Goal: Task Accomplishment & Management: Manage account settings

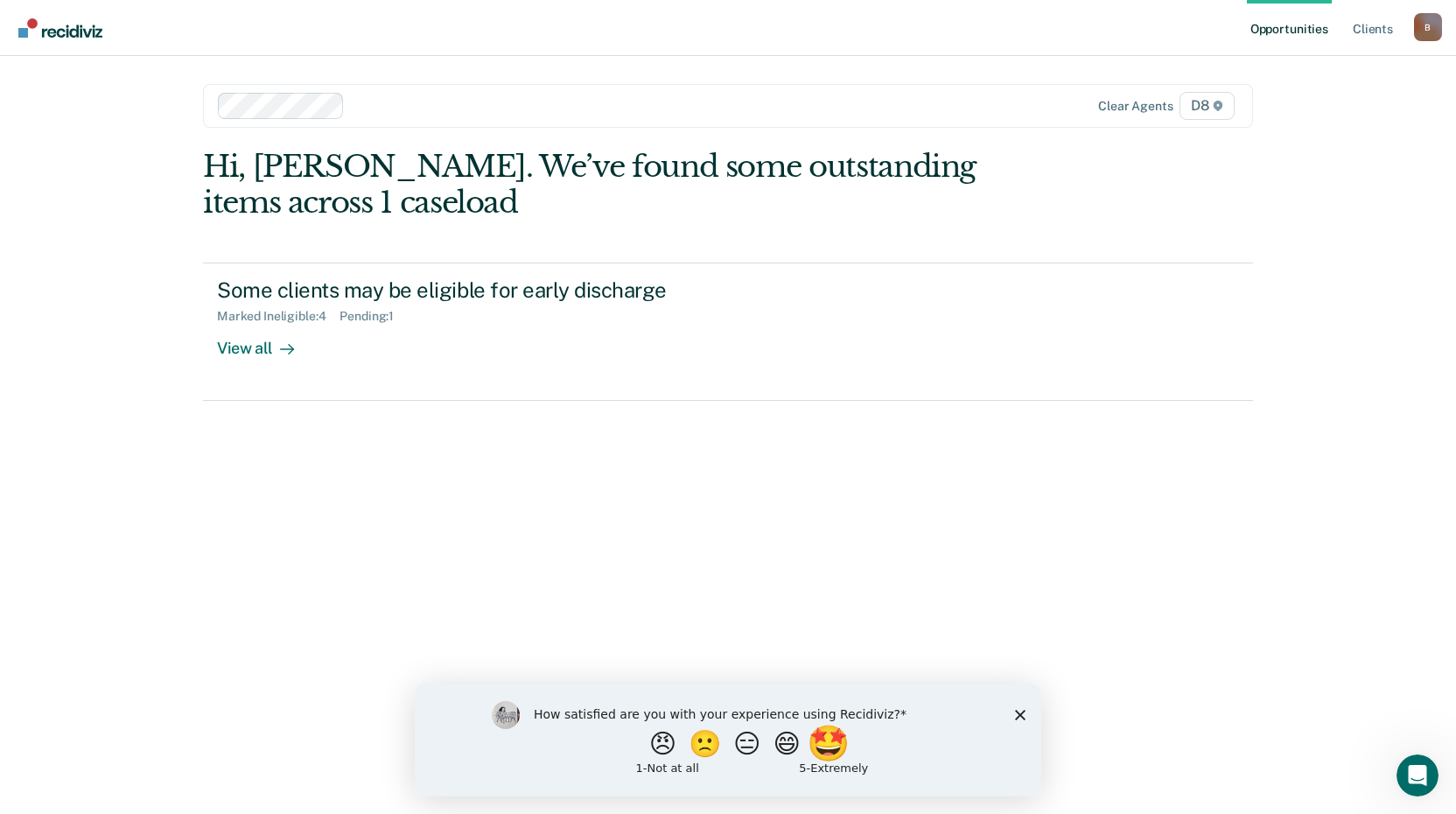
click at [846, 748] on button "🤩" at bounding box center [830, 742] width 47 height 35
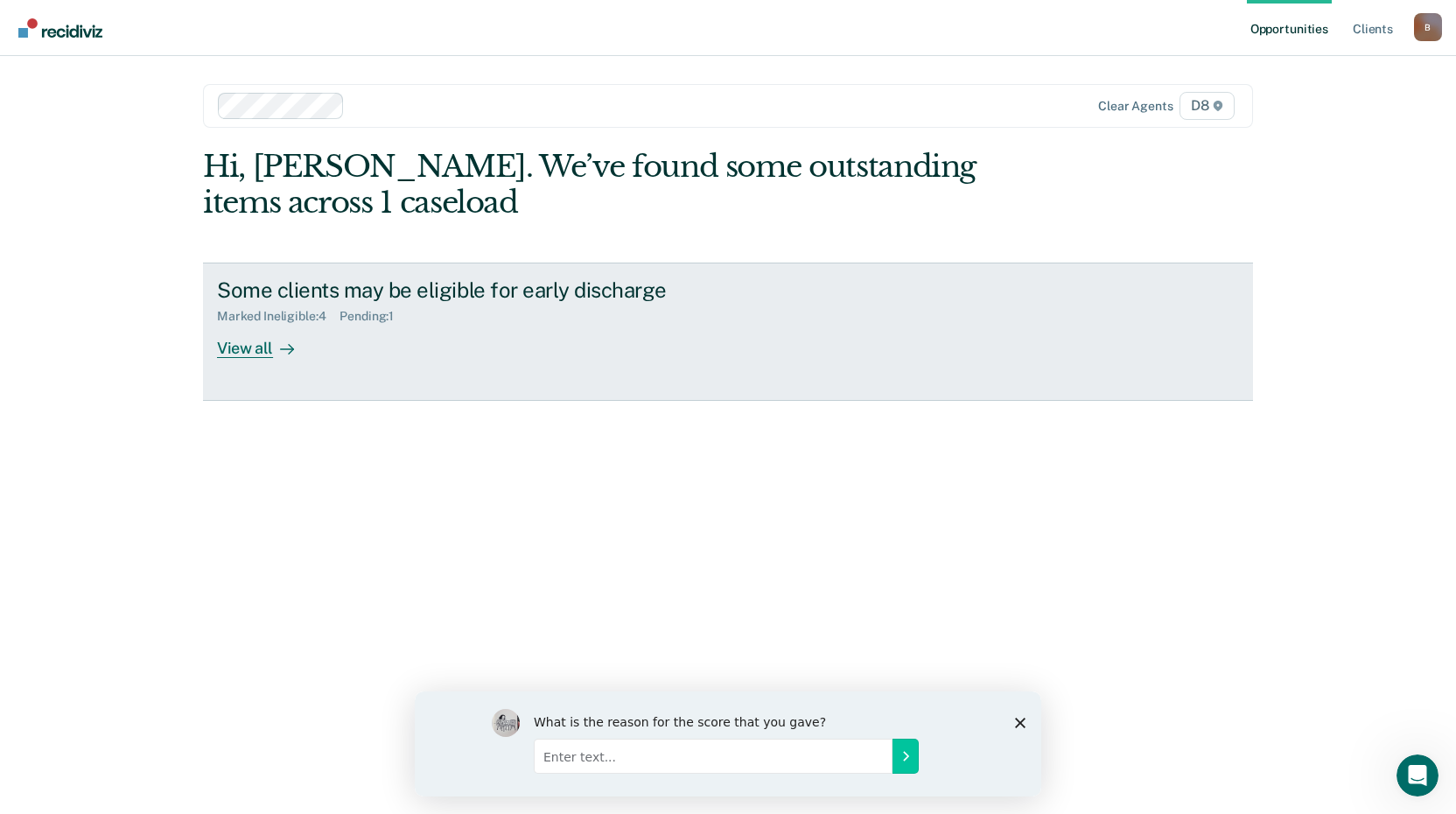
click at [254, 346] on div "View all" at bounding box center [267, 341] width 98 height 34
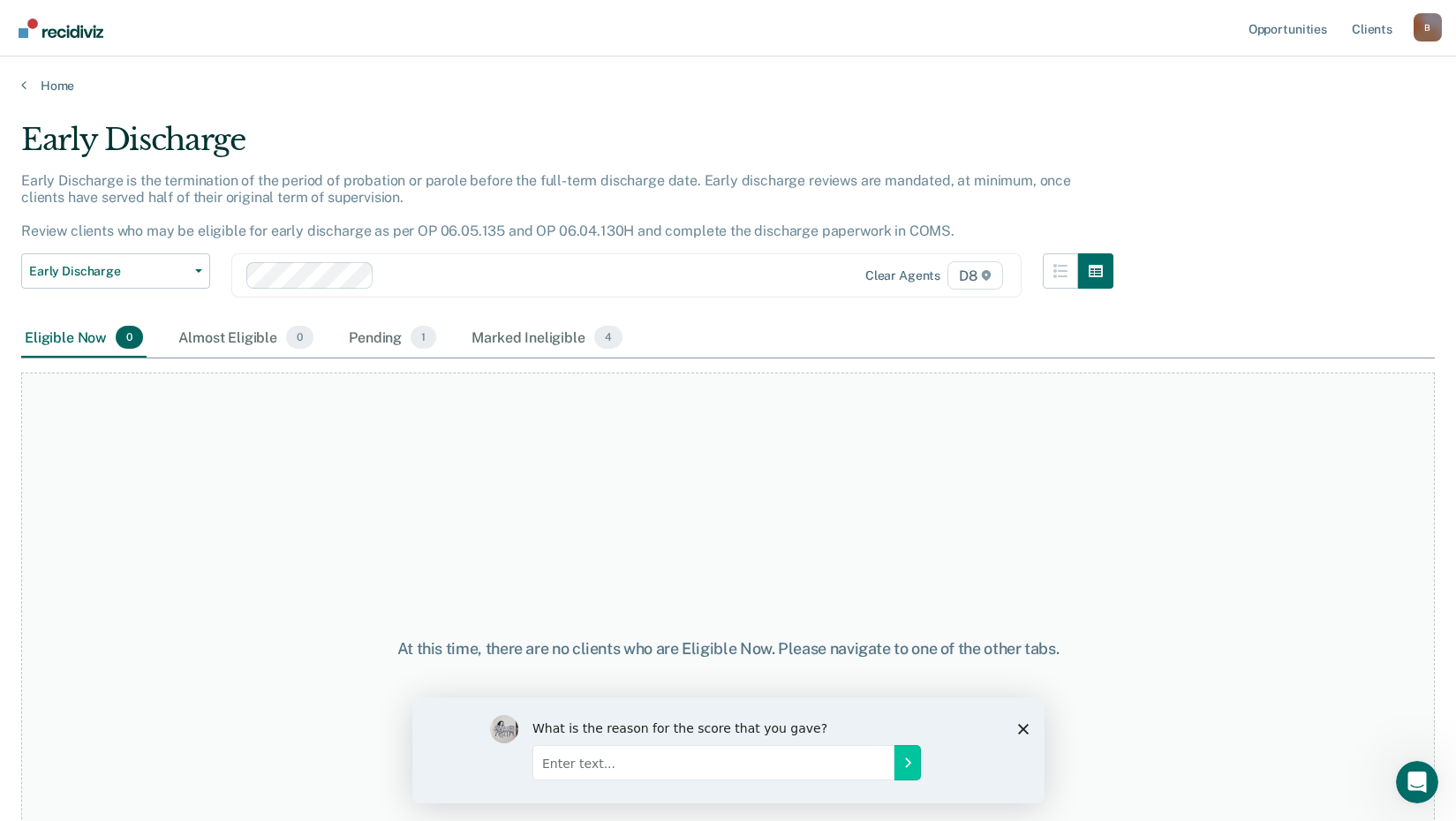
click at [640, 766] on input "Enter text..." at bounding box center [712, 761] width 362 height 35
type input "Great reminders"
click at [895, 758] on button "Submit your response" at bounding box center [906, 761] width 26 height 35
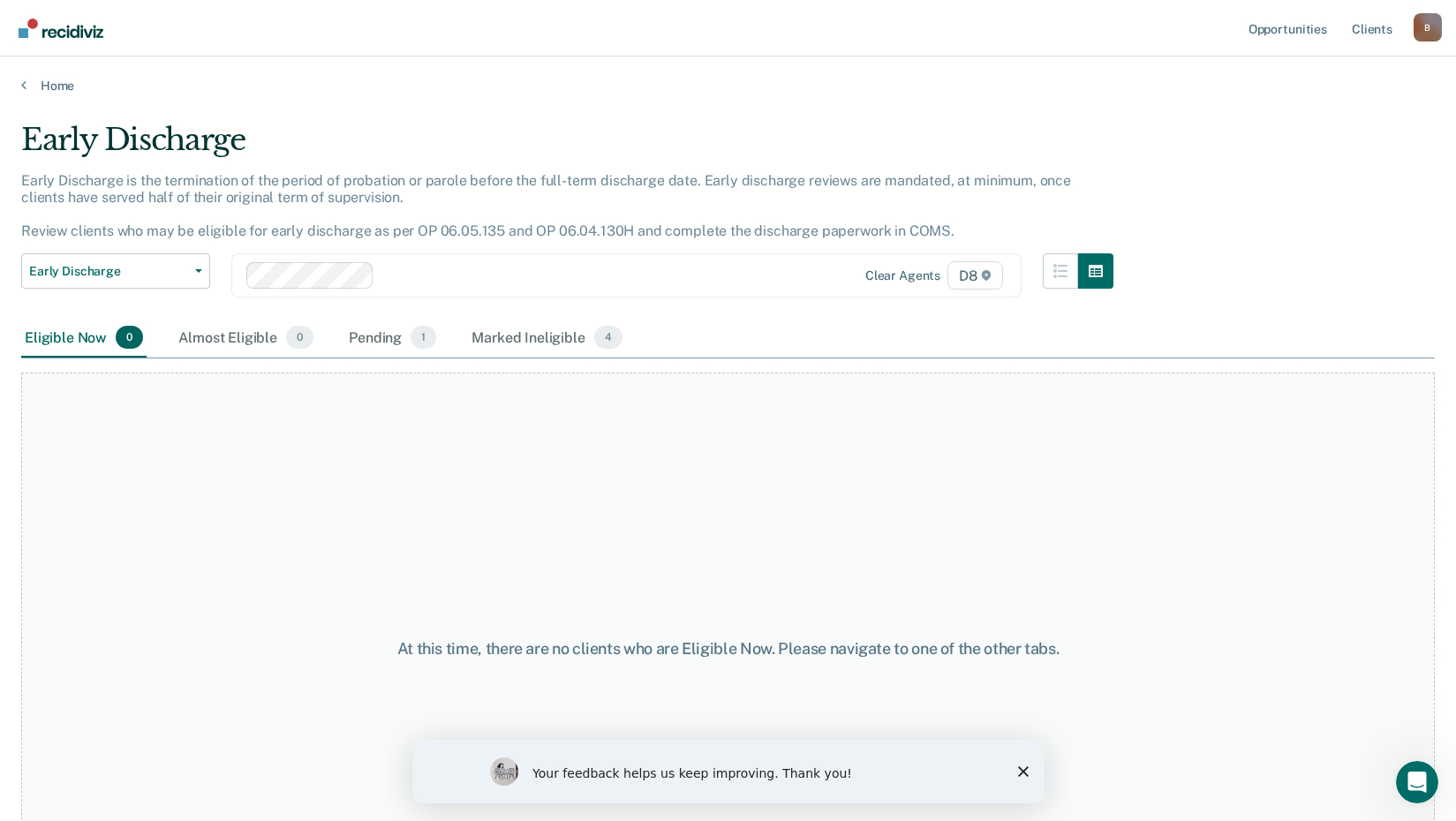
click at [1015, 768] on div "Your feedback helps us keep improving. Thank you!" at bounding box center [728, 771] width 632 height 63
click at [559, 338] on div "Marked Ineligible 4" at bounding box center [546, 337] width 158 height 39
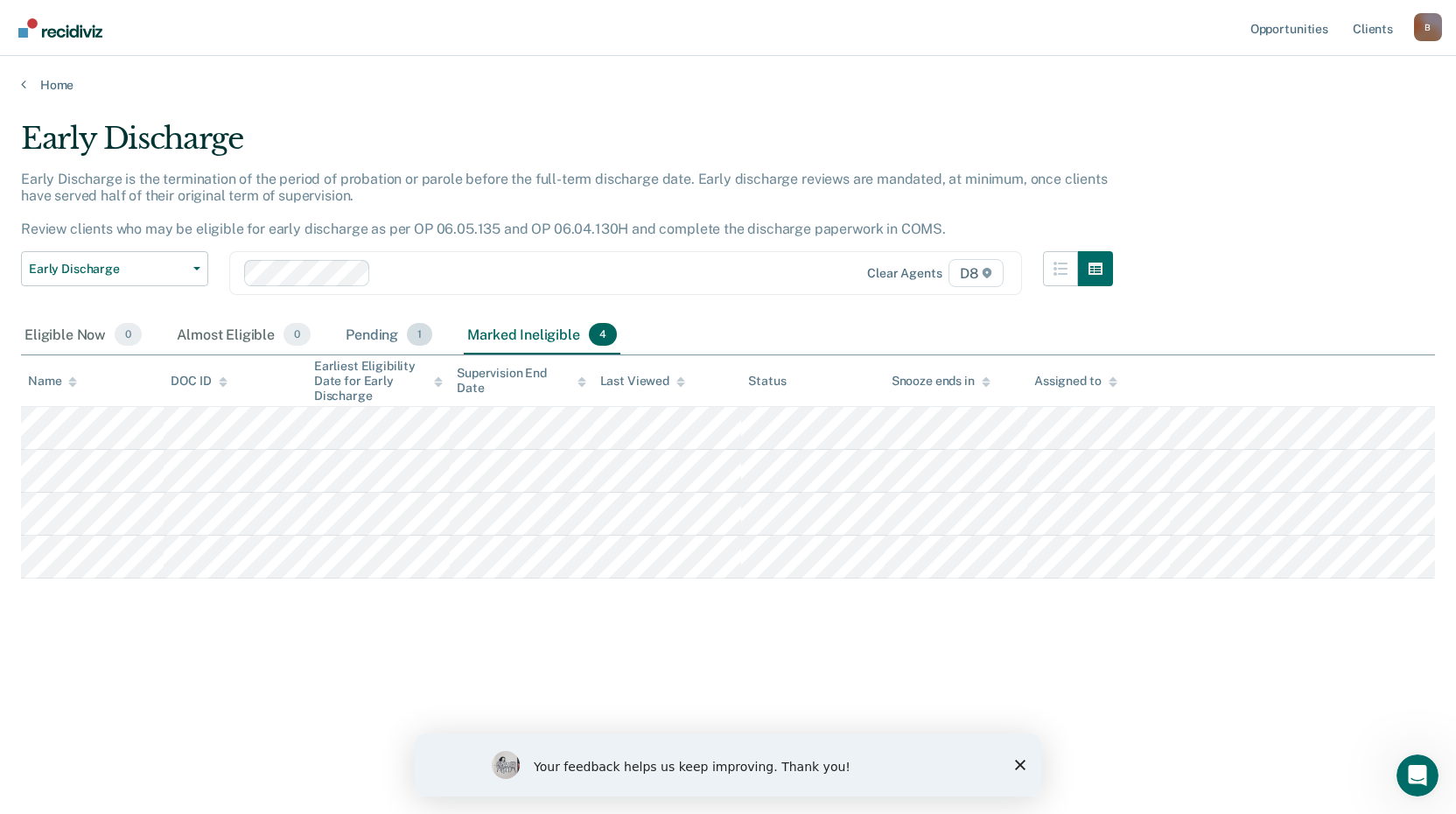
click at [378, 334] on div "Pending 1" at bounding box center [388, 335] width 94 height 38
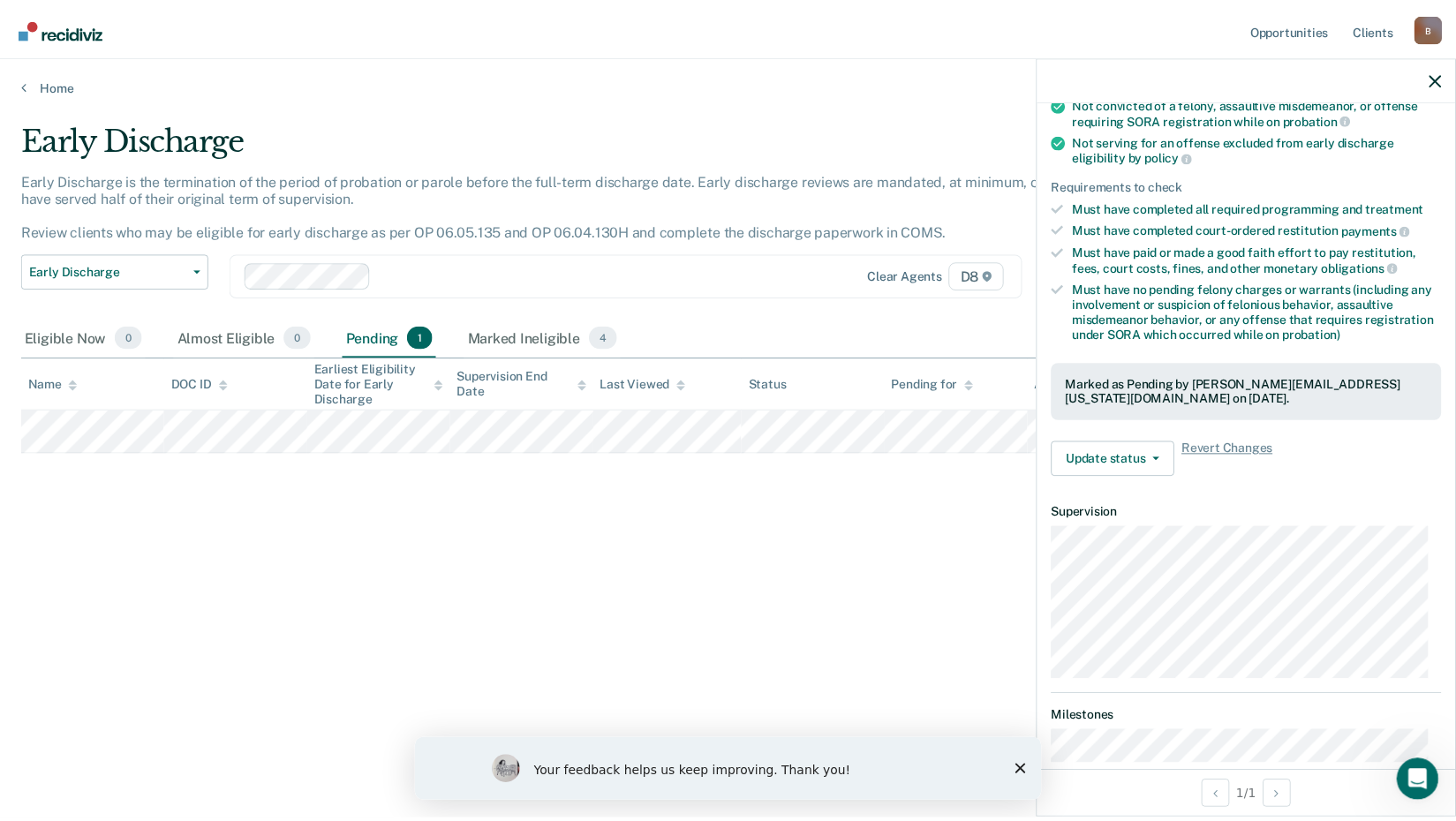
scroll to position [141, 0]
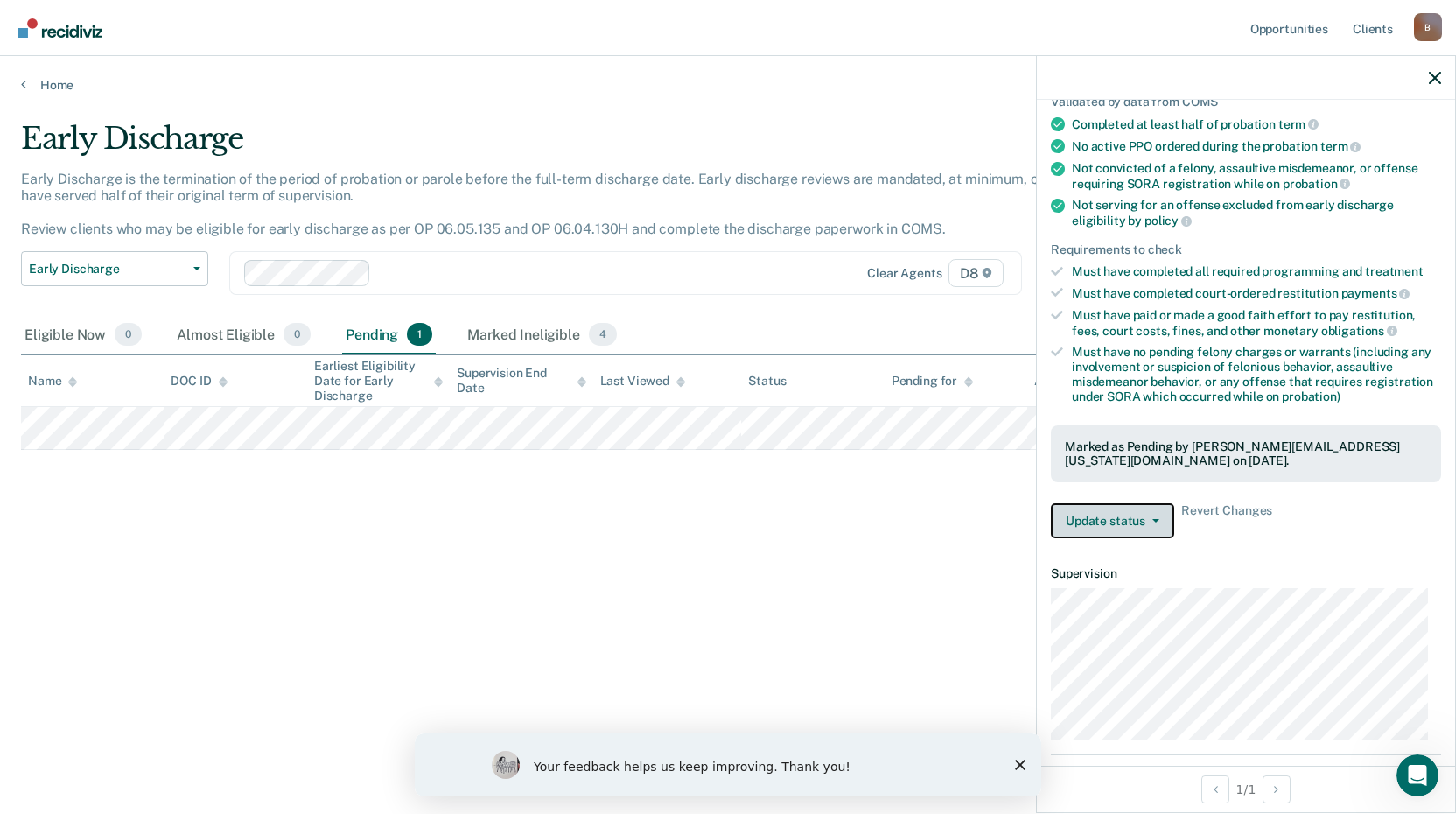
click at [1094, 512] on button "Update status" at bounding box center [1113, 520] width 123 height 35
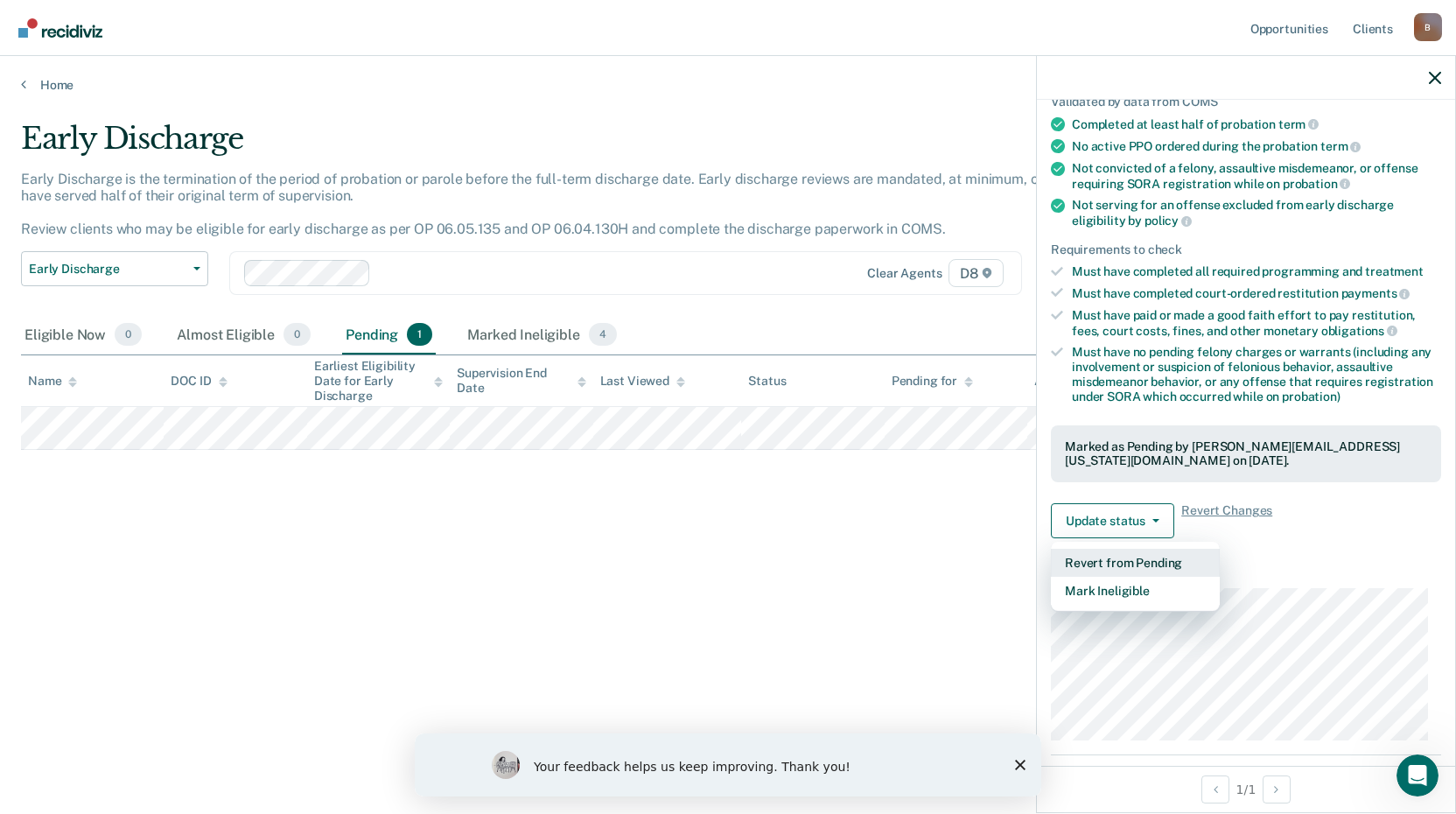
click at [1088, 560] on button "Revert from Pending" at bounding box center [1136, 562] width 169 height 28
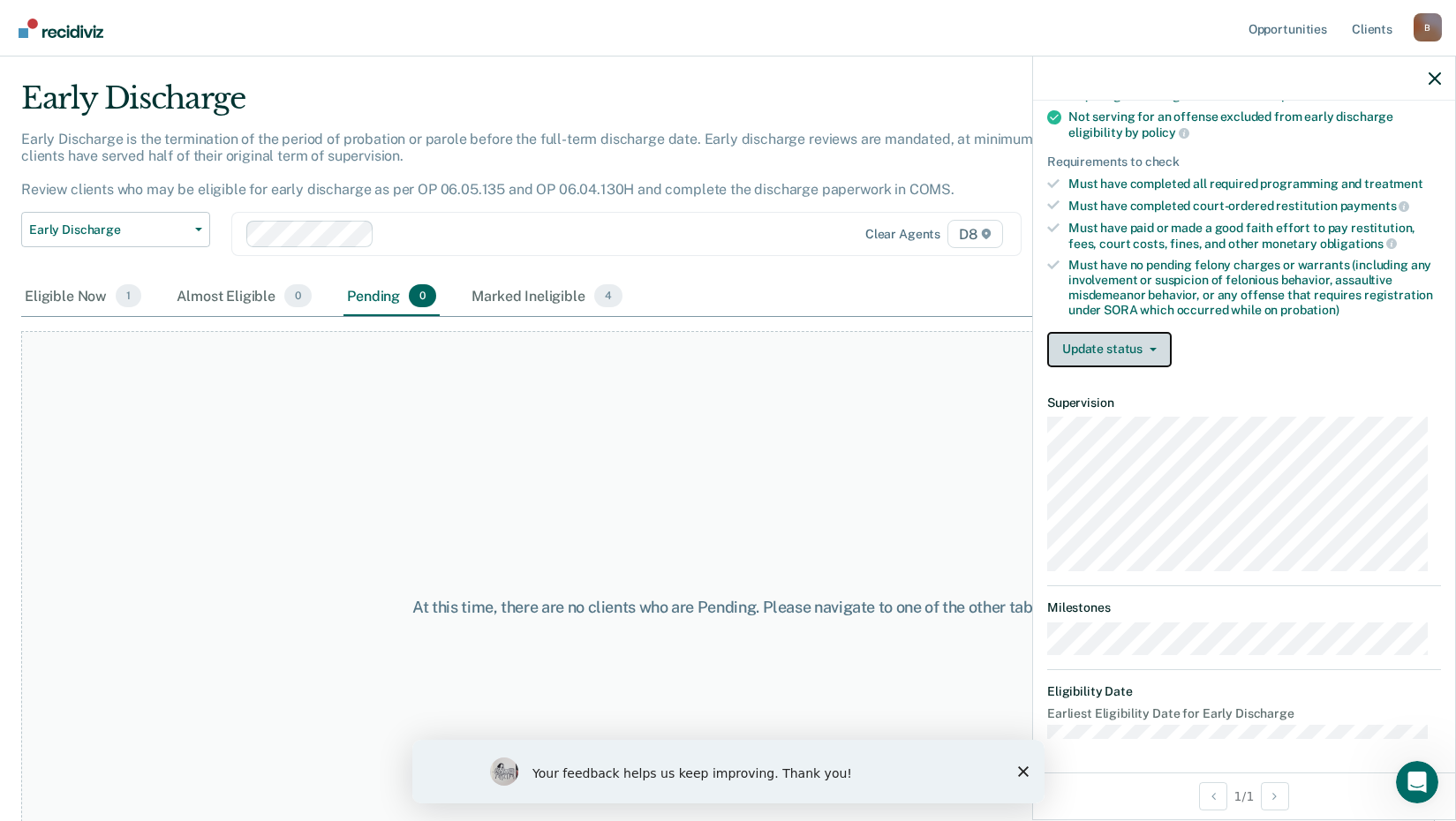
scroll to position [104, 0]
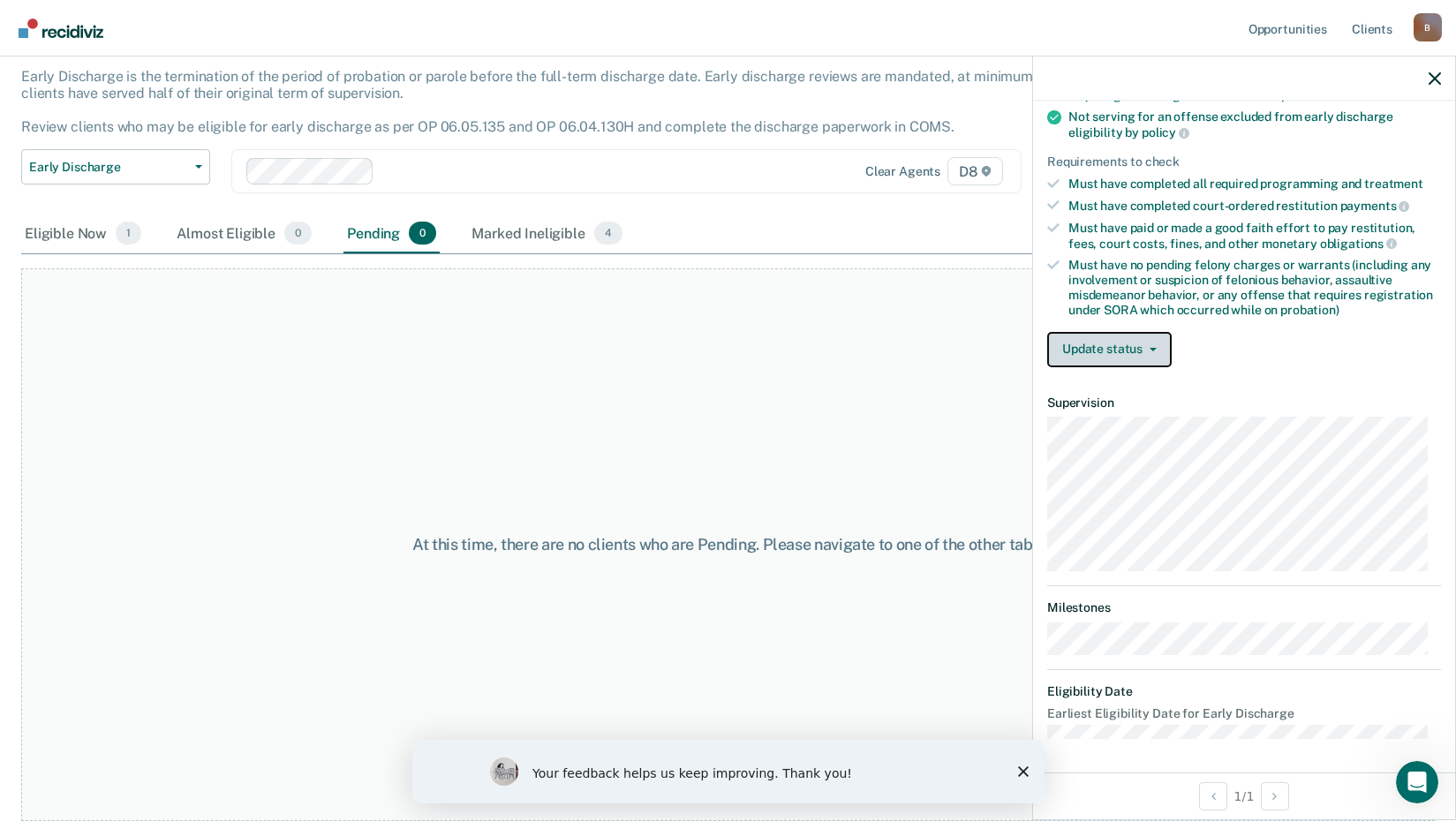
click at [1094, 345] on button "Update status" at bounding box center [1109, 349] width 125 height 35
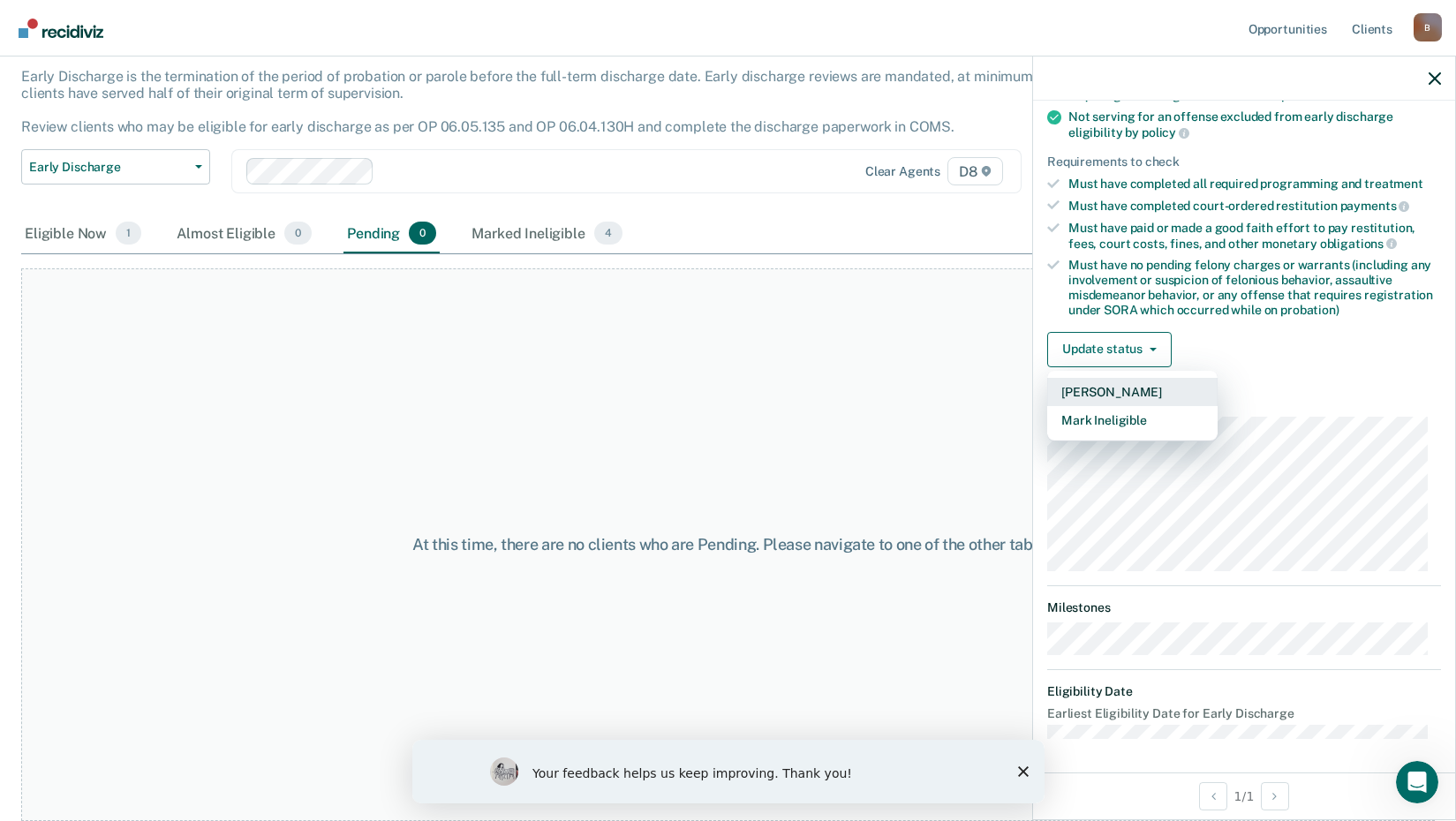
click at [1103, 385] on button "[PERSON_NAME]" at bounding box center [1132, 392] width 171 height 28
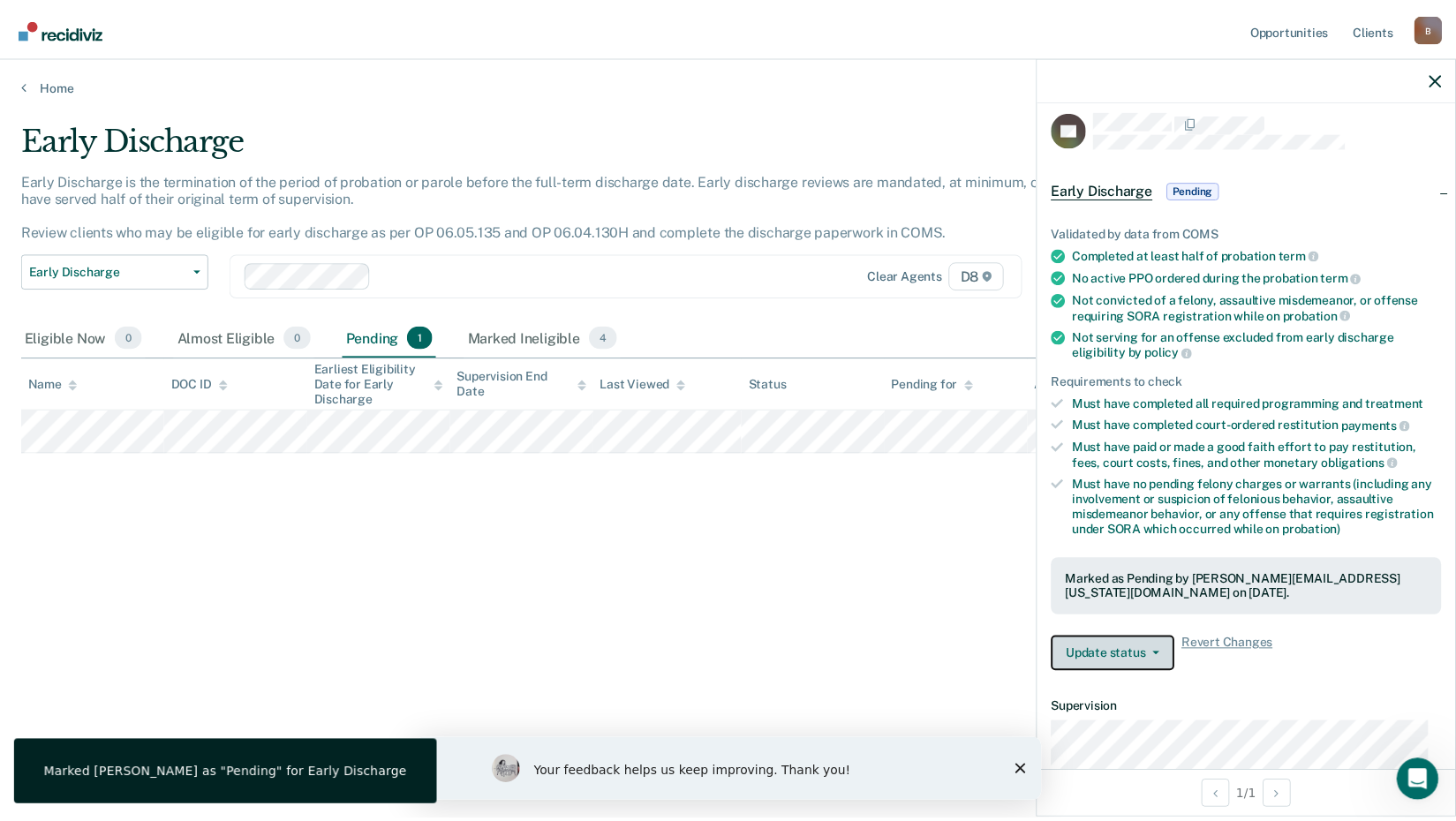
scroll to position [0, 0]
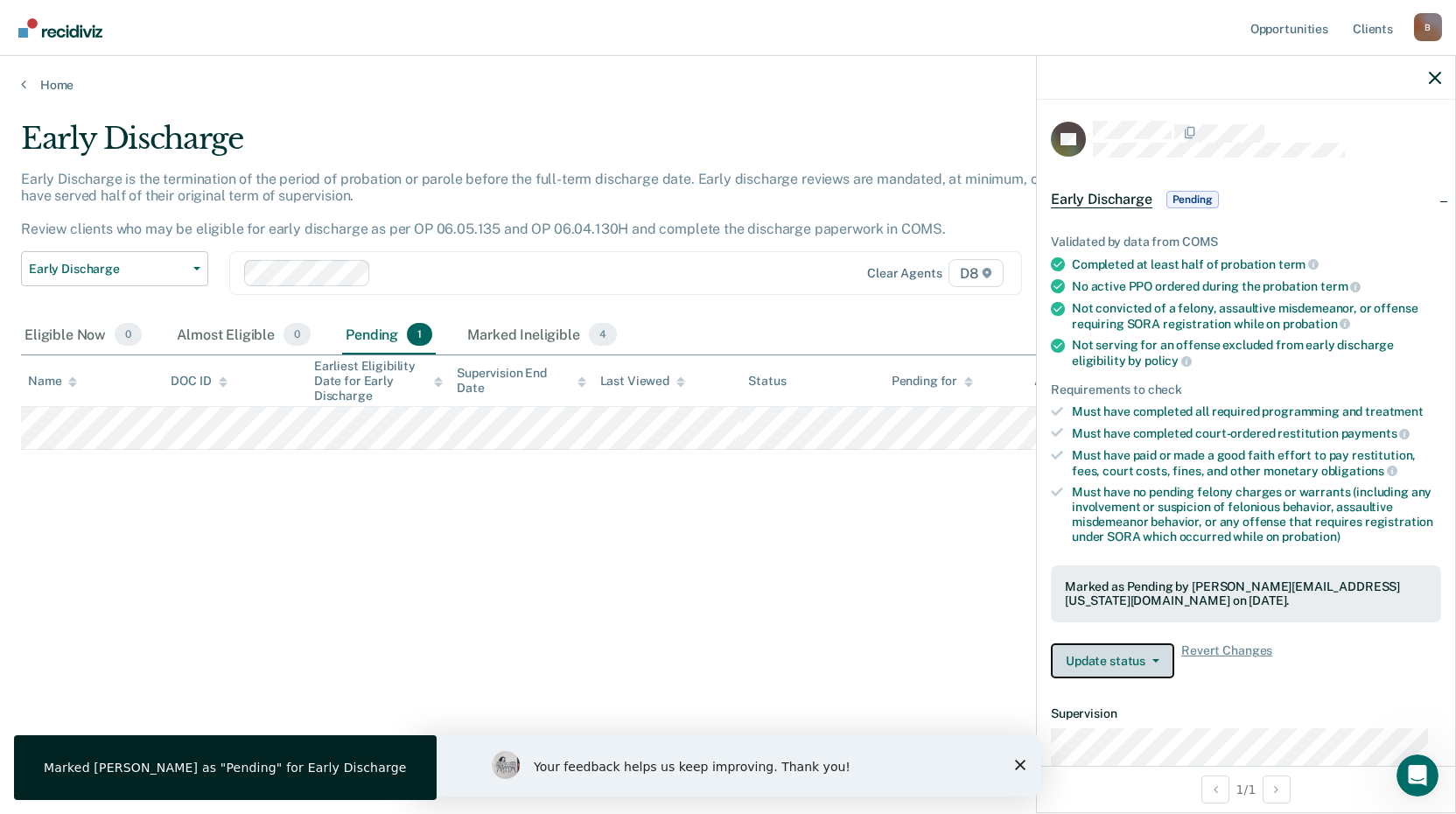
click at [1137, 661] on button "Update status" at bounding box center [1113, 660] width 123 height 35
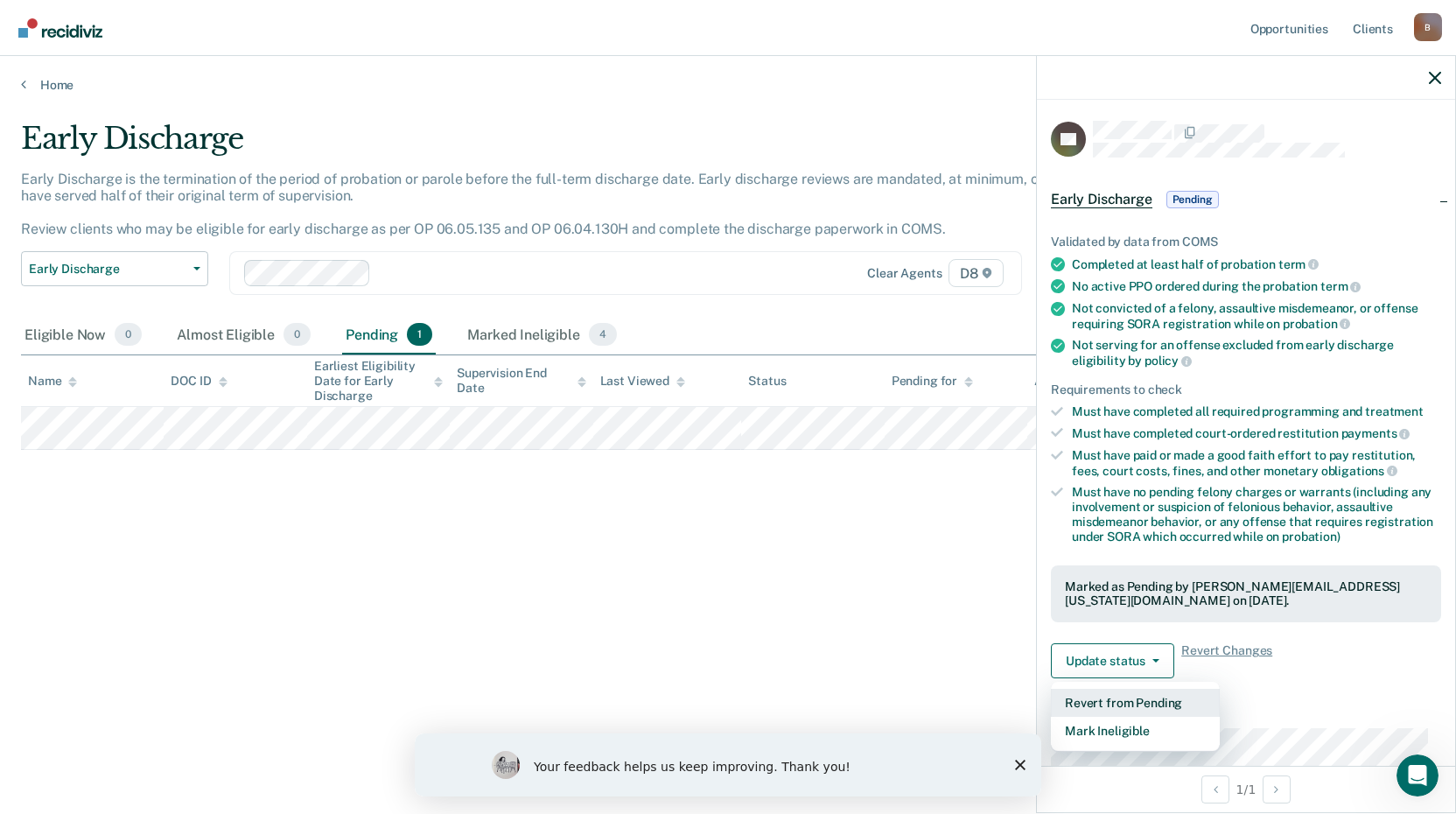
click at [1125, 698] on button "Revert from Pending" at bounding box center [1136, 702] width 169 height 28
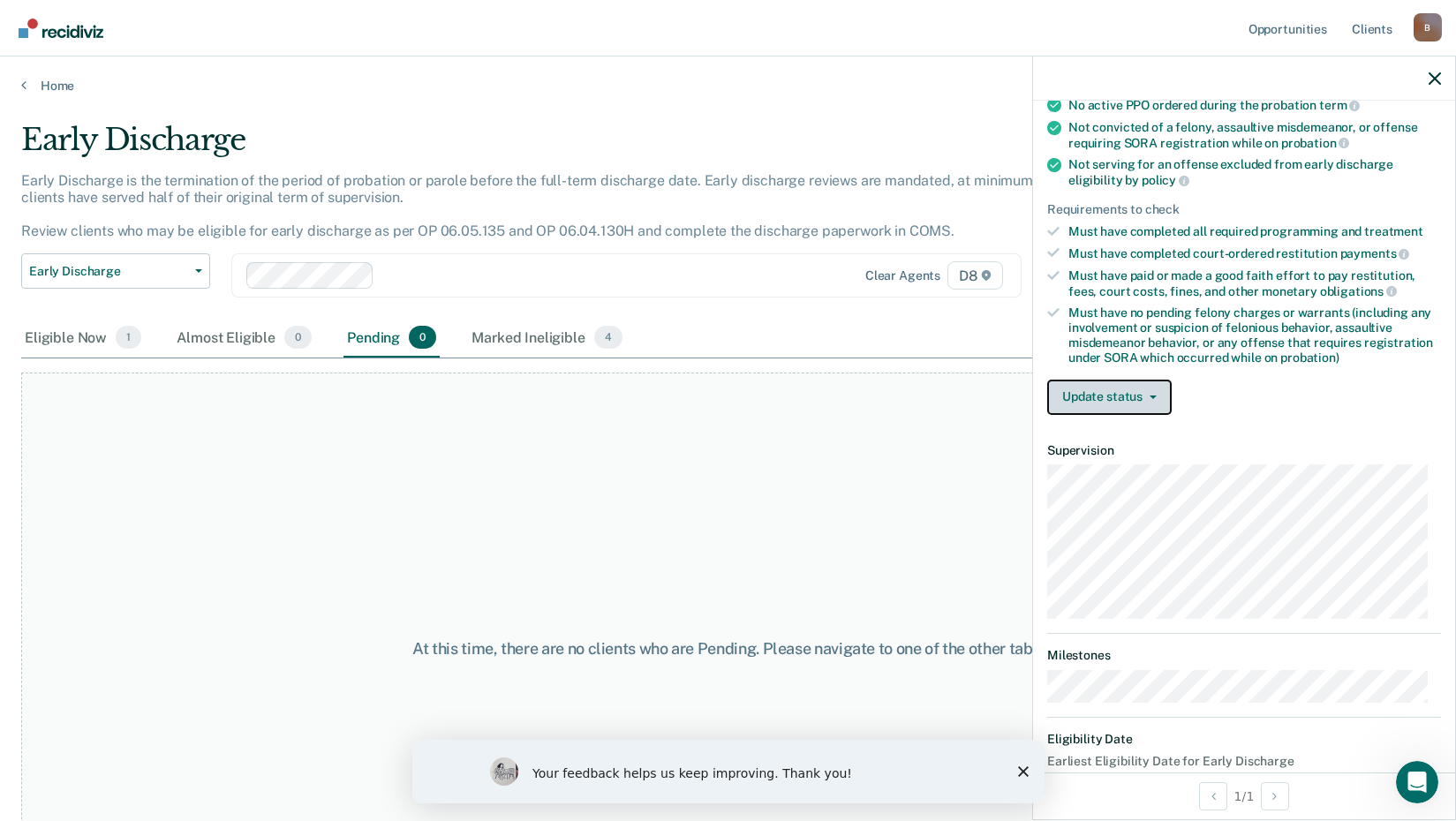
scroll to position [143, 0]
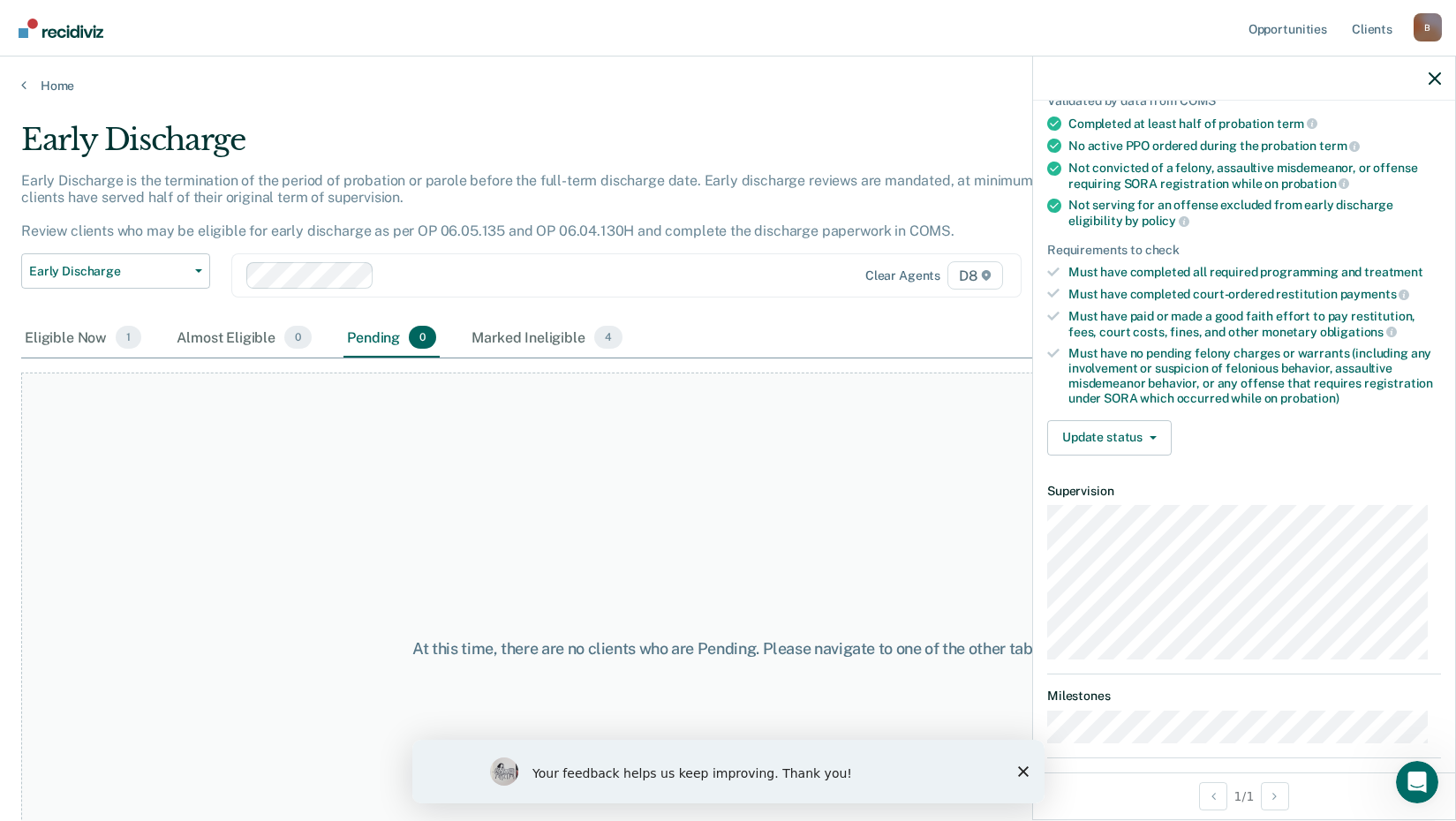
click at [1140, 382] on div "Must have no pending felony charges or warrants (including any involvement or s…" at bounding box center [1254, 375] width 373 height 60
click at [1053, 205] on icon at bounding box center [1054, 206] width 14 height 14
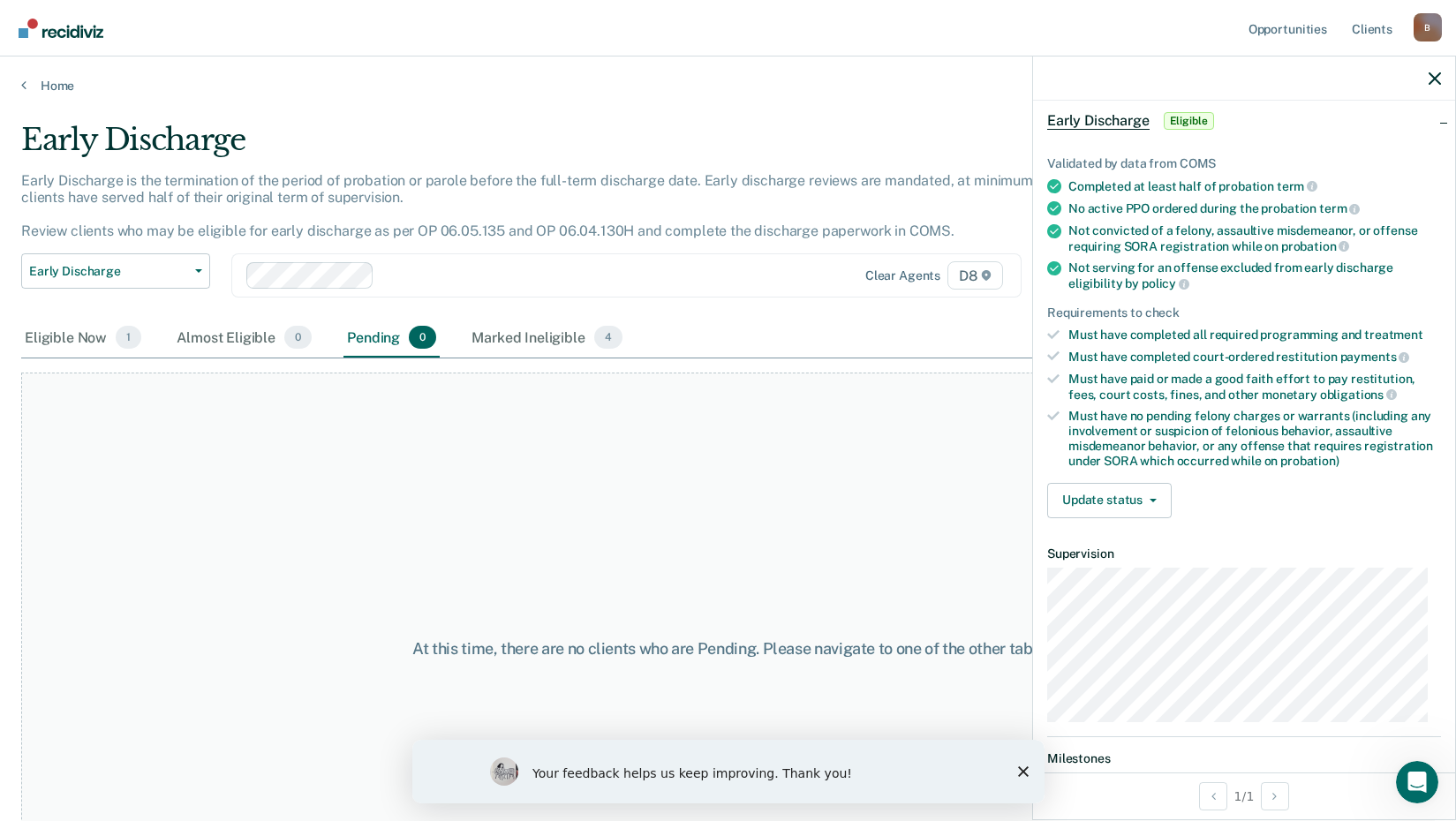
scroll to position [0, 0]
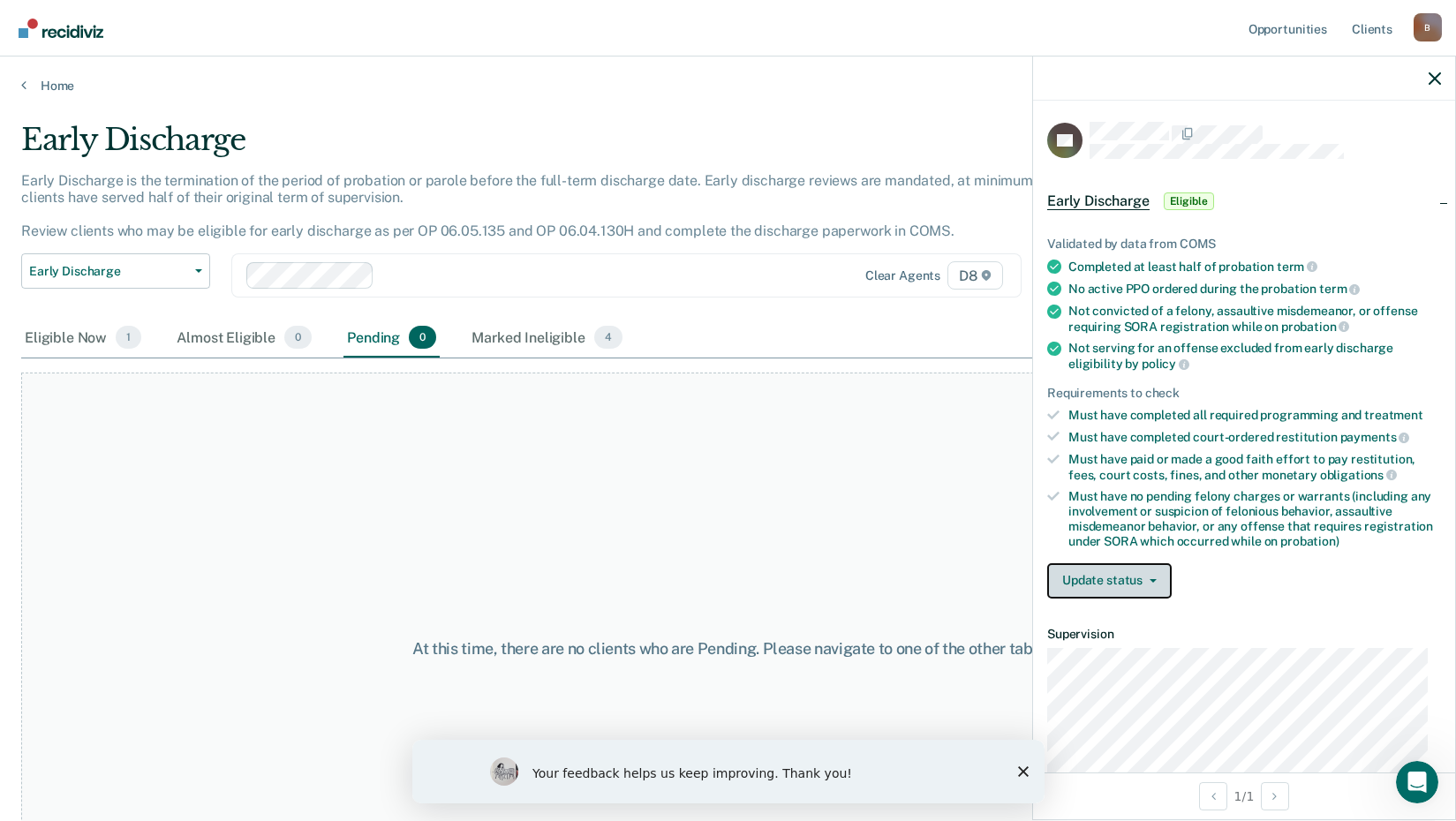
click at [1120, 581] on button "Update status" at bounding box center [1109, 580] width 125 height 35
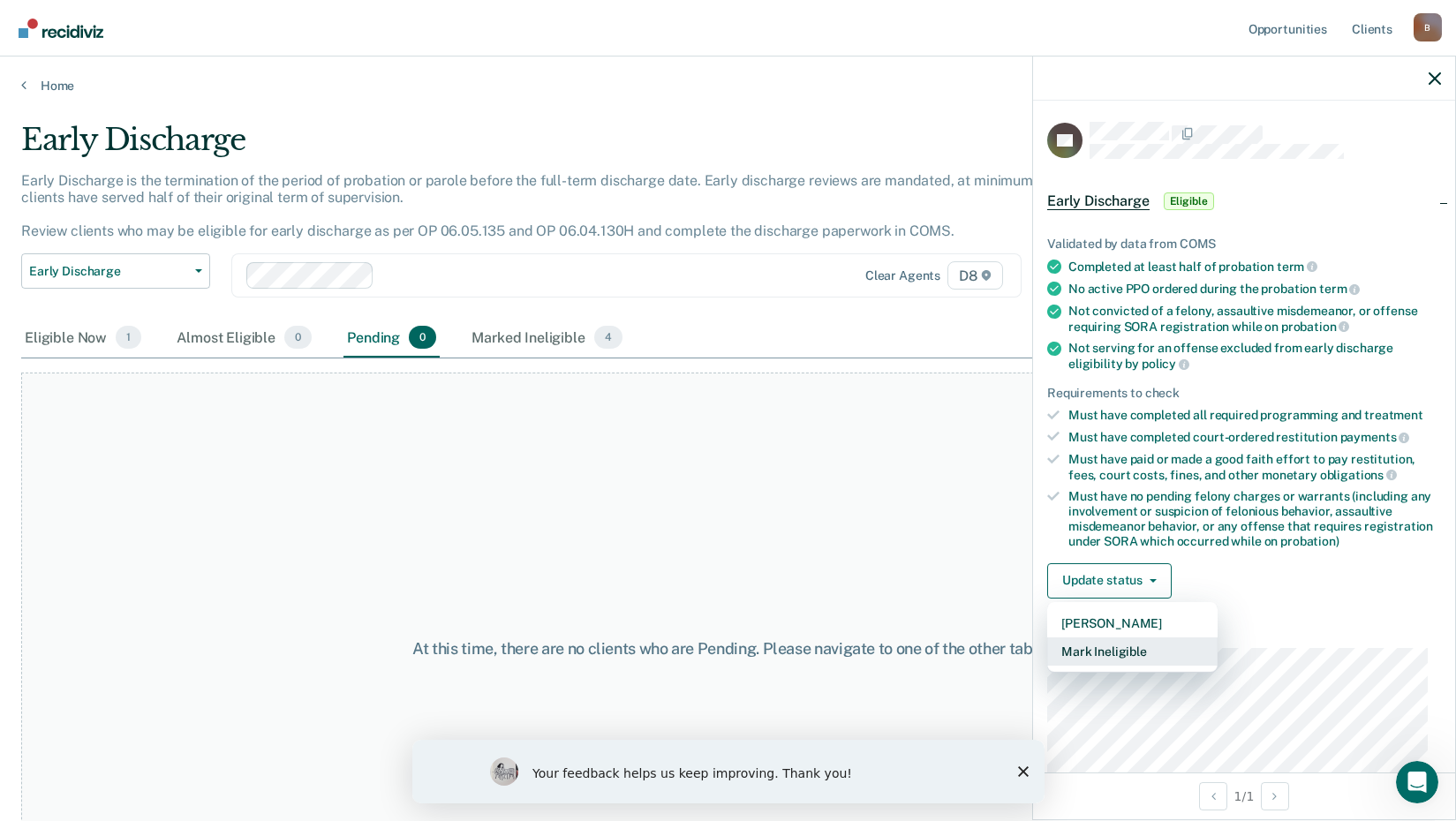
click at [1112, 647] on button "Mark Ineligible" at bounding box center [1132, 650] width 171 height 28
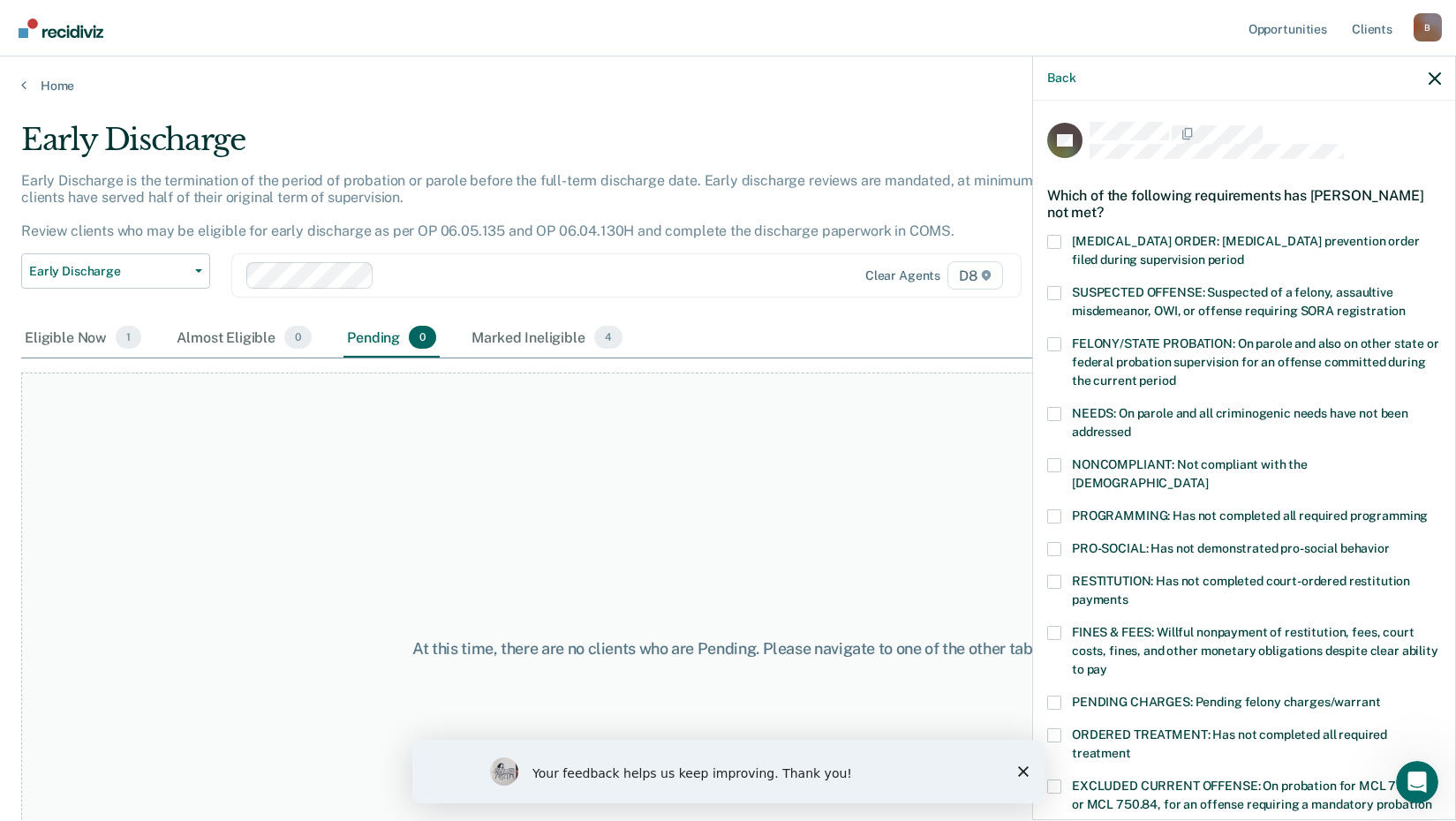
click at [1054, 625] on span at bounding box center [1054, 632] width 14 height 14
click at [1107, 663] on input "FINES & FEES: Willful nonpayment of restitution, fees, court costs, fines, and …" at bounding box center [1107, 663] width 0 height 0
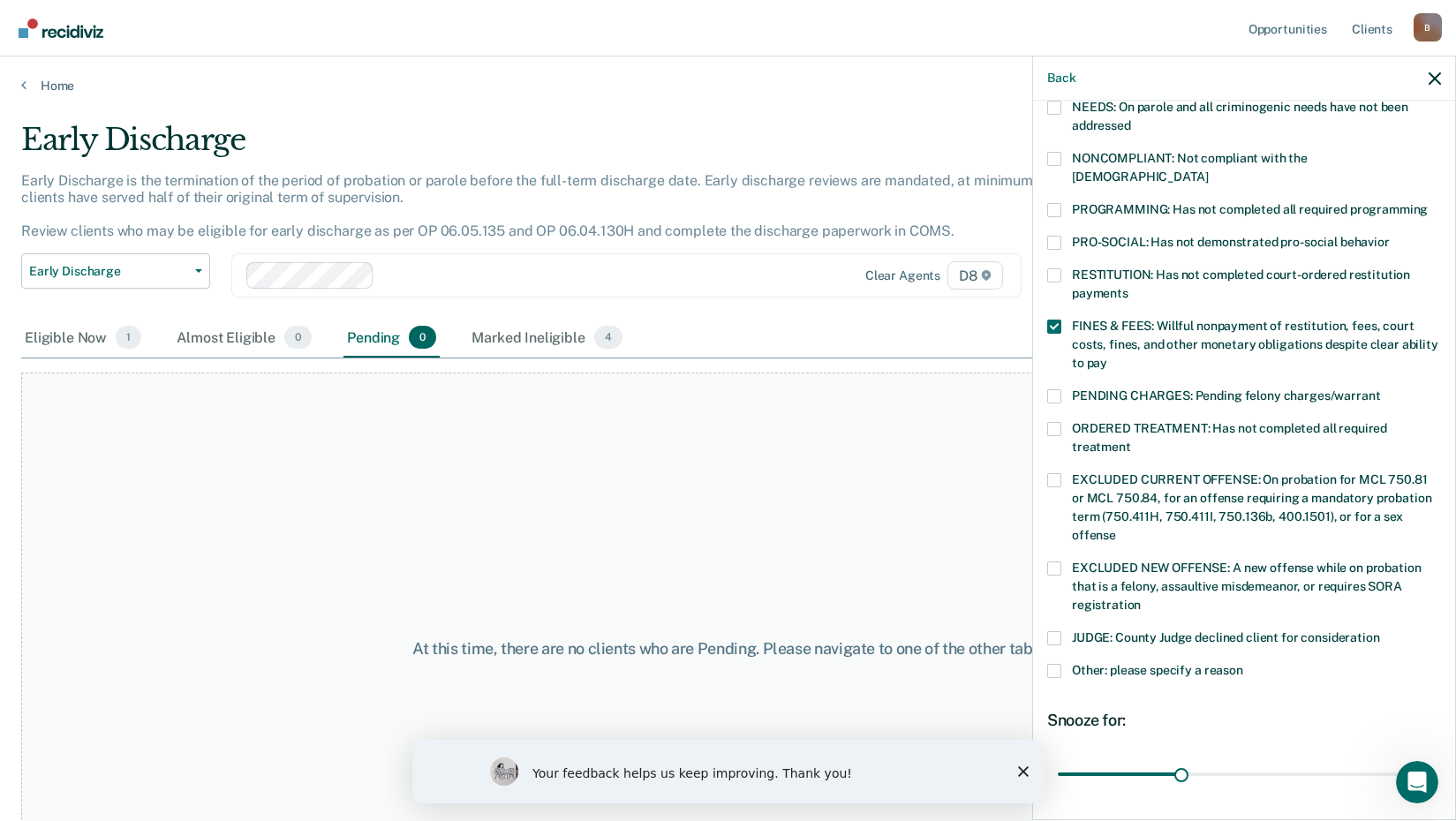
scroll to position [353, 0]
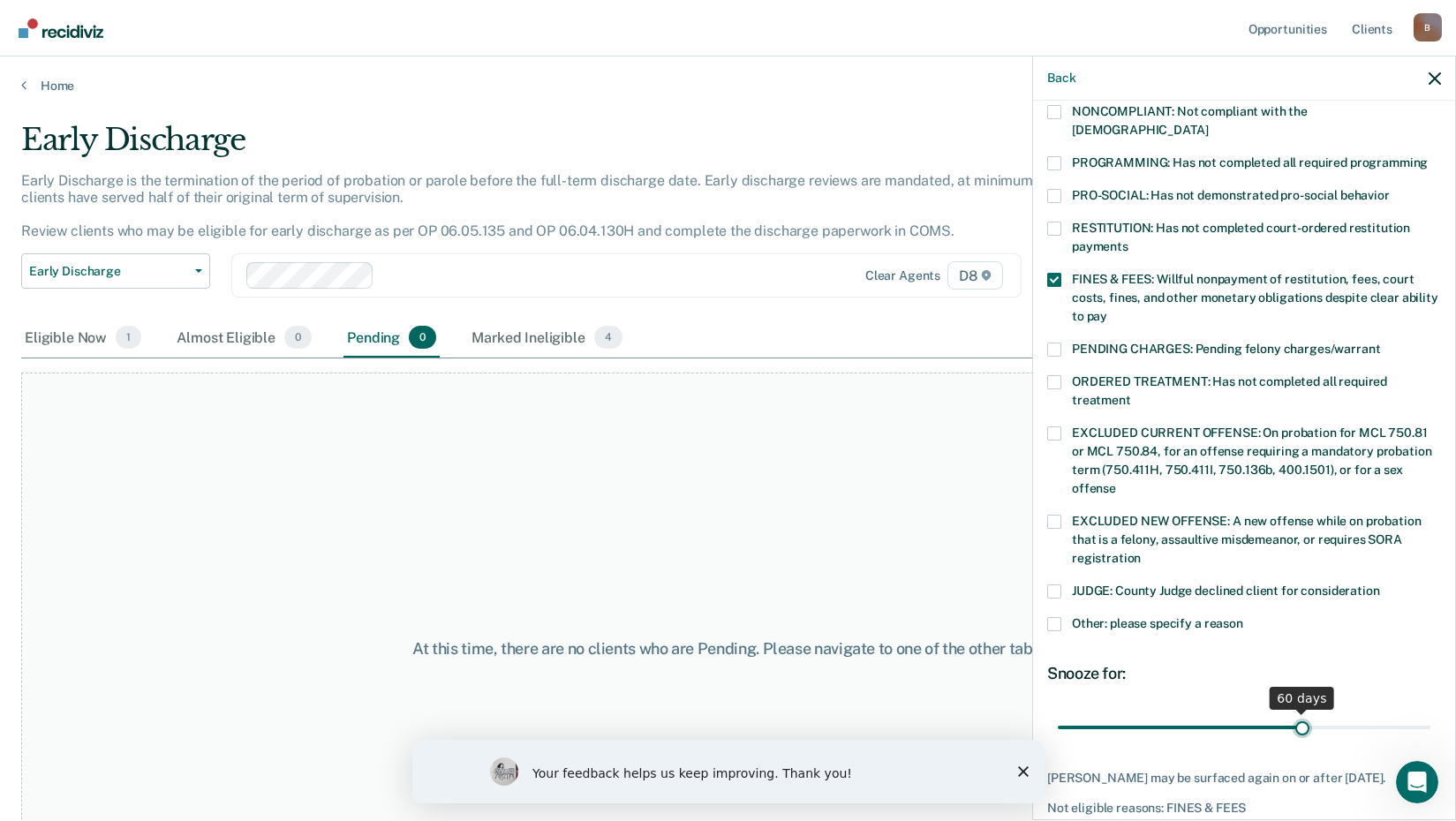
drag, startPoint x: 1175, startPoint y: 706, endPoint x: 1295, endPoint y: 703, distance: 120.0
type input "60"
click at [1295, 711] on input "range" at bounding box center [1244, 726] width 373 height 31
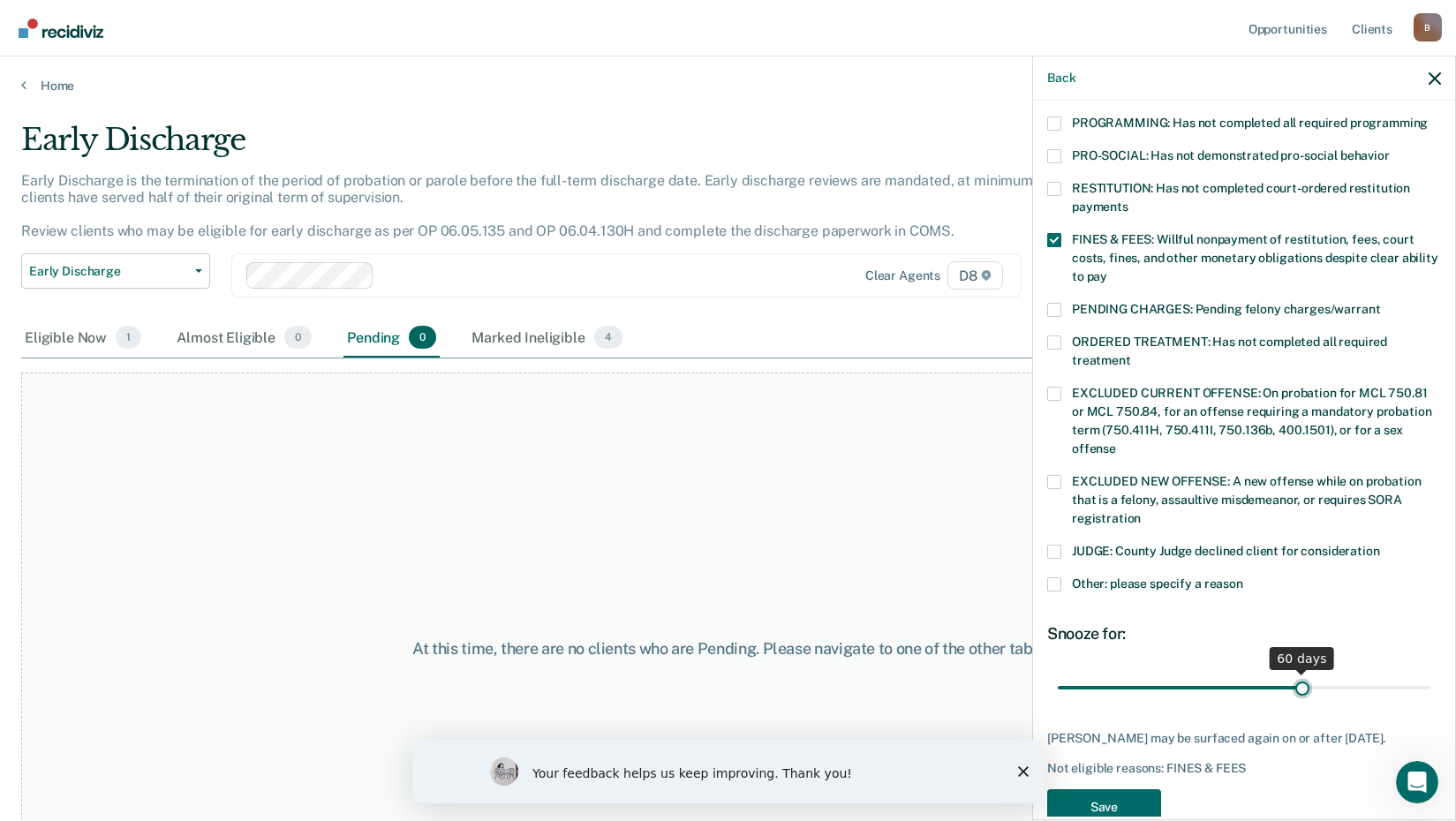
scroll to position [413, 0]
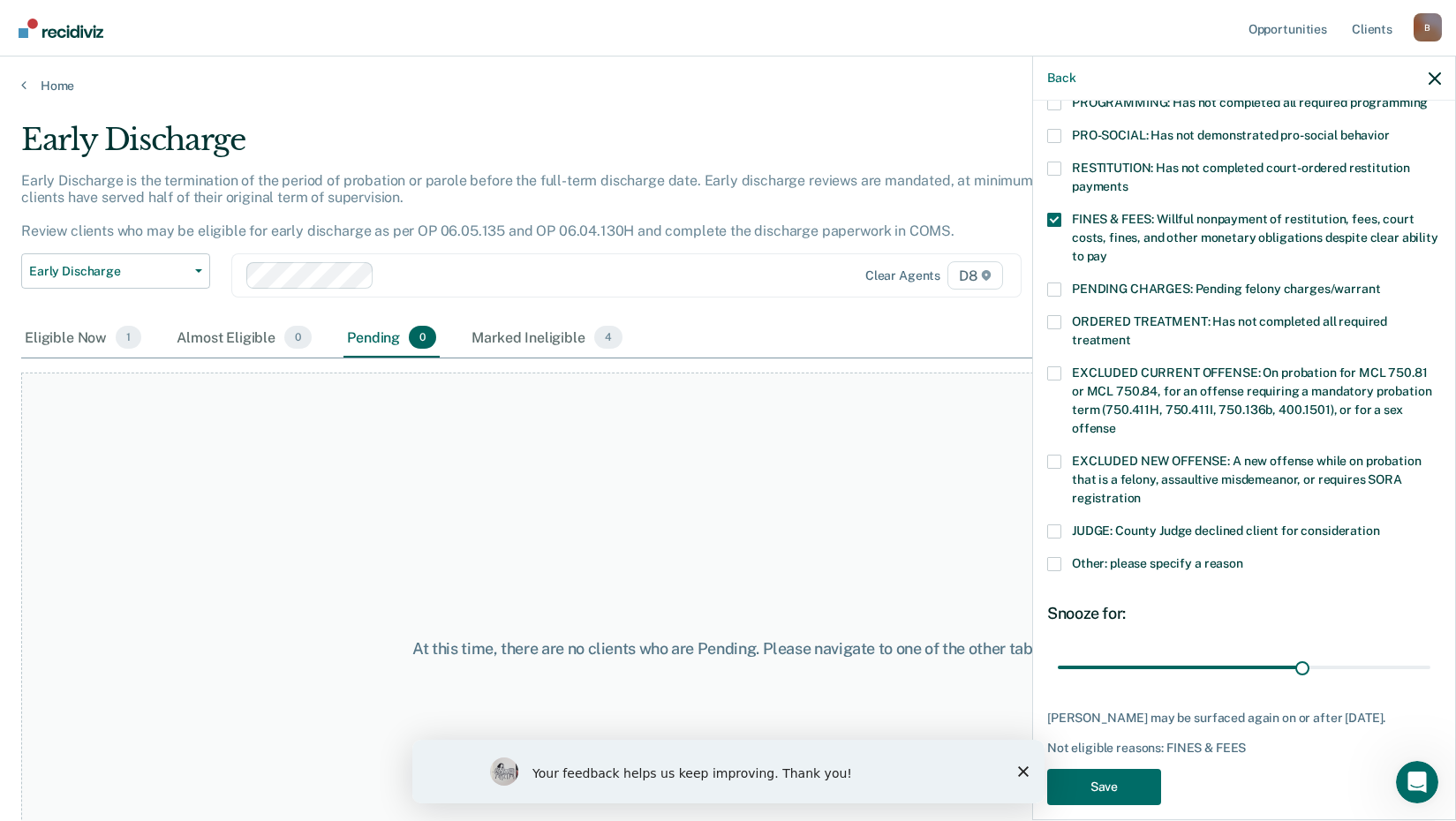
click at [1051, 557] on span at bounding box center [1054, 564] width 14 height 14
click at [1243, 557] on input "Other: please specify a reason" at bounding box center [1243, 557] width 0 height 0
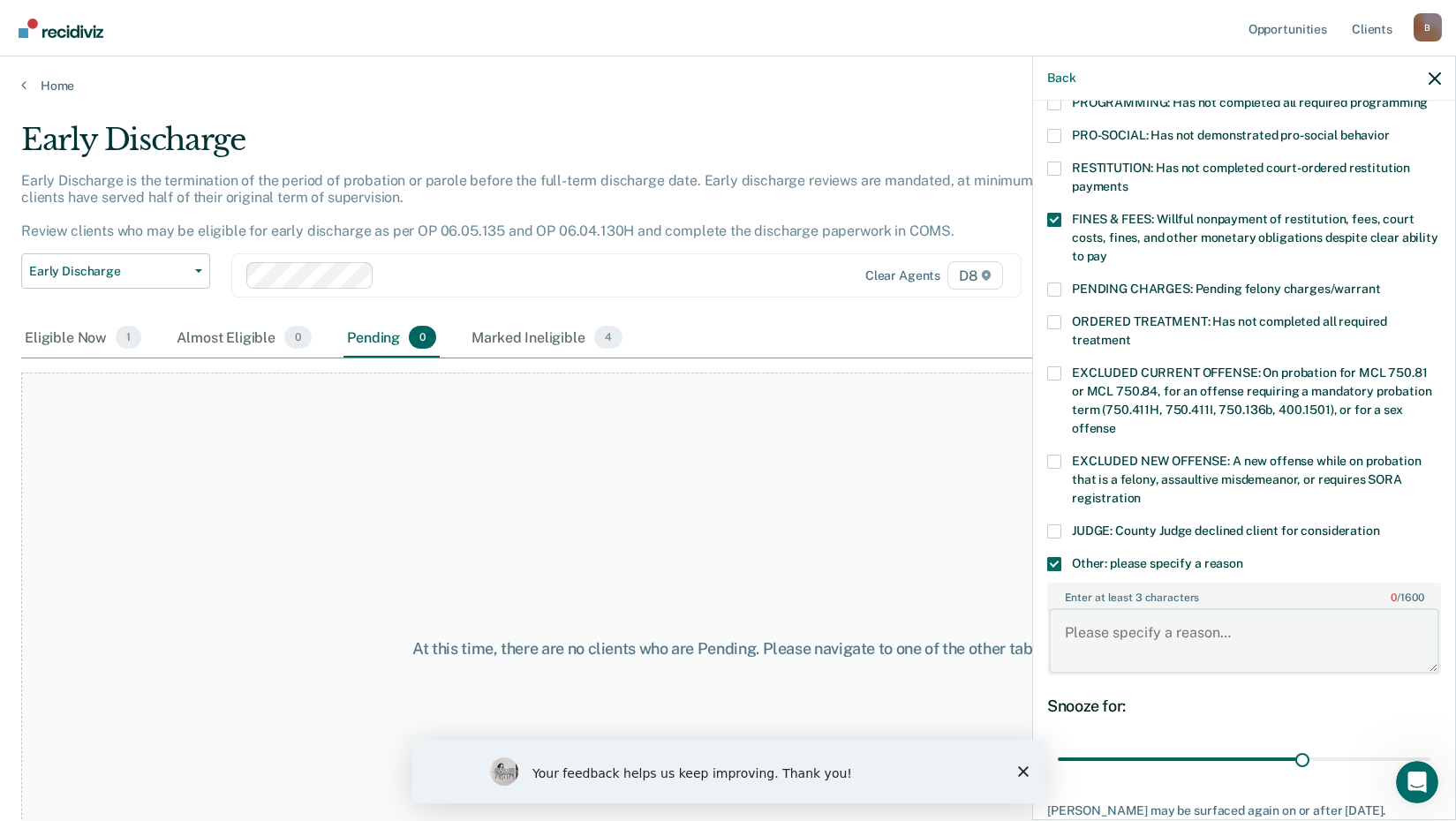
click at [1090, 614] on textarea "Enter at least 3 characters 0 / 1600" at bounding box center [1244, 641] width 390 height 65
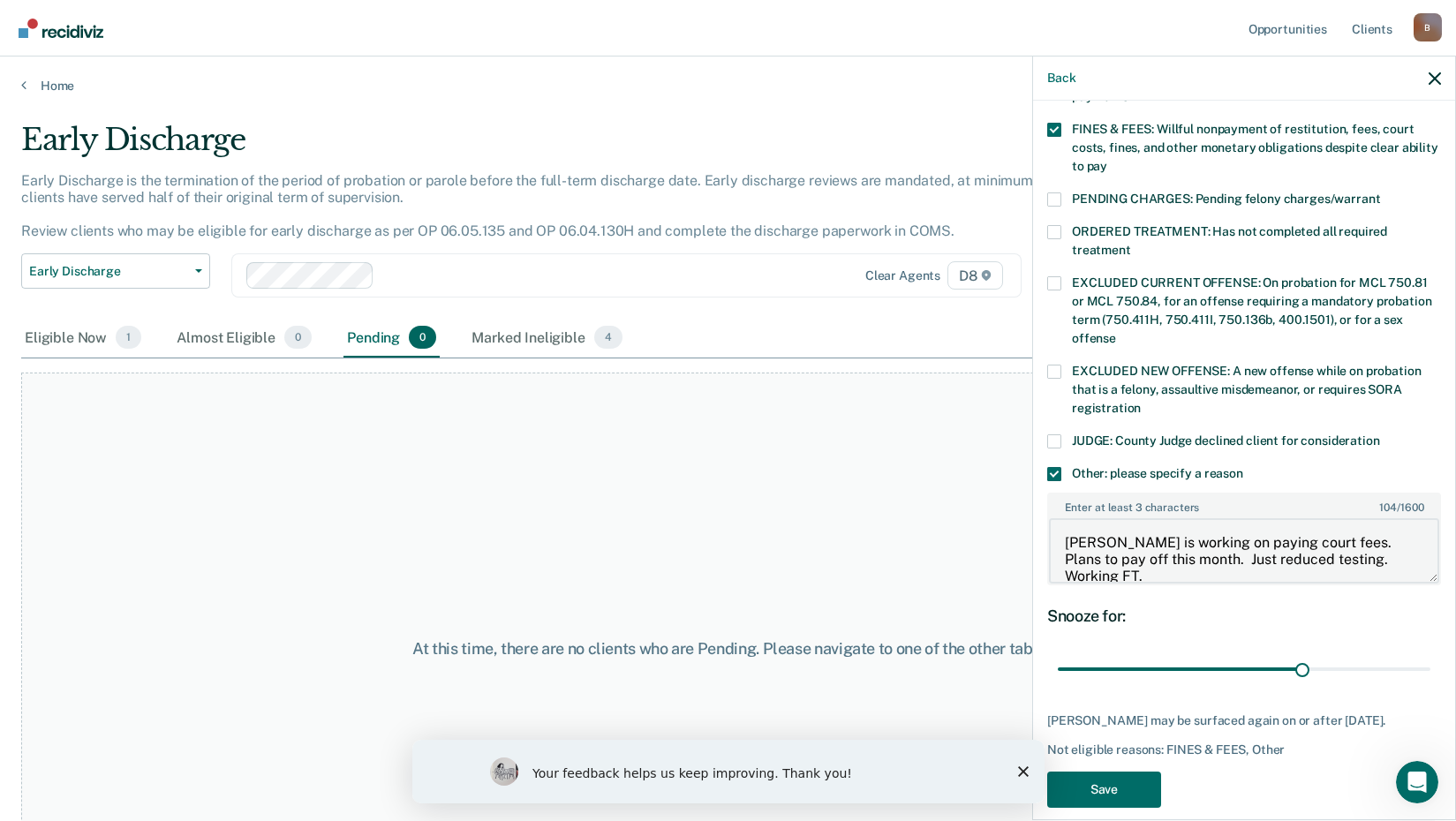
scroll to position [505, 0]
type textarea "[PERSON_NAME] is working on paying court fees. Plans to pay off this month. Jus…"
click at [1121, 769] on button "Save" at bounding box center [1104, 787] width 114 height 36
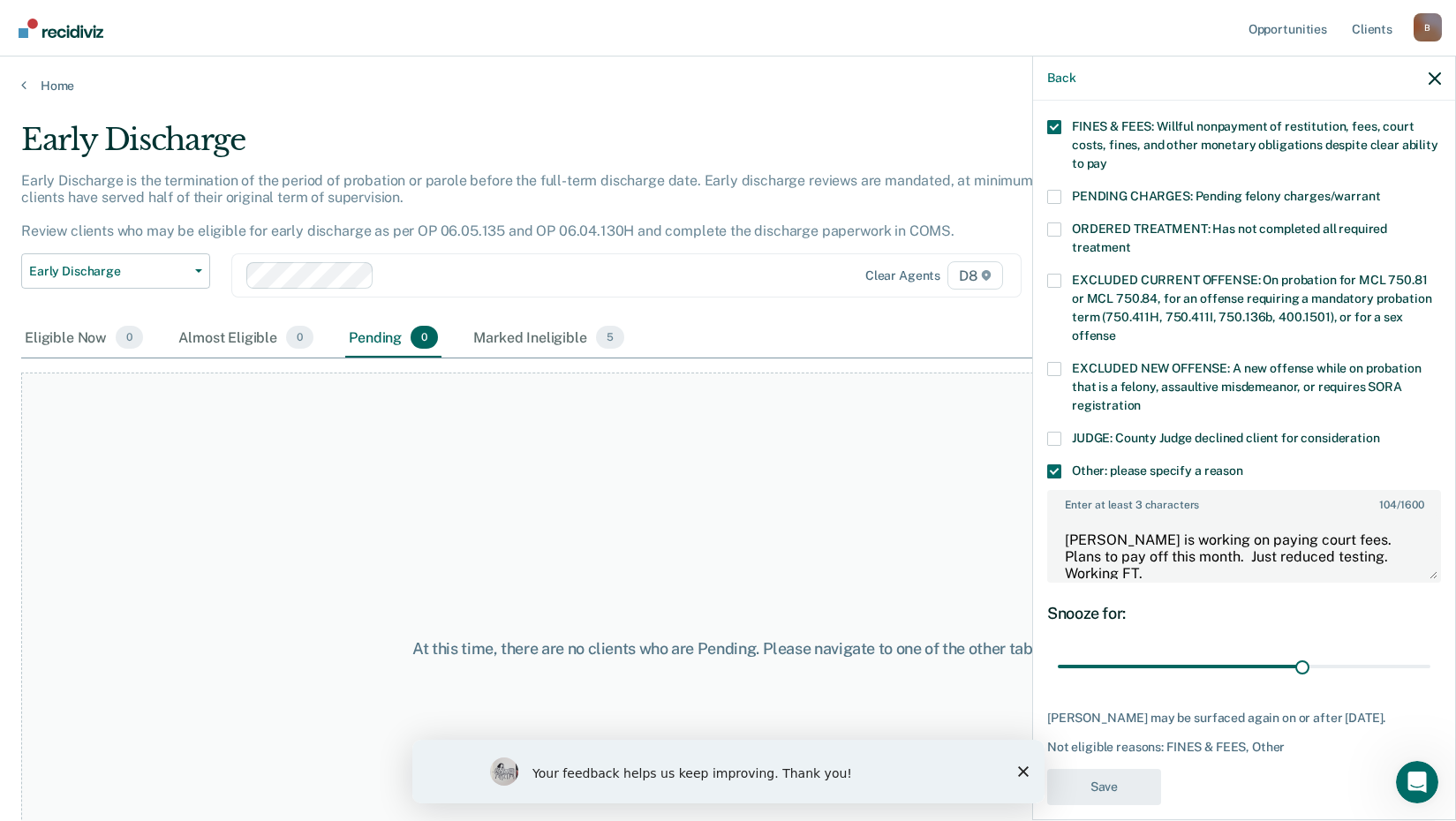
scroll to position [406, 0]
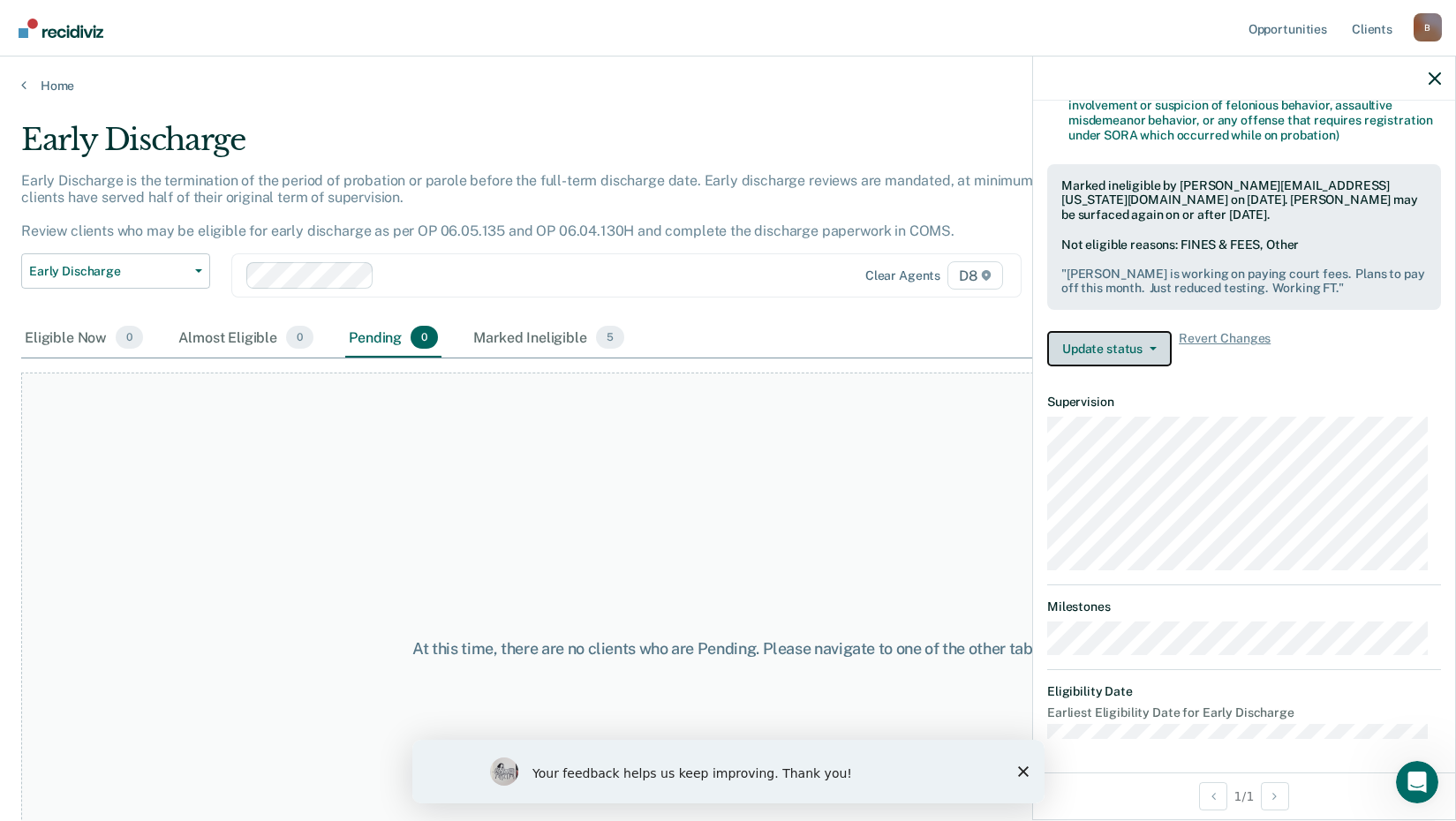
click at [1104, 344] on button "Update status" at bounding box center [1109, 348] width 125 height 35
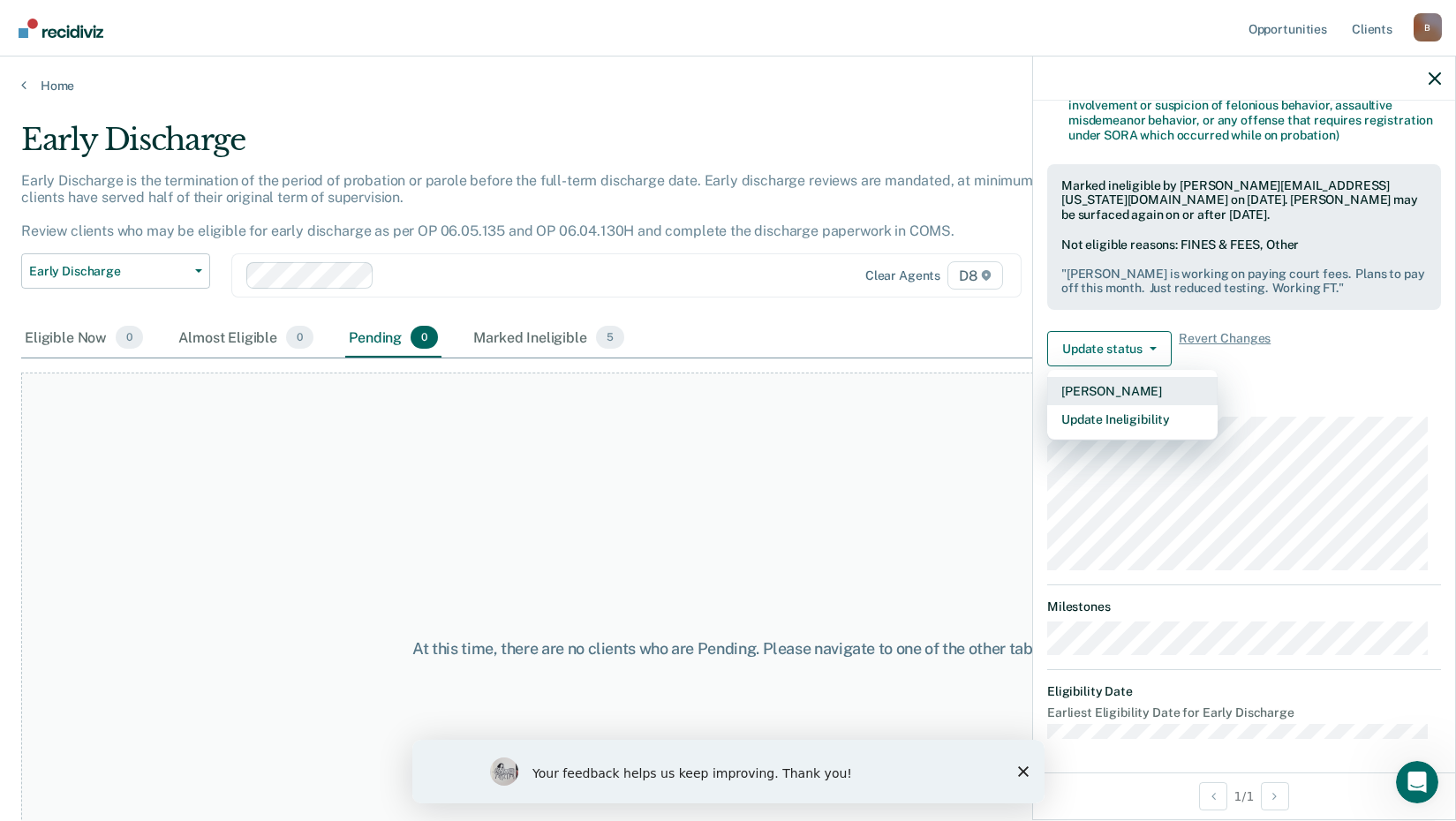
click at [1094, 392] on button "[PERSON_NAME]" at bounding box center [1132, 391] width 171 height 28
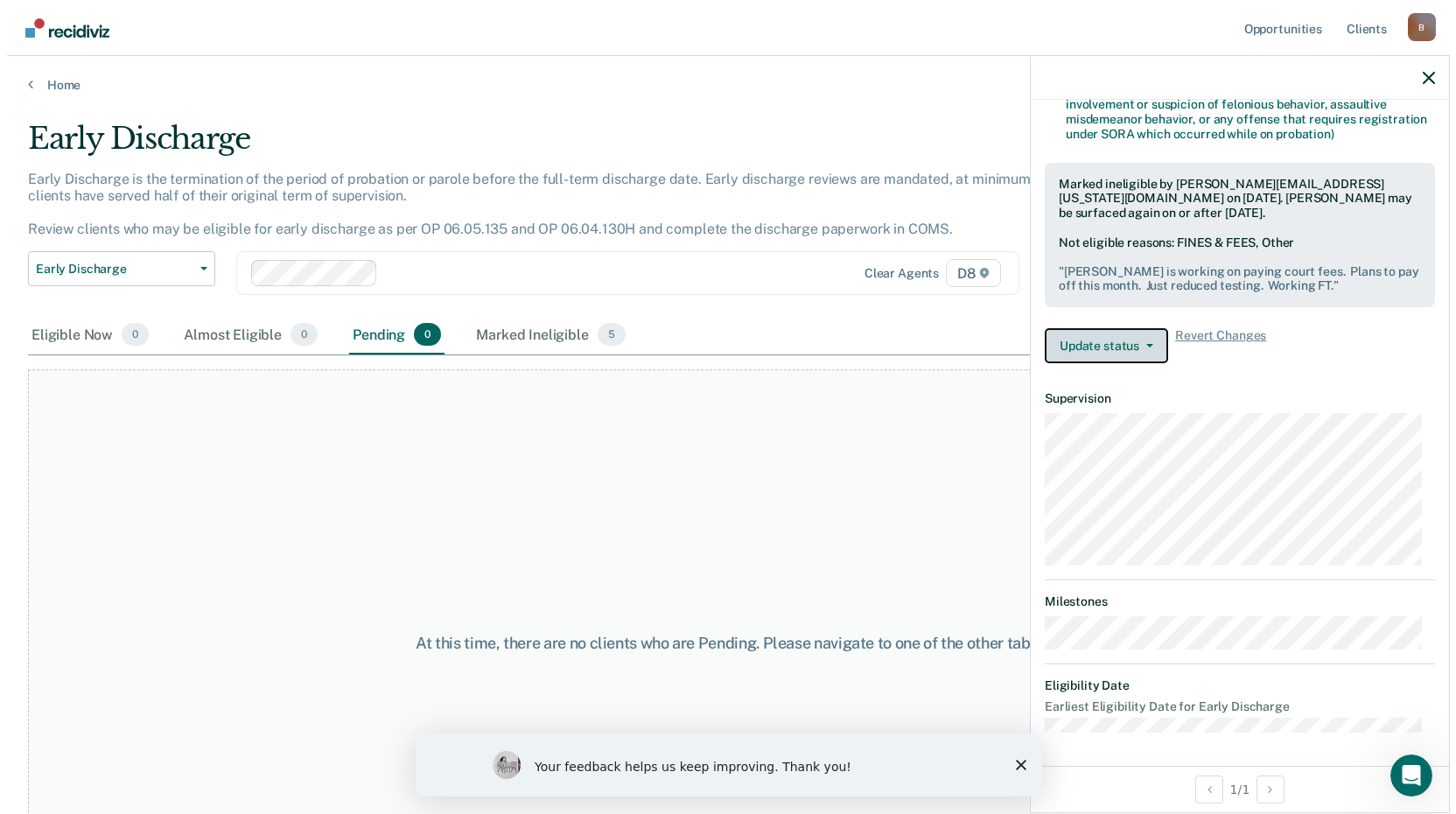
scroll to position [315, 0]
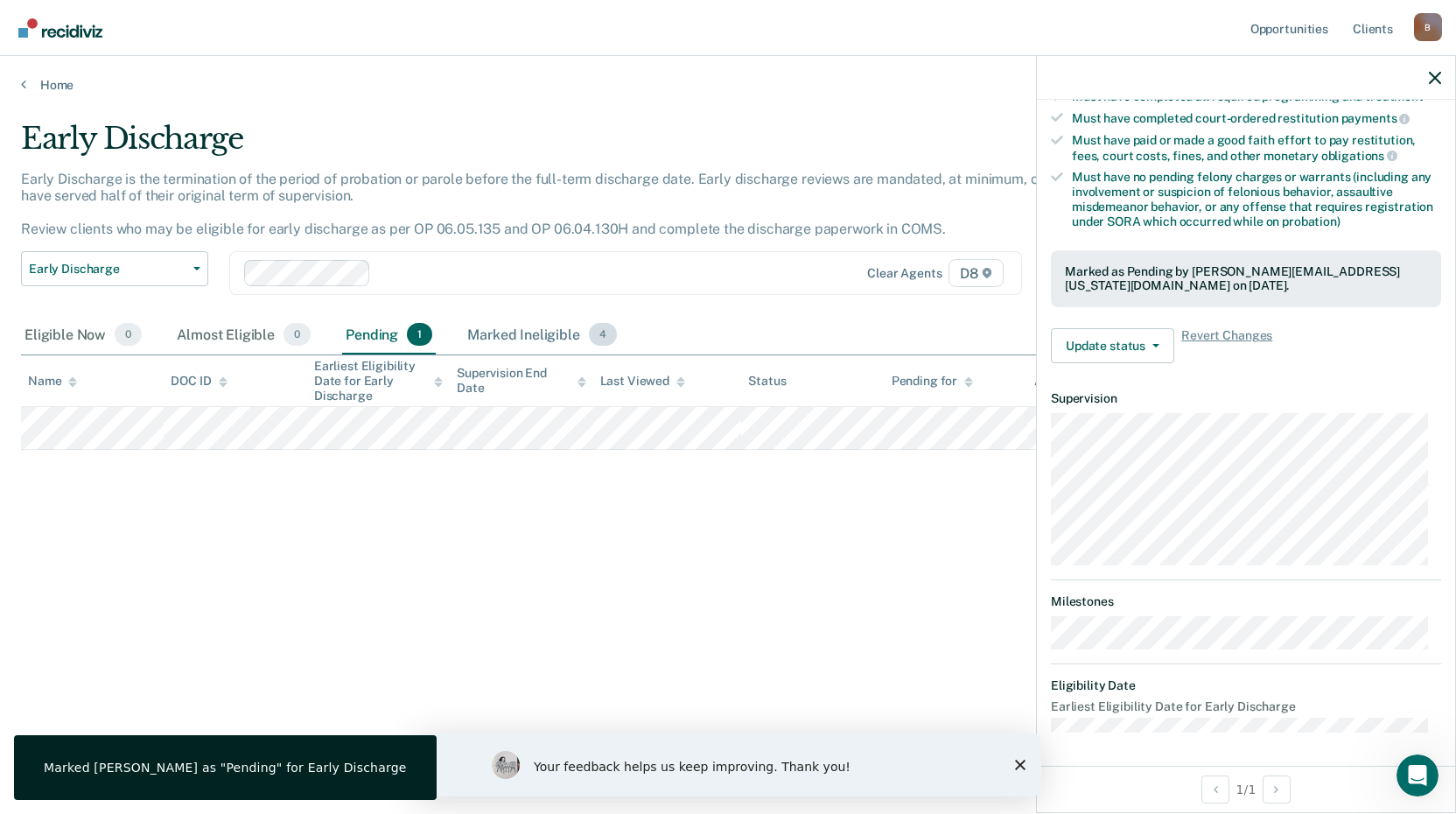
click at [544, 334] on div "Marked Ineligible 4" at bounding box center [541, 335] width 157 height 38
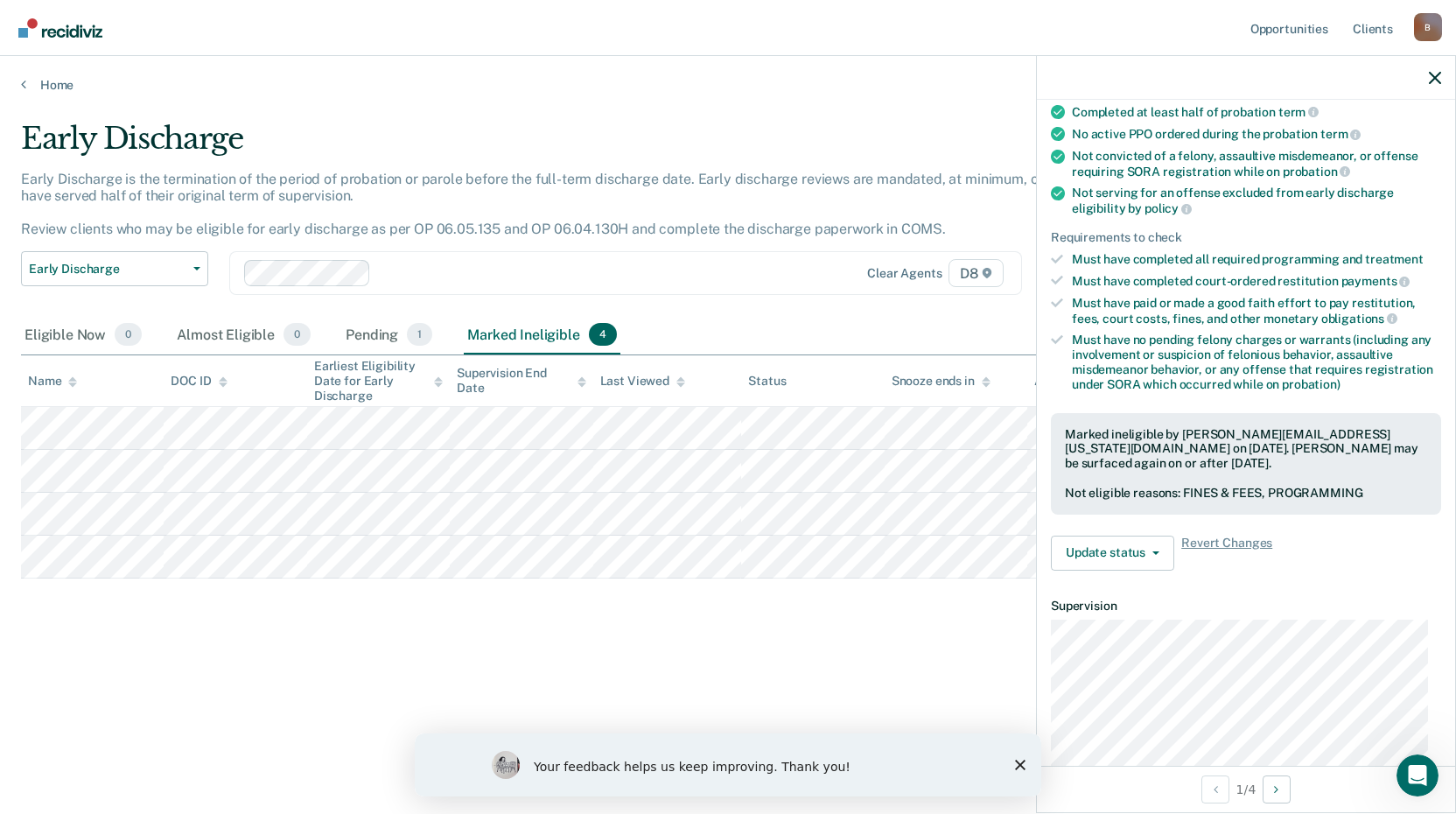
scroll to position [175, 0]
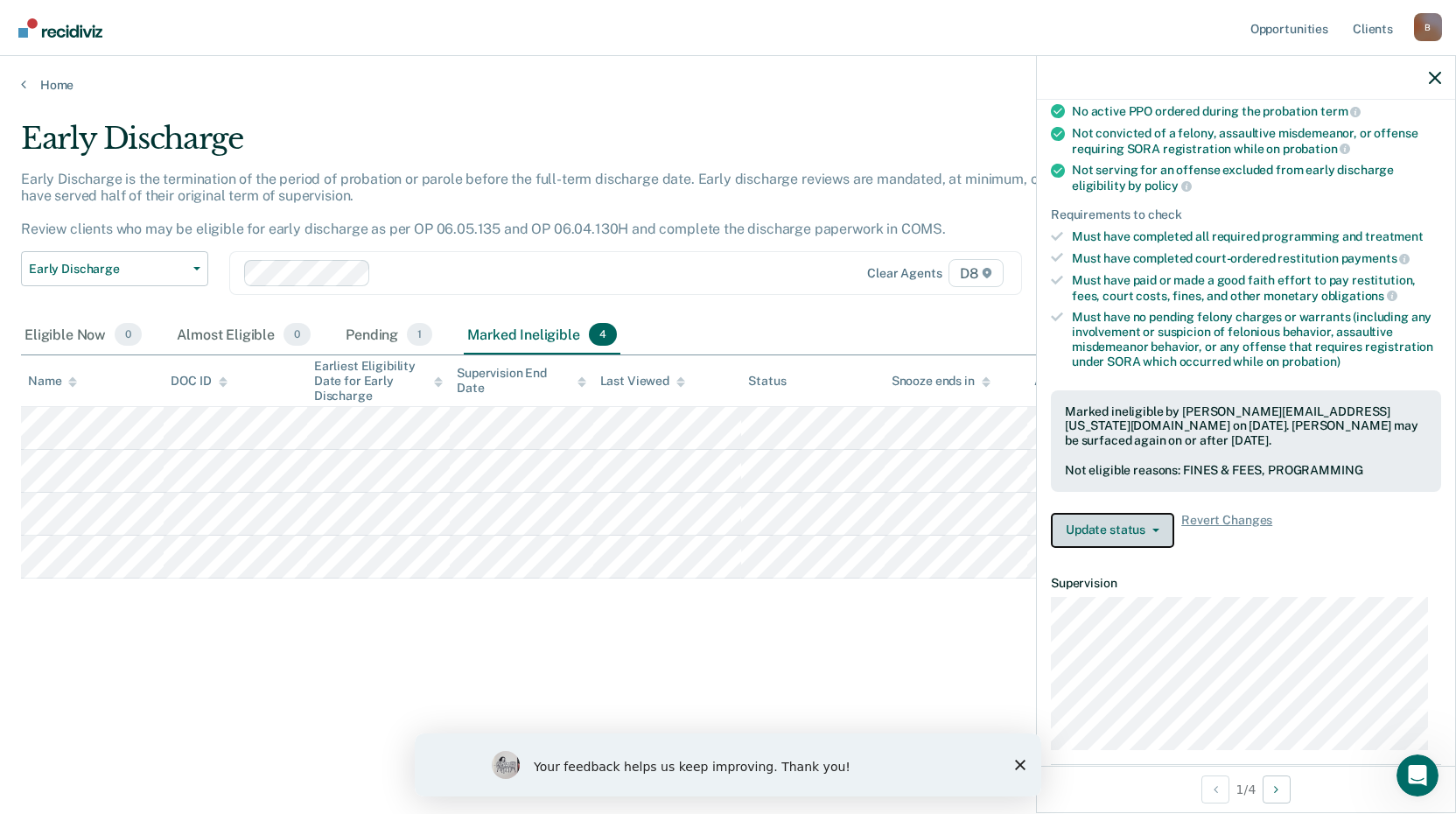
click at [1103, 538] on button "Update status" at bounding box center [1113, 530] width 123 height 35
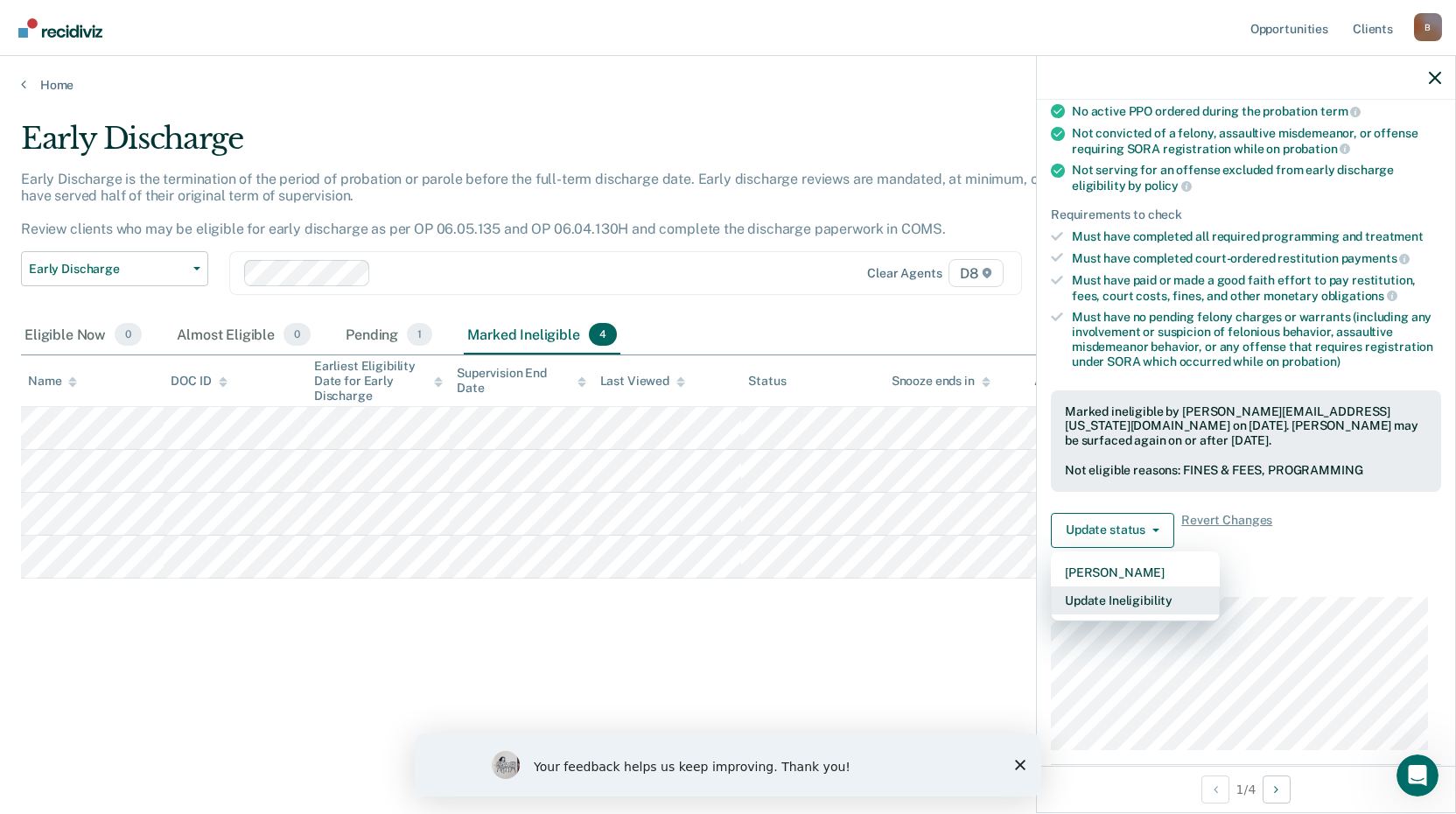
click at [1111, 602] on button "Update Ineligibility" at bounding box center [1136, 599] width 169 height 28
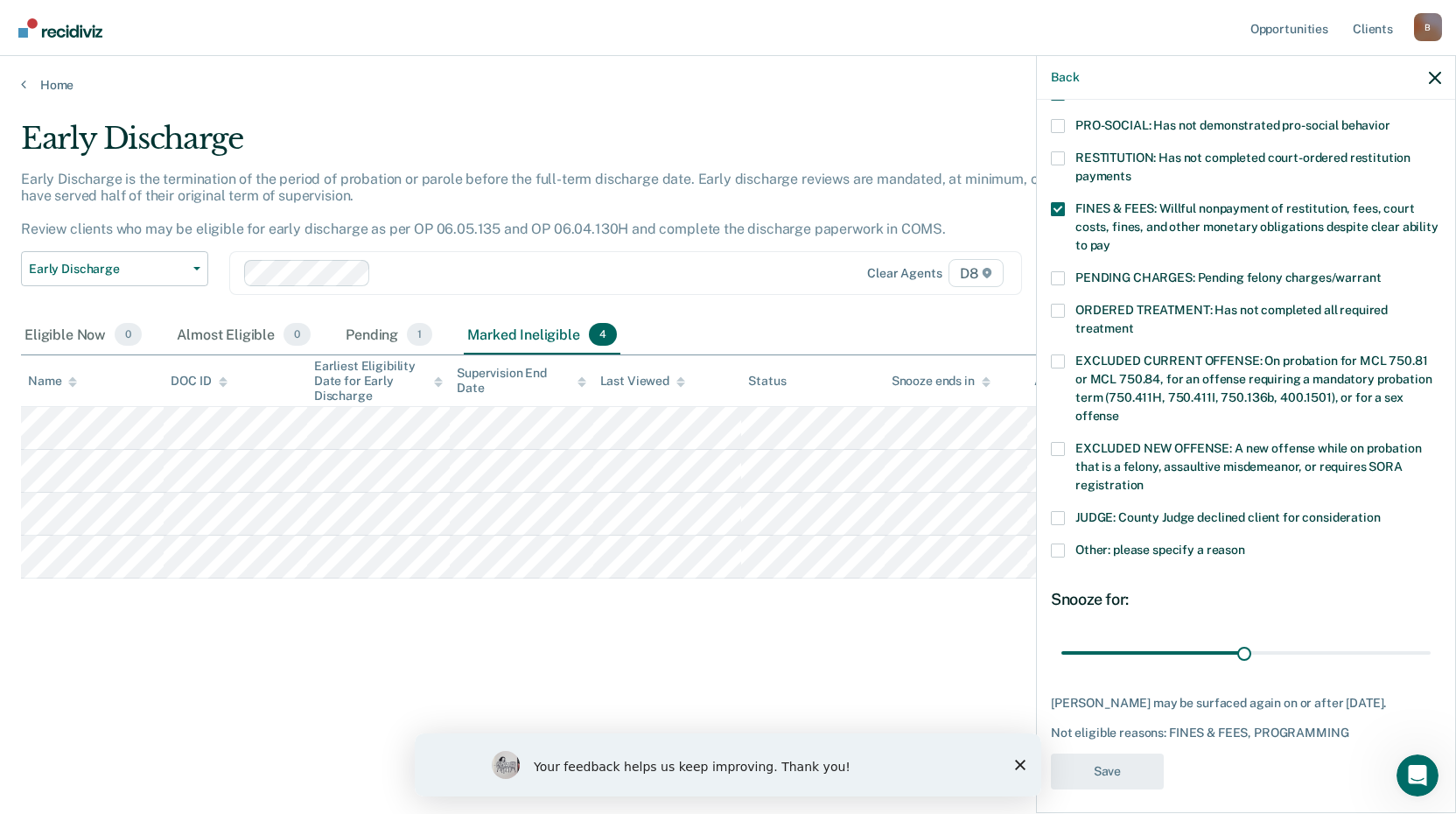
scroll to position [424, 0]
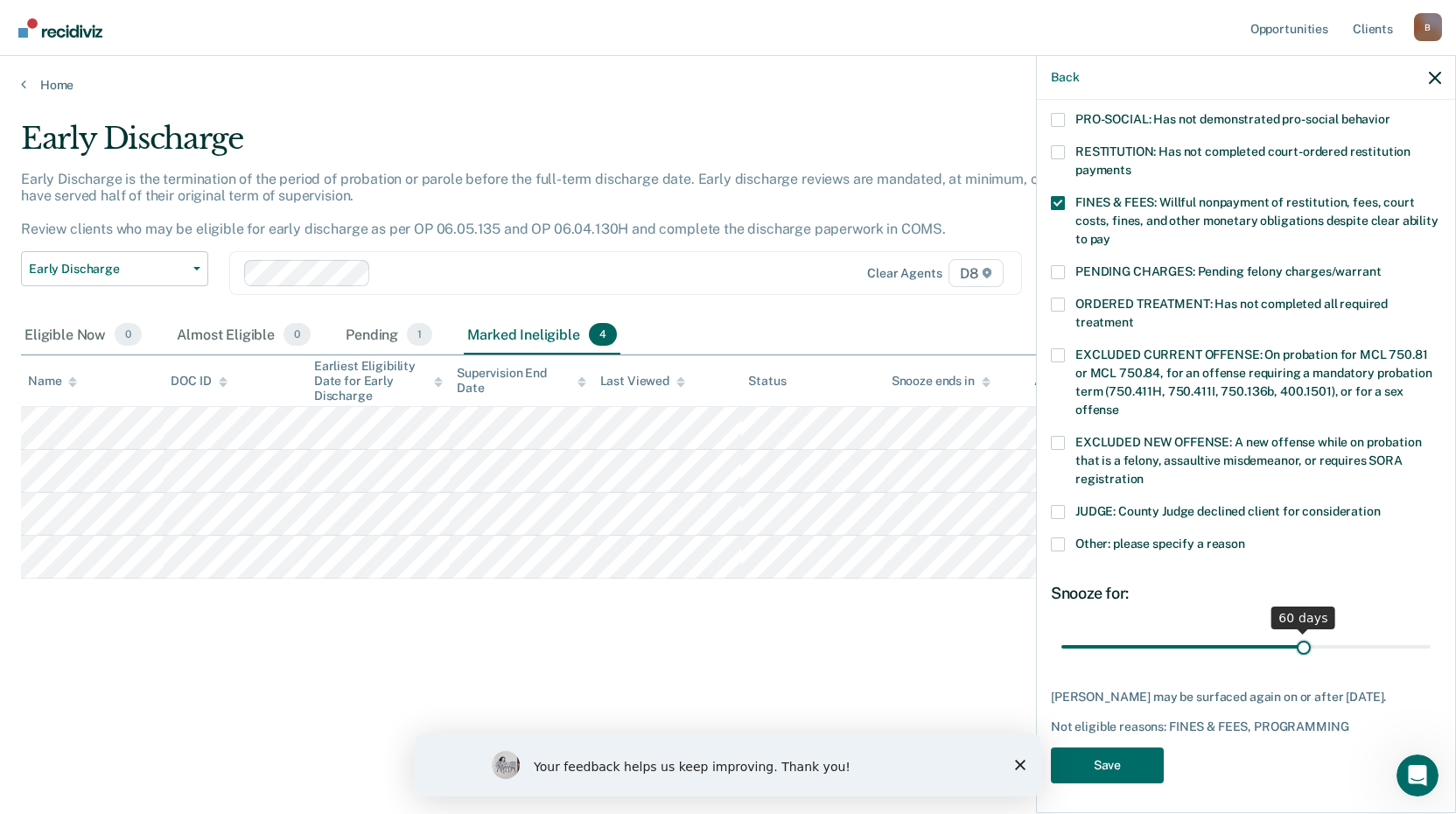
drag, startPoint x: 1237, startPoint y: 629, endPoint x: 1295, endPoint y: 632, distance: 58.1
type input "60"
click at [1295, 632] on input "range" at bounding box center [1246, 646] width 370 height 30
click at [1058, 538] on span at bounding box center [1059, 545] width 14 height 14
click at [1246, 538] on input "Other: please specify a reason" at bounding box center [1246, 538] width 0 height 0
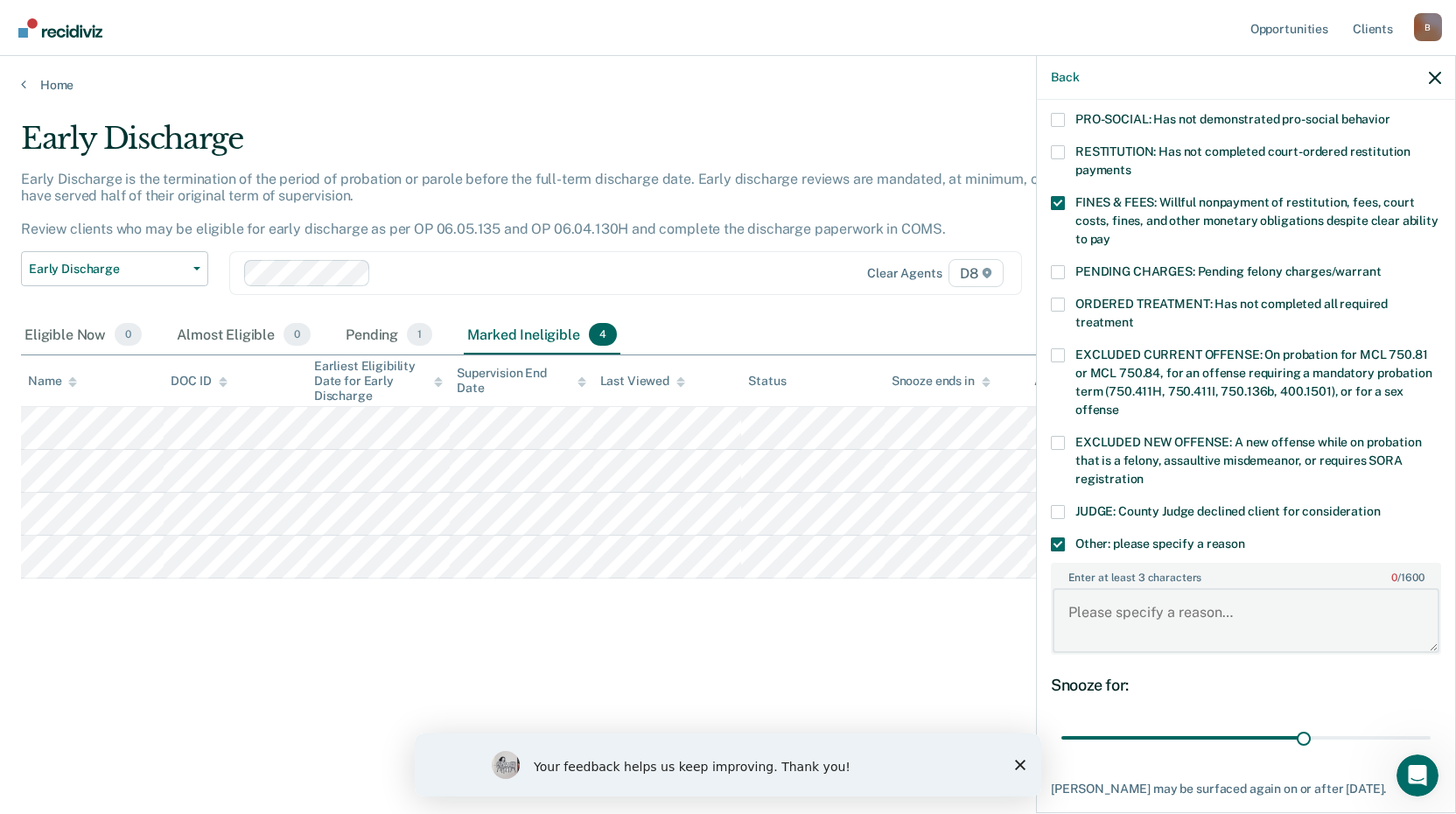
click at [1107, 596] on textarea "Enter at least 3 characters 0 / 1600" at bounding box center [1247, 620] width 387 height 64
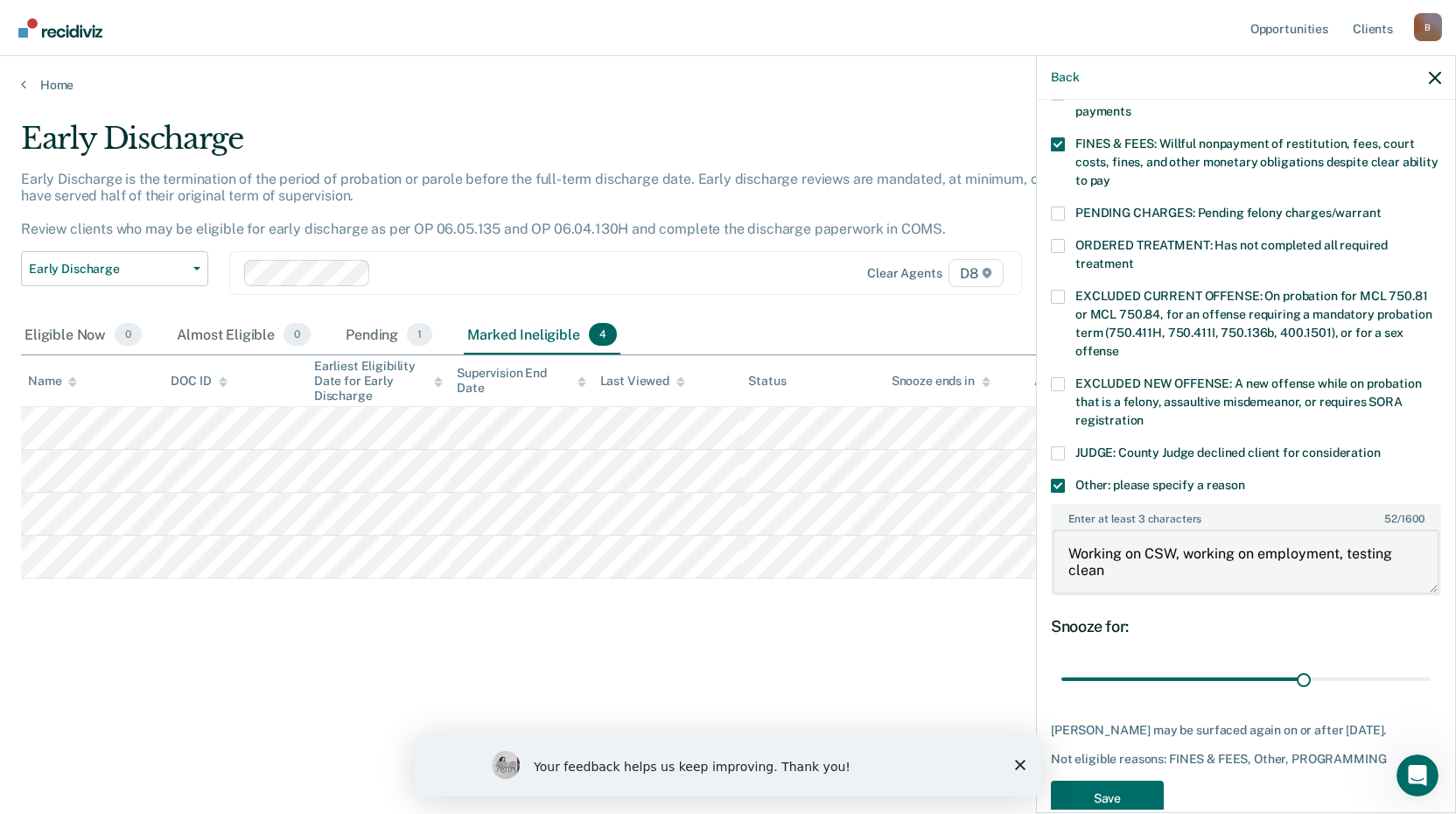
scroll to position [516, 0]
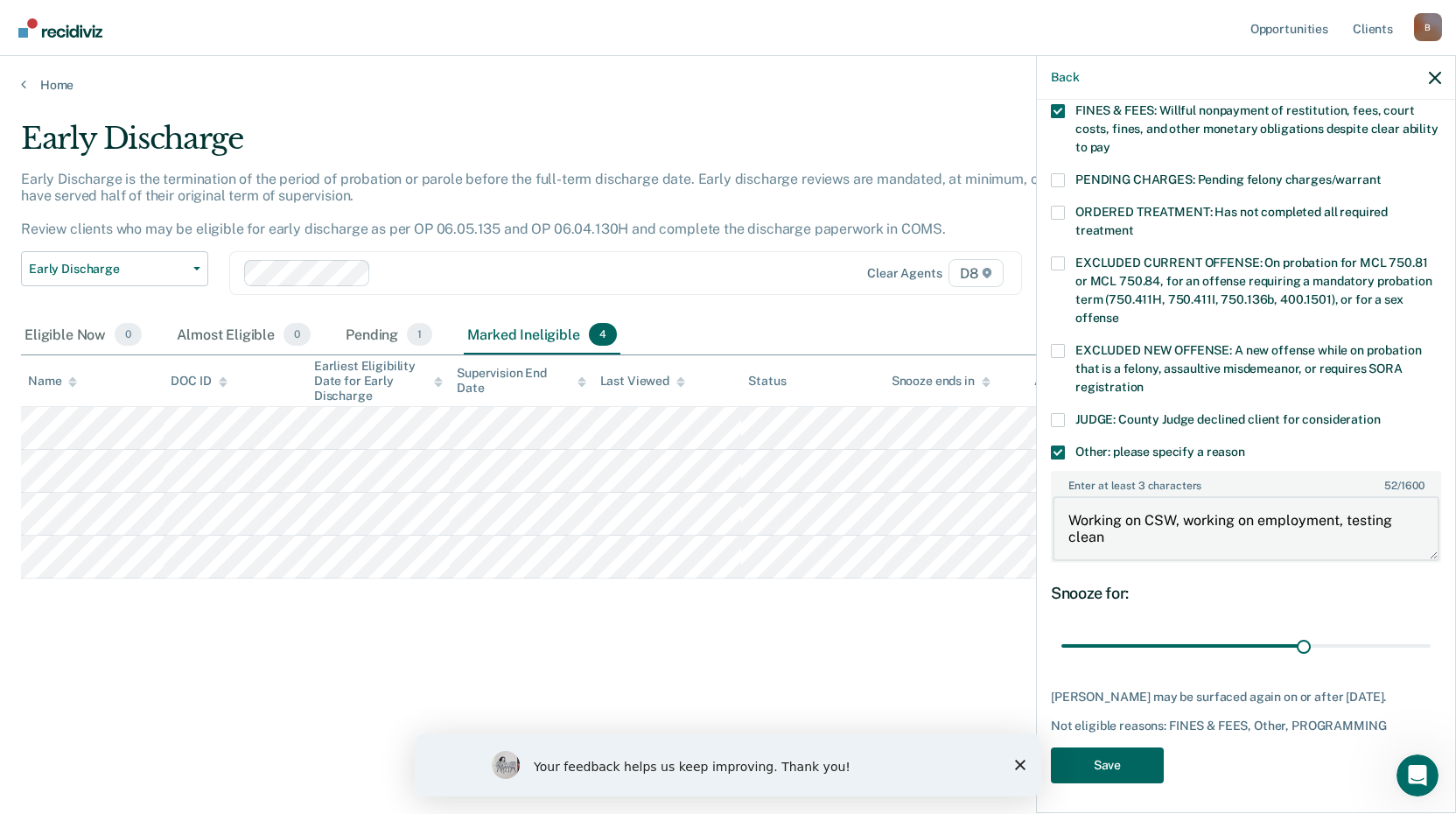
type textarea "Working on CSW, working on employment, testing clean"
click at [1131, 765] on button "Save" at bounding box center [1108, 765] width 113 height 36
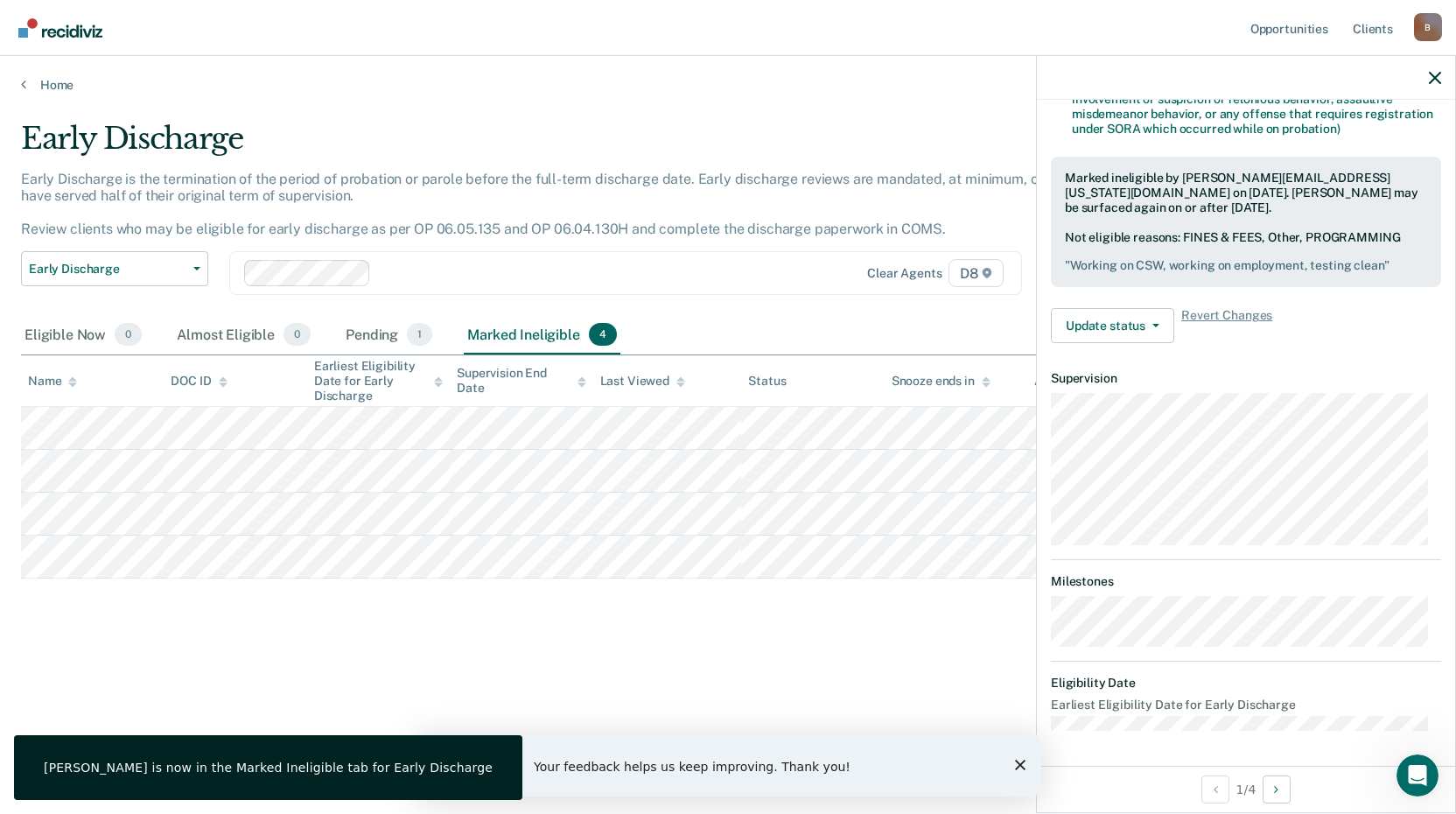
scroll to position [406, 0]
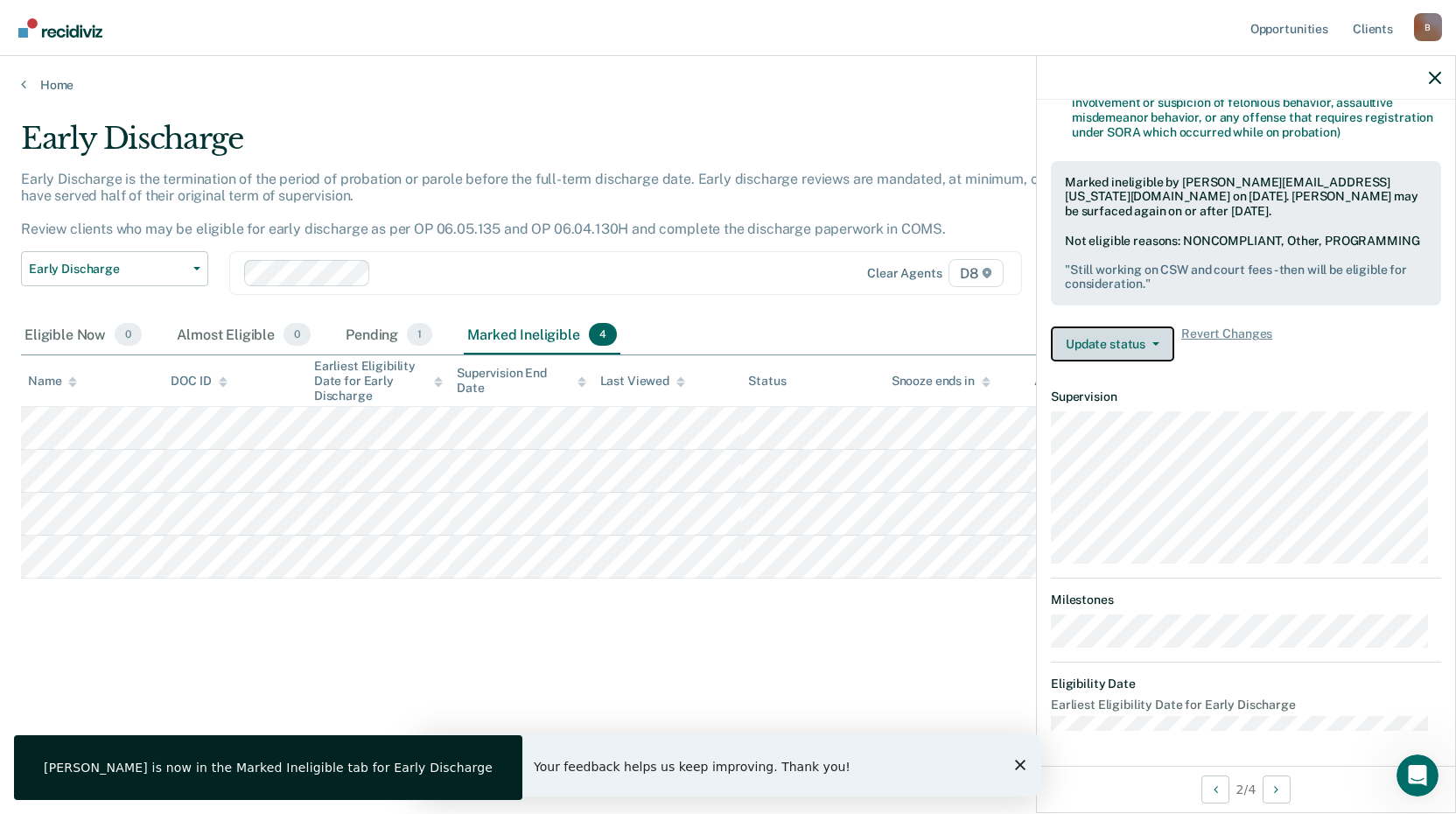
click at [1108, 349] on button "Update status" at bounding box center [1113, 343] width 123 height 35
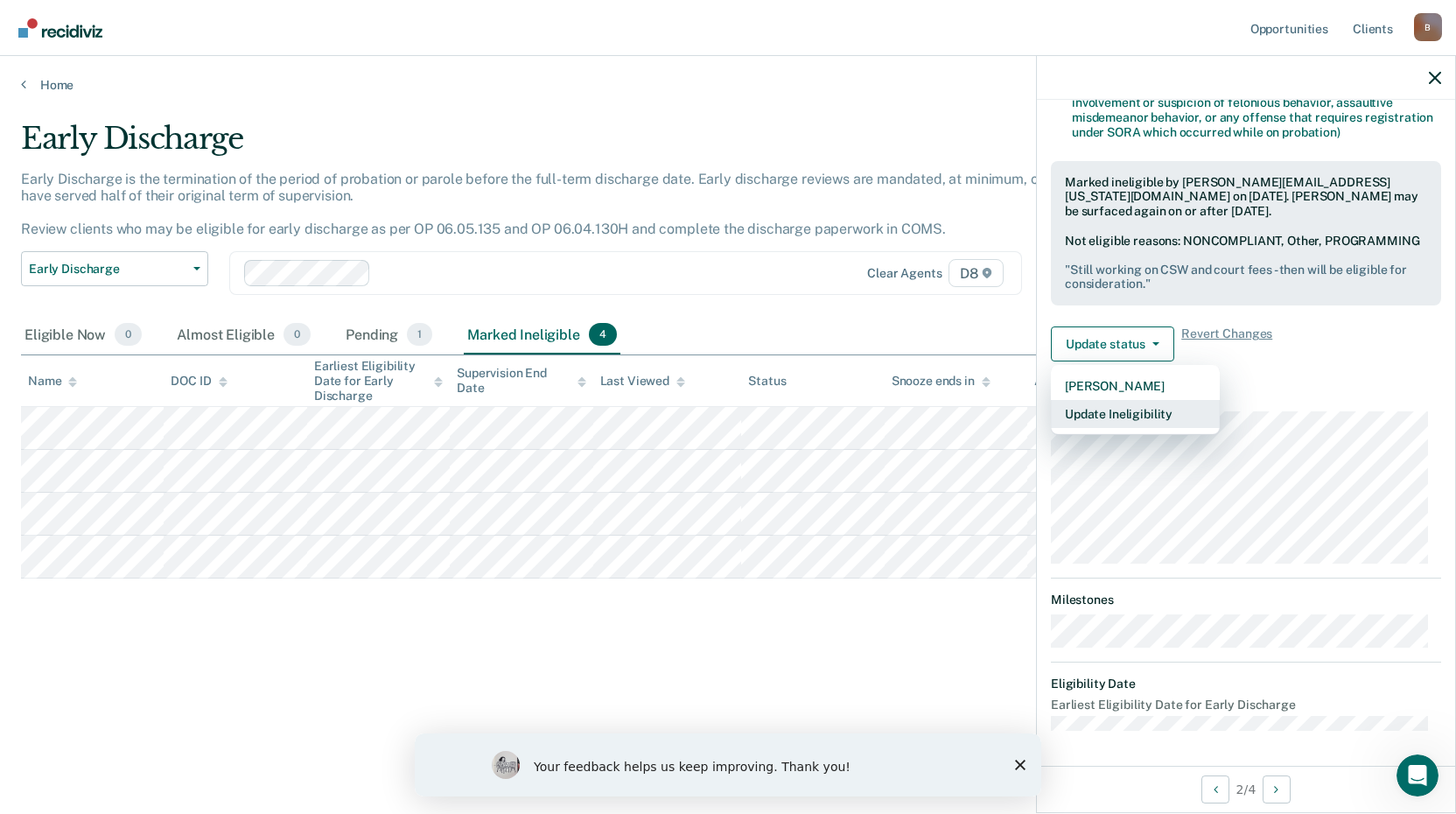
click at [1098, 428] on button "Update Ineligibility" at bounding box center [1136, 413] width 169 height 28
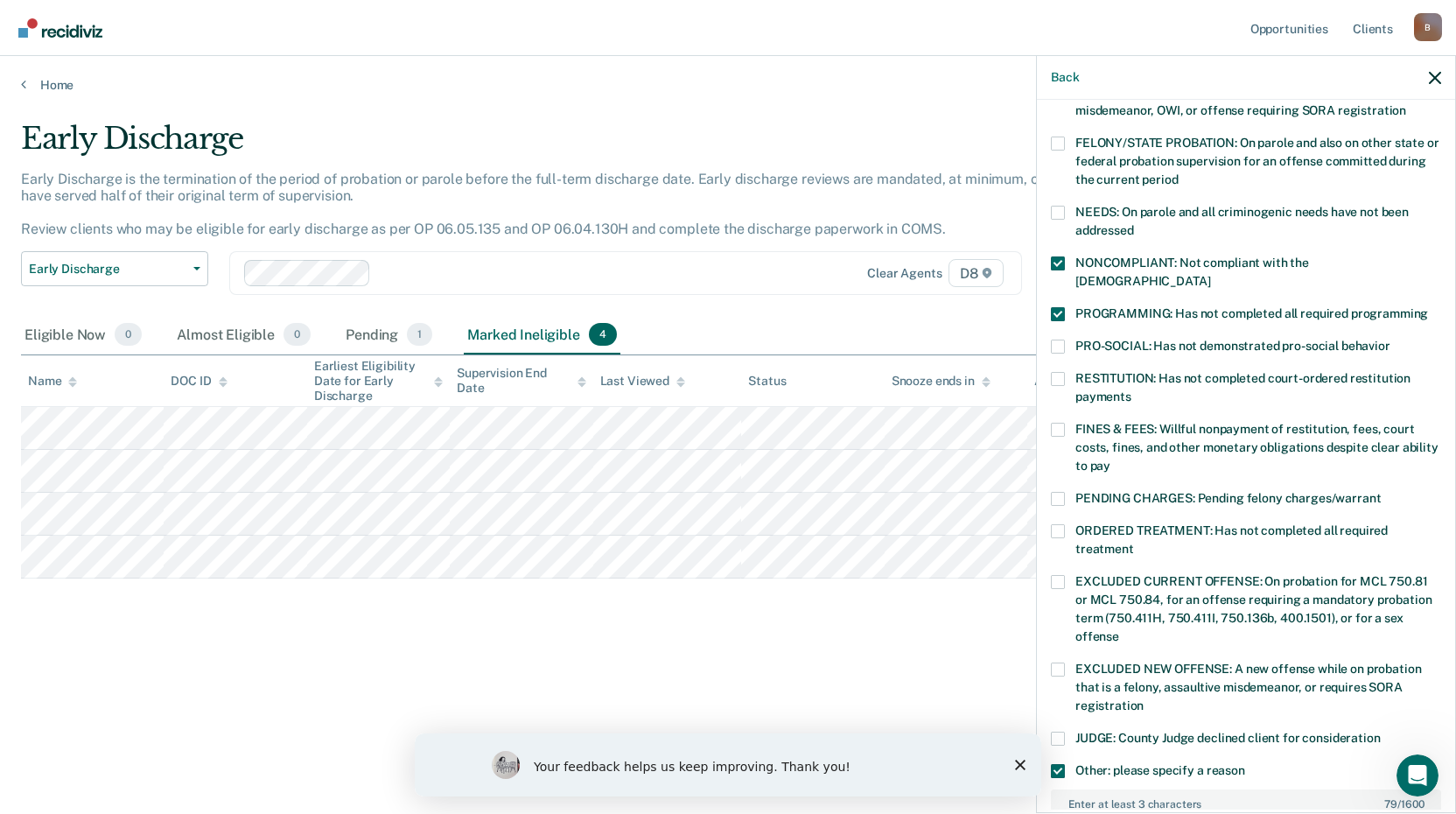
scroll to position [166, 0]
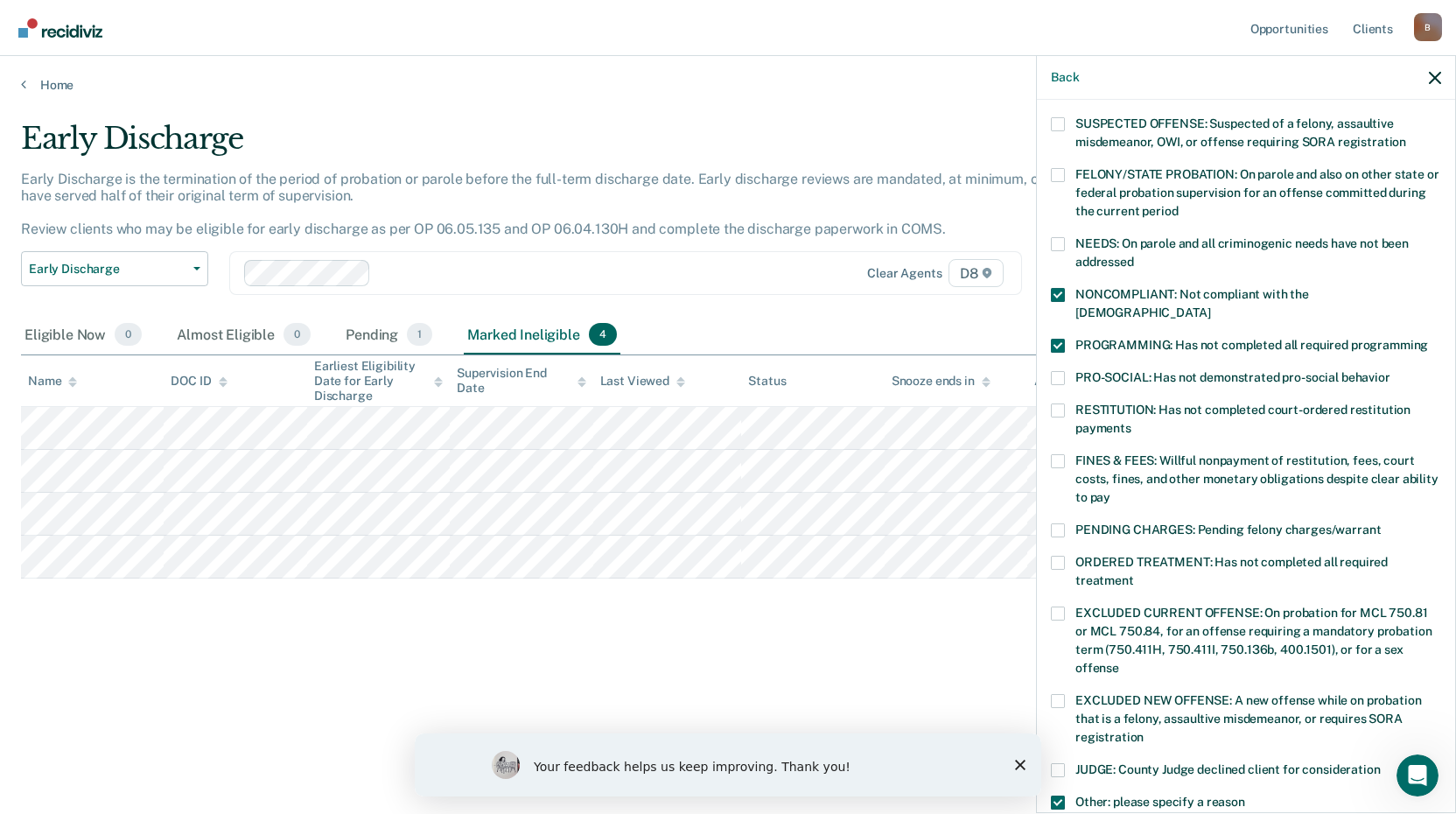
click at [1053, 454] on span at bounding box center [1059, 462] width 14 height 14
click at [1111, 491] on input "FINES & FEES: Willful nonpayment of restitution, fees, court costs, fines, and …" at bounding box center [1111, 491] width 0 height 0
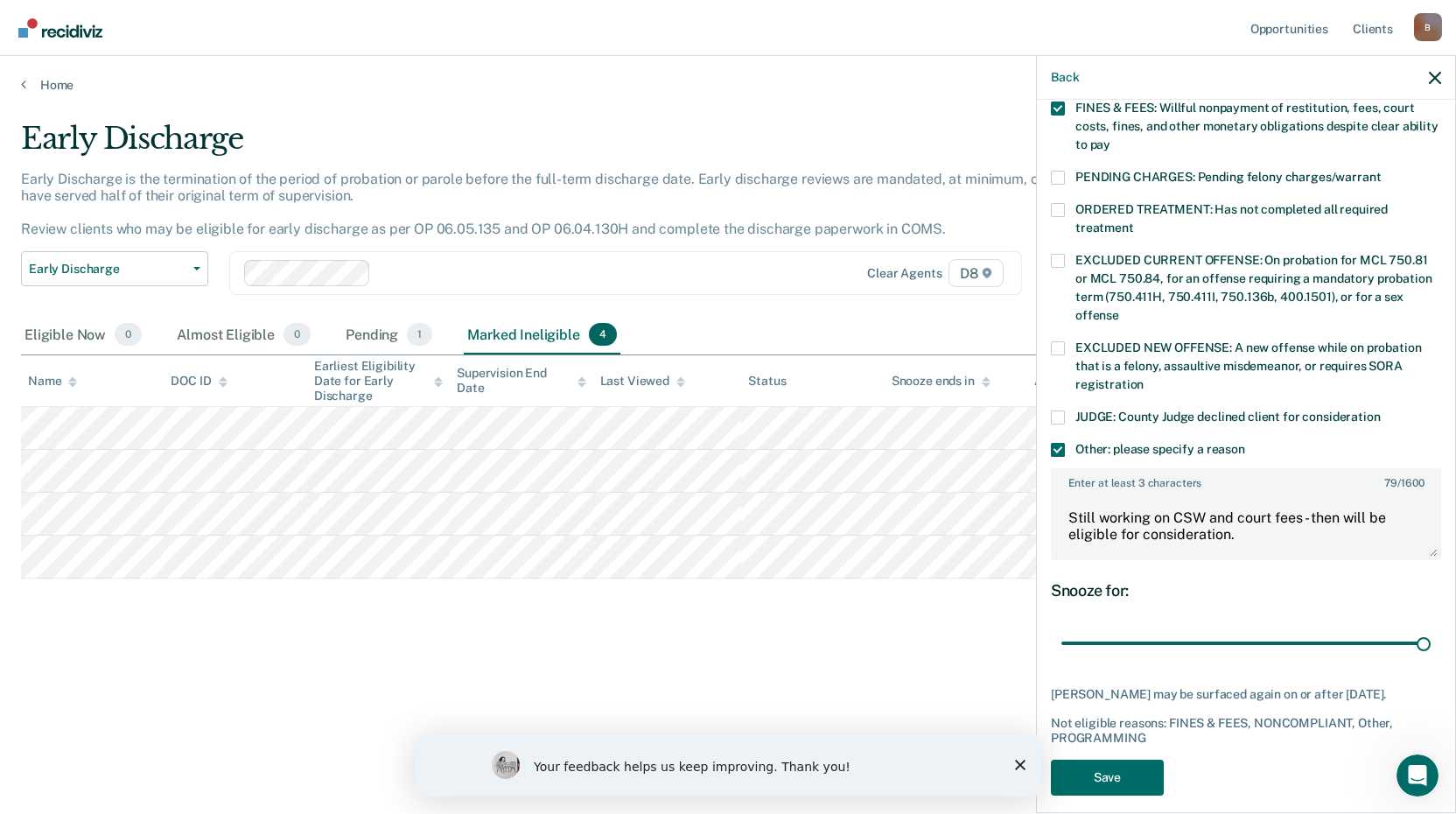
scroll to position [530, 0]
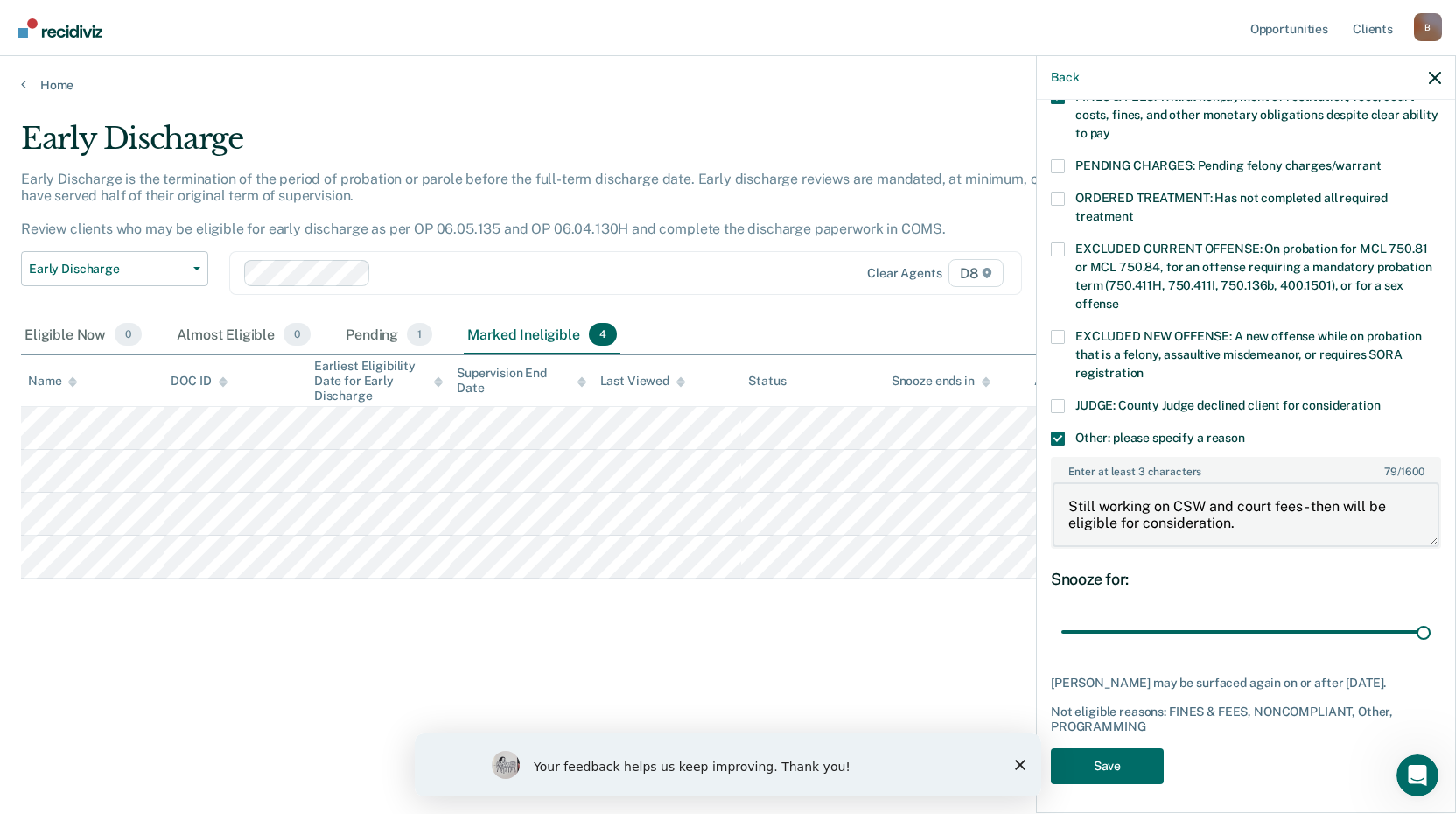
click at [1242, 501] on textarea "Still working on CSW and court fees - then will be eligible for consideration." at bounding box center [1247, 514] width 387 height 64
type textarea "Still working on CSW and court fees - then will be eligible for consideration. …"
click at [1104, 765] on button "Save" at bounding box center [1108, 766] width 113 height 36
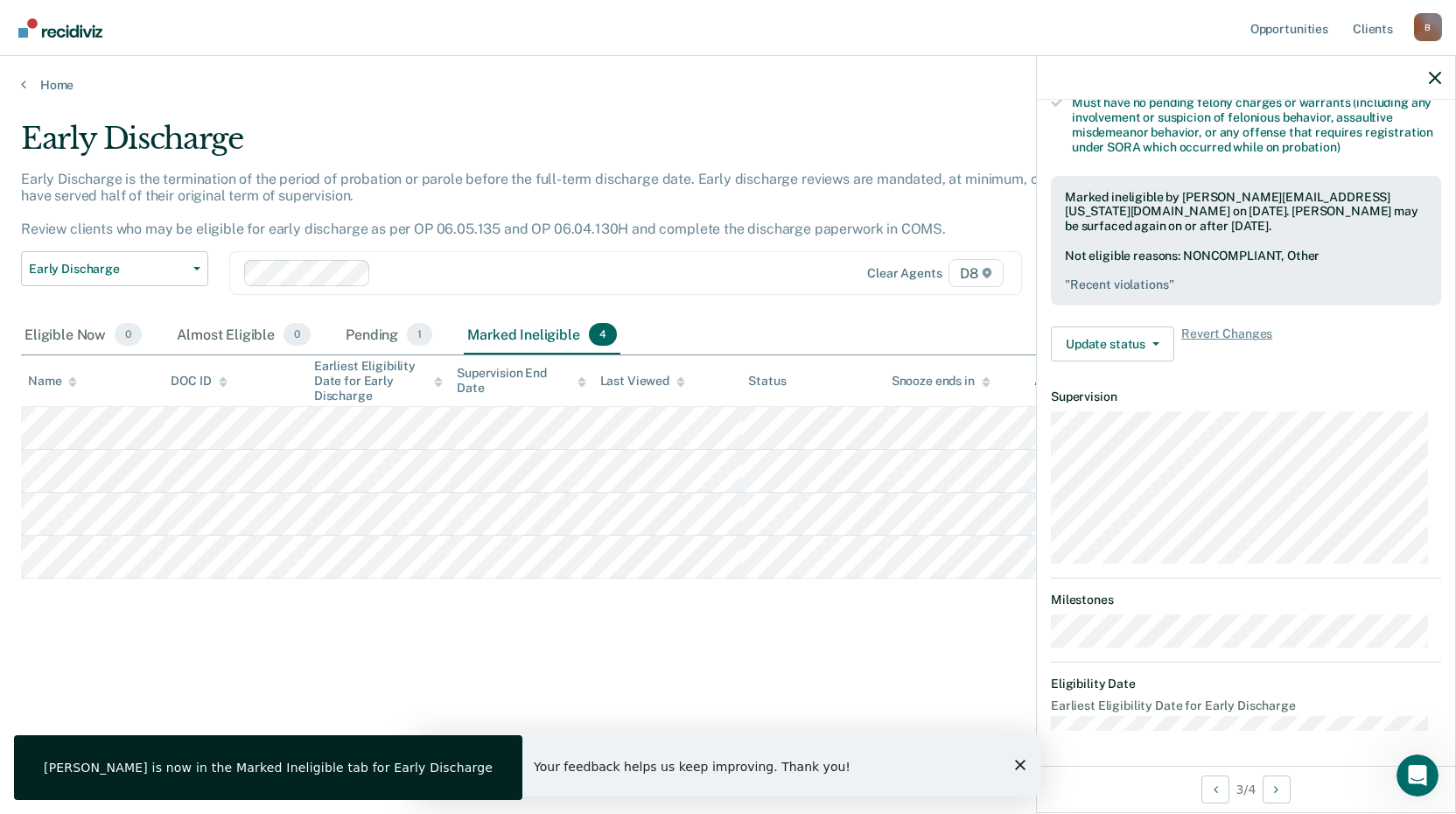
scroll to position [369, 0]
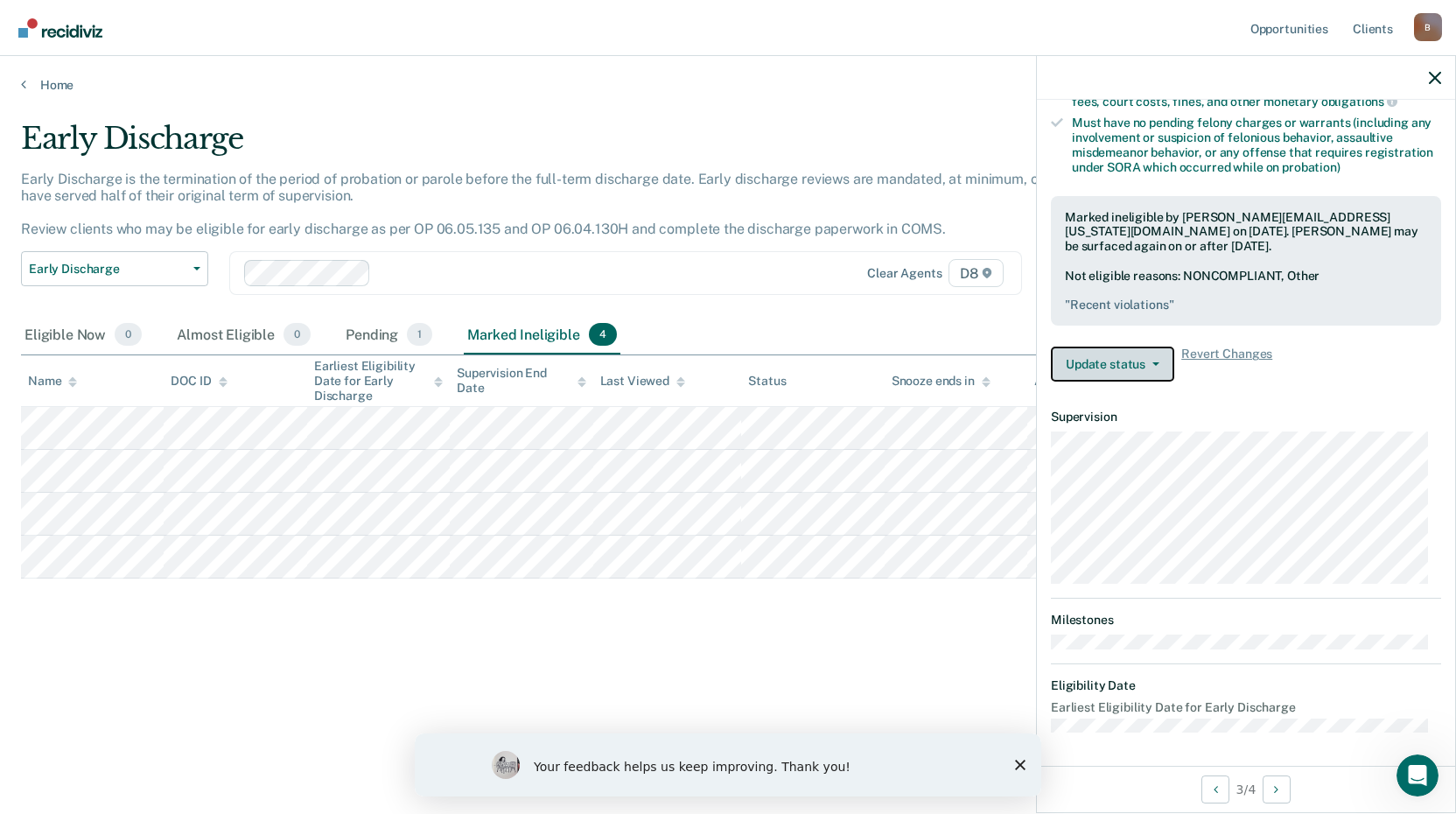
click at [1083, 367] on button "Update status" at bounding box center [1113, 363] width 123 height 35
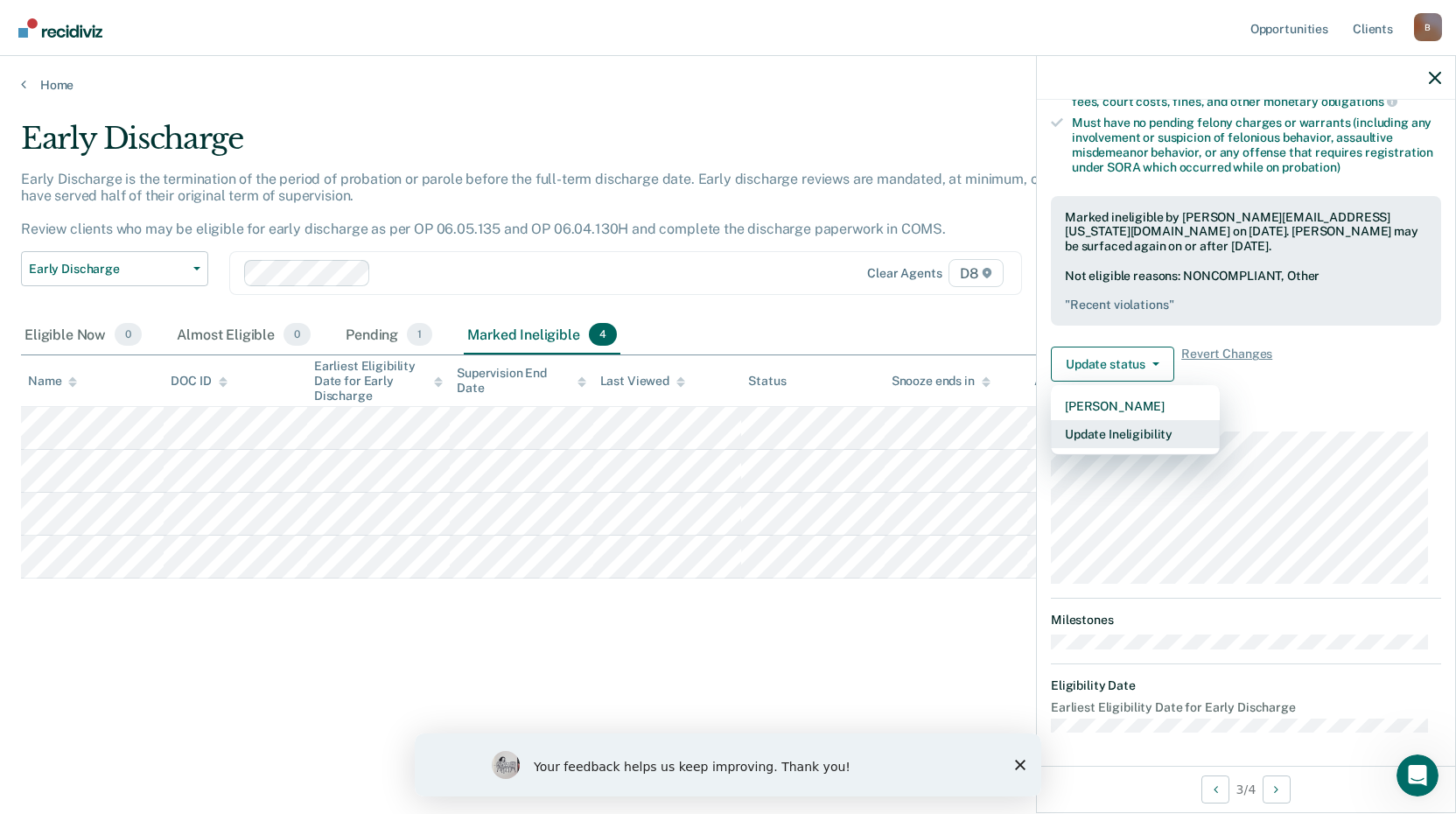
click at [1093, 428] on button "Update Ineligibility" at bounding box center [1136, 433] width 169 height 28
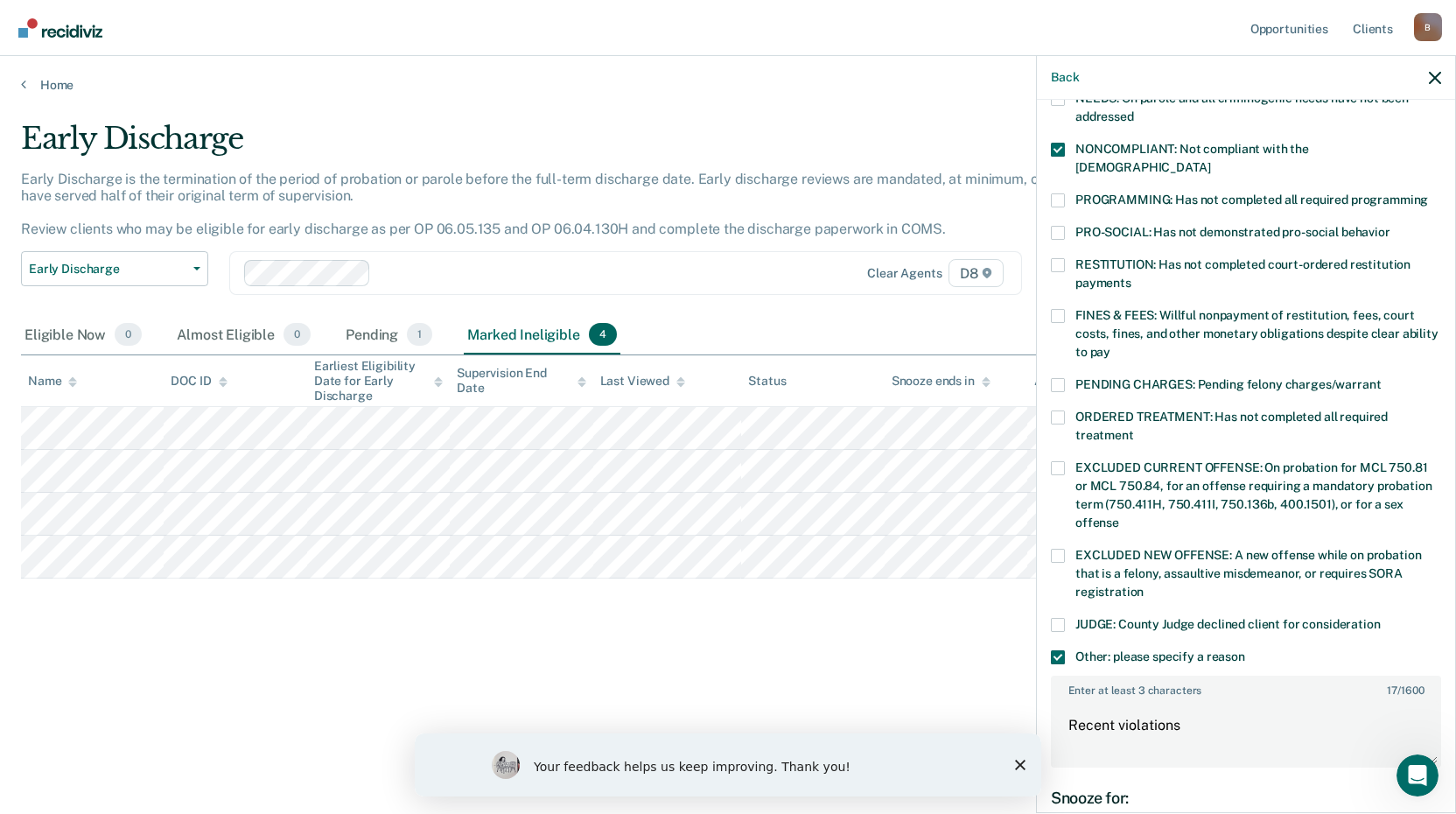
scroll to position [282, 0]
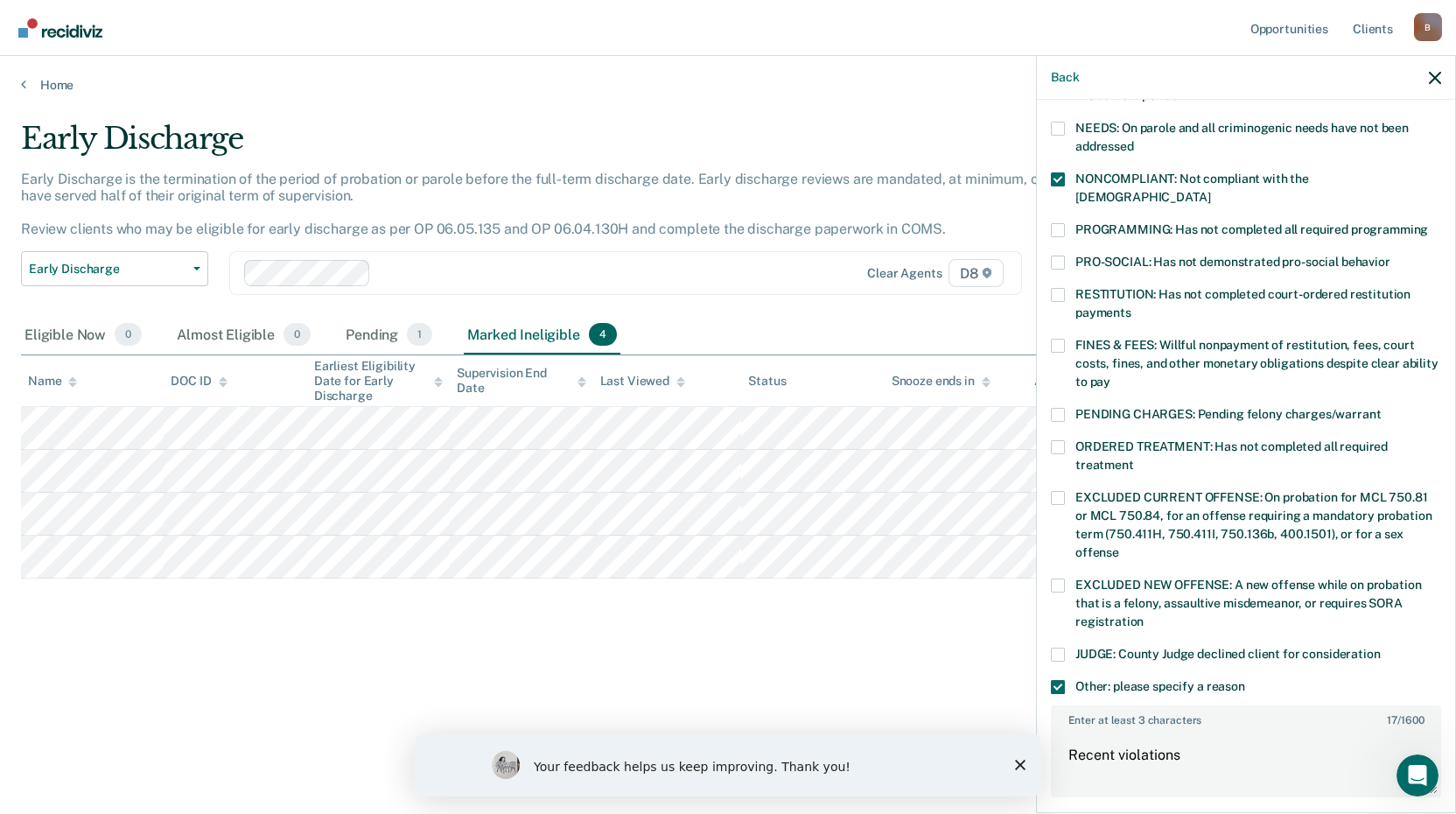
click at [1058, 338] on span at bounding box center [1059, 345] width 14 height 14
click at [1111, 376] on input "FINES & FEES: Willful nonpayment of restitution, fees, court costs, fines, and …" at bounding box center [1111, 376] width 0 height 0
click at [1058, 440] on span at bounding box center [1059, 447] width 14 height 14
click at [1135, 458] on input "ORDERED TREATMENT: Has not completed all required treatment" at bounding box center [1135, 458] width 0 height 0
click at [1194, 740] on textarea "Recent violations" at bounding box center [1247, 763] width 387 height 64
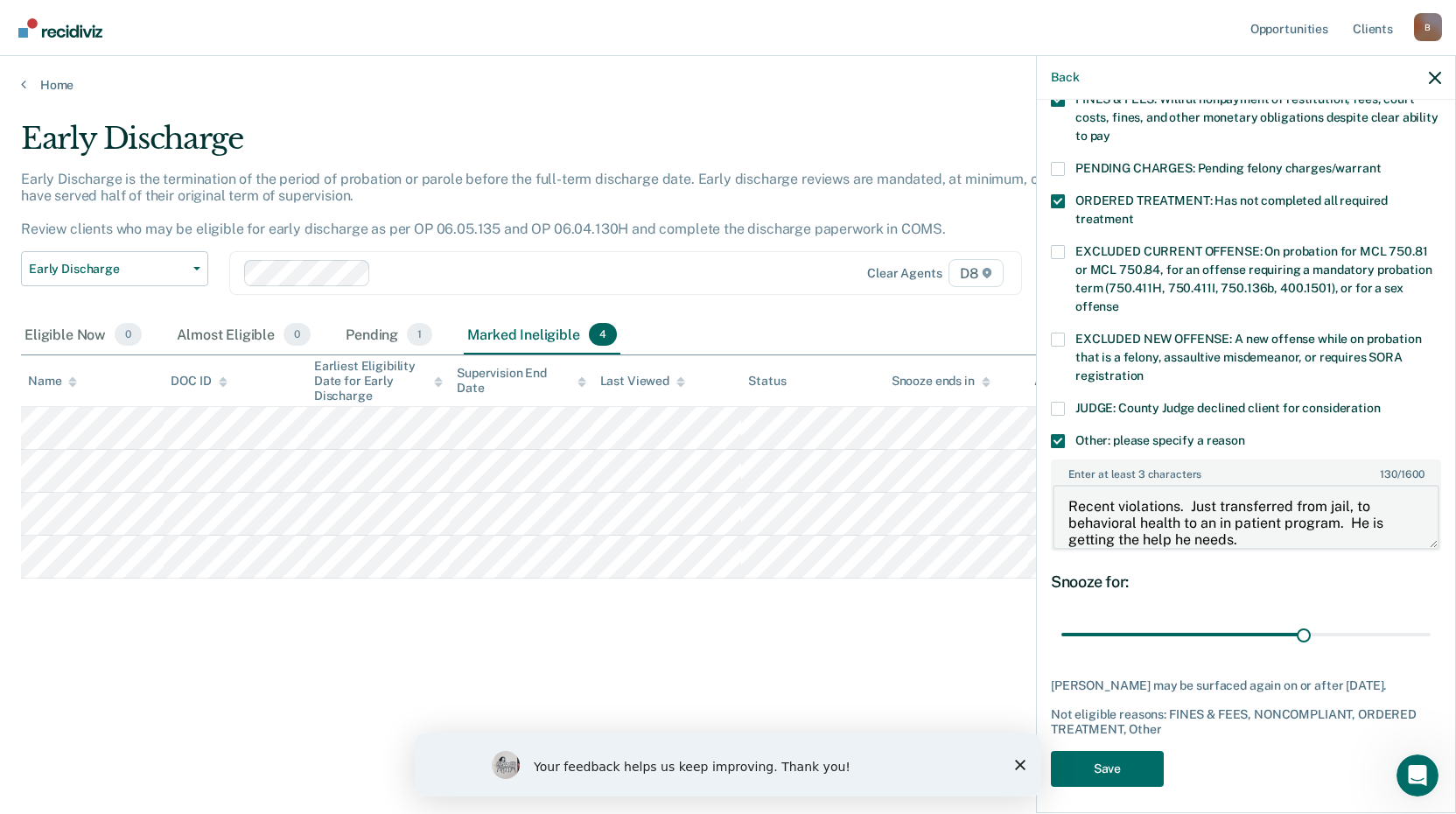
scroll to position [530, 0]
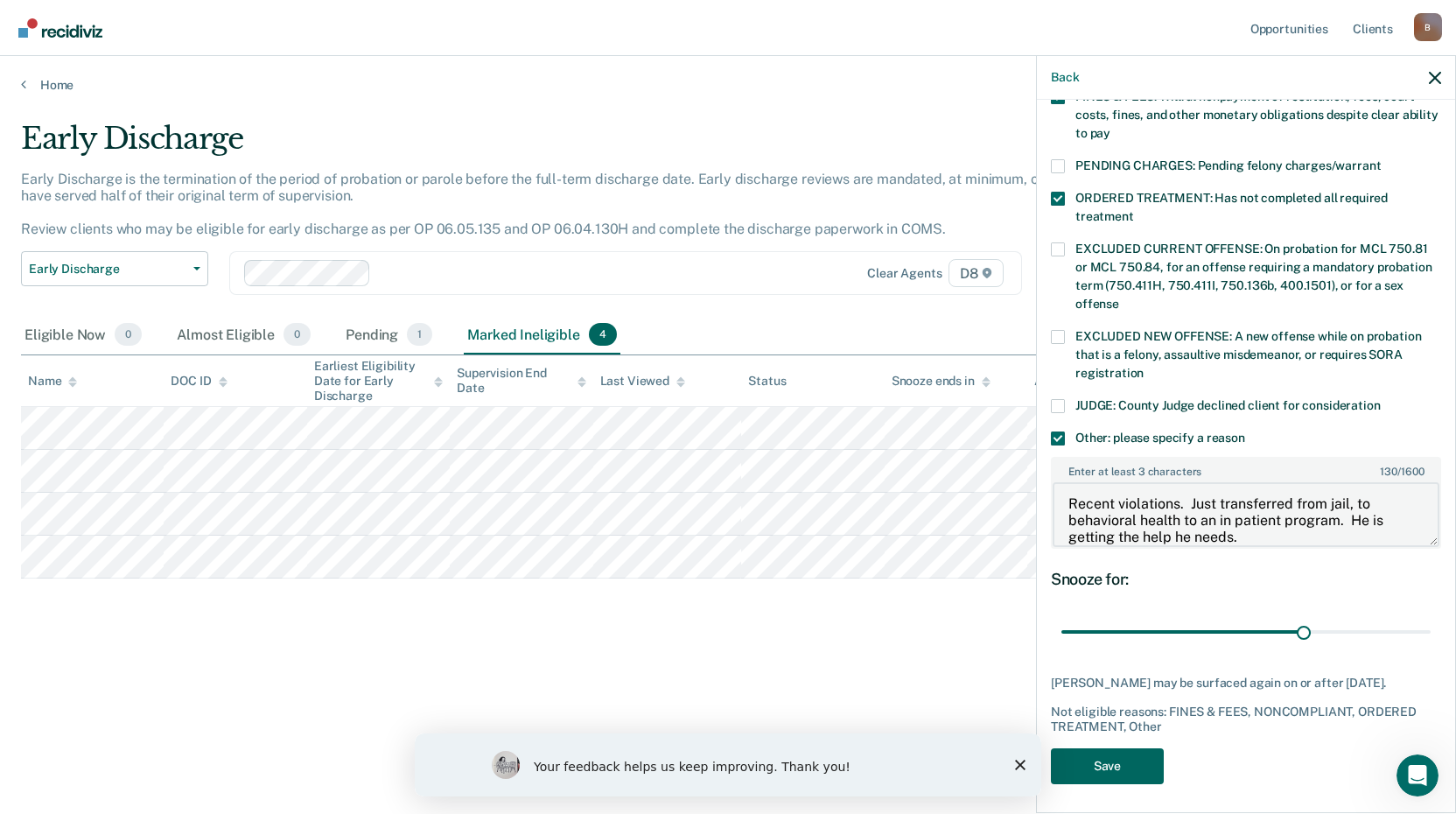
type textarea "Recent violations. Just transferred from jail, to behavioral health to an in pa…"
click at [1126, 760] on button "Save" at bounding box center [1108, 766] width 113 height 36
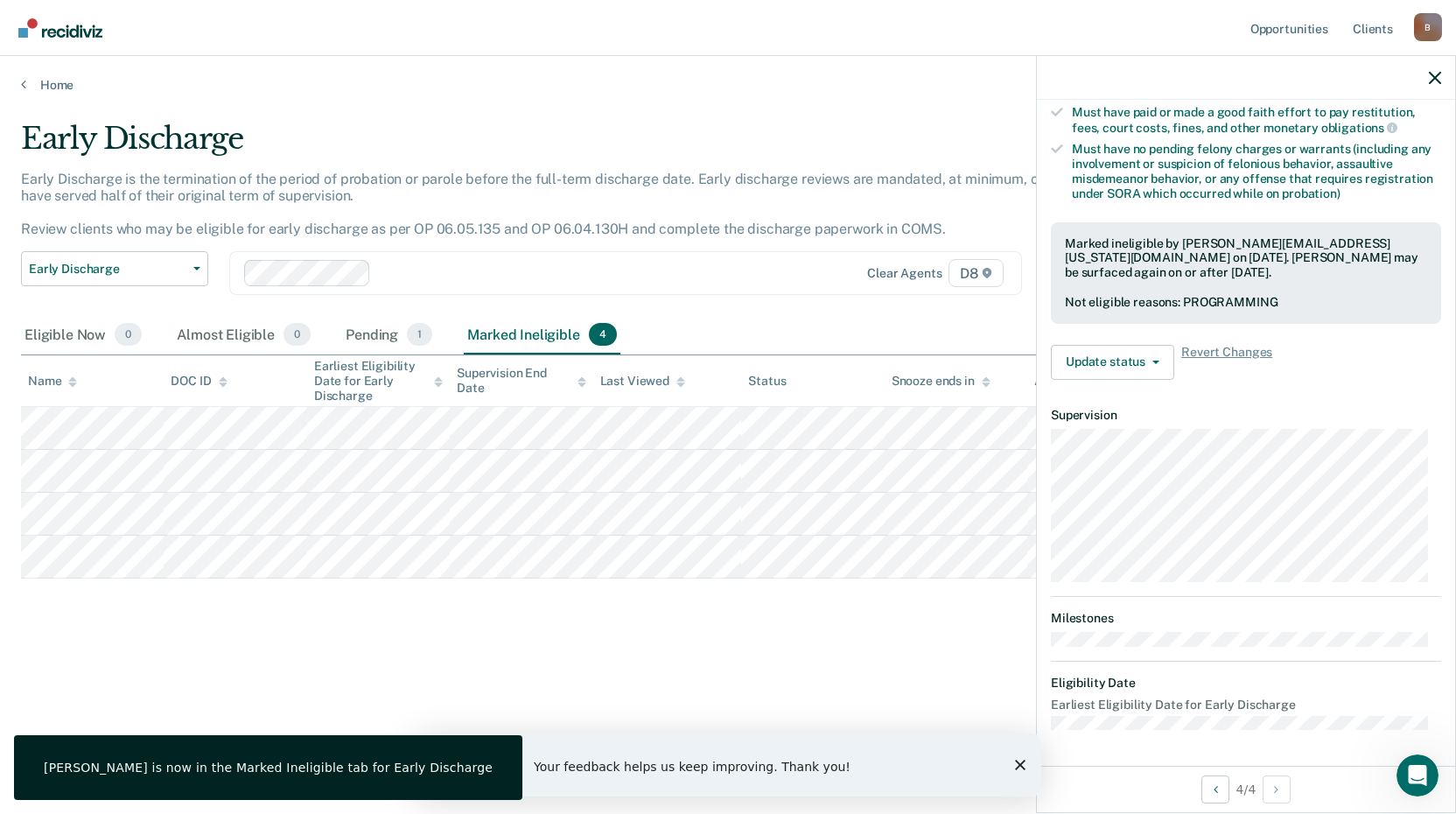
scroll to position [341, 0]
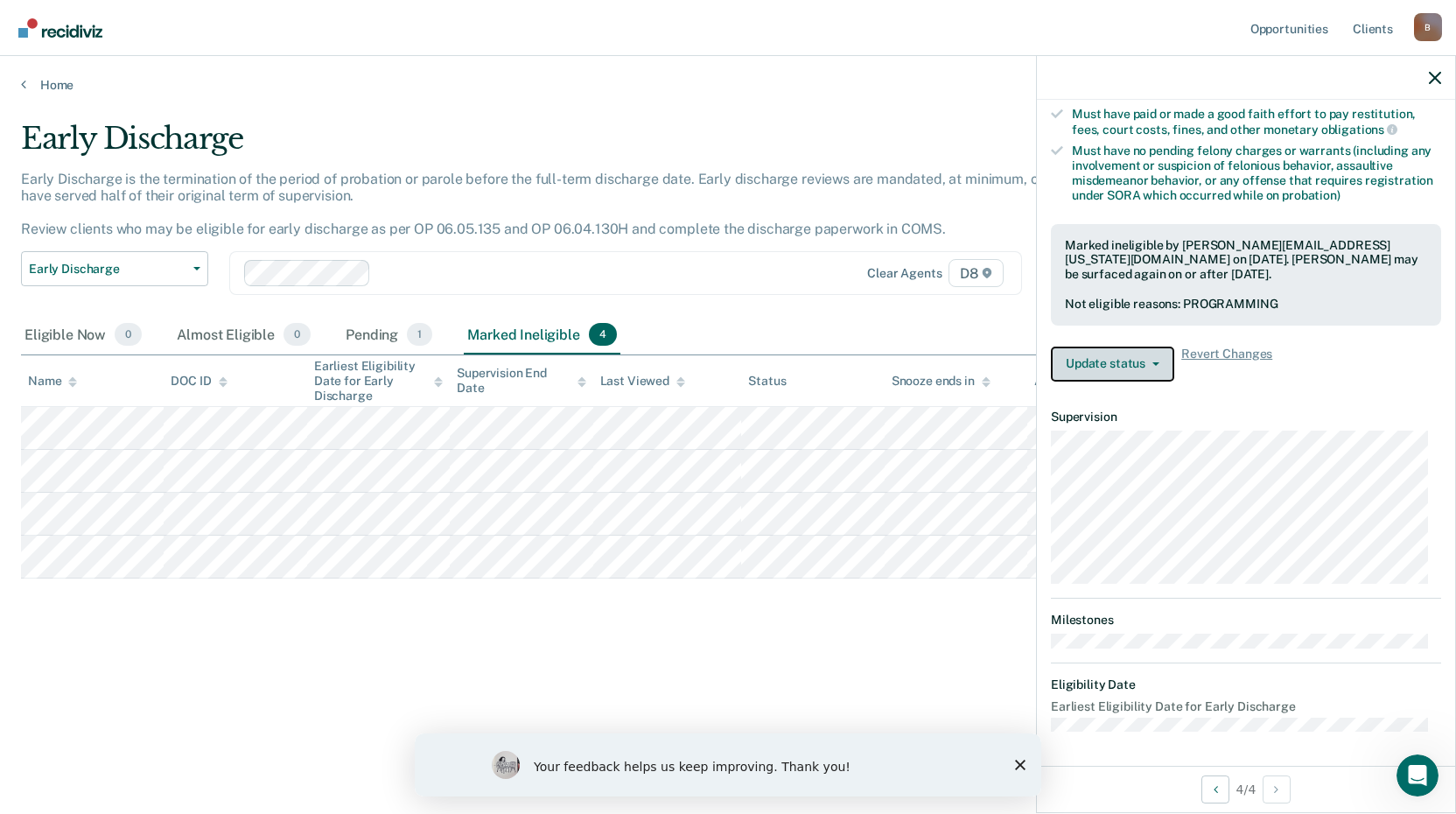
click at [1124, 362] on button "Update status" at bounding box center [1113, 363] width 123 height 35
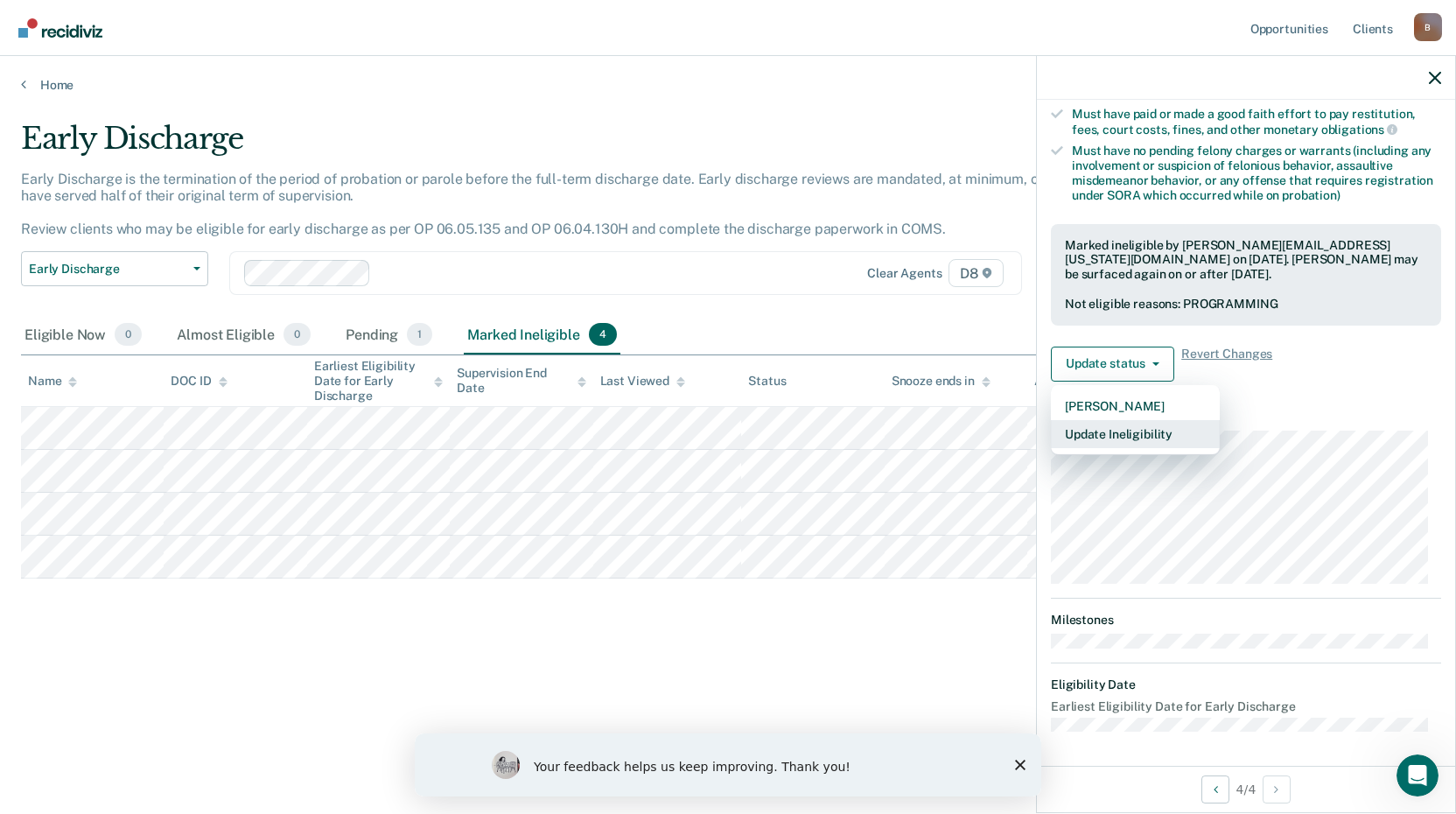
click at [1103, 435] on button "Update Ineligibility" at bounding box center [1136, 433] width 169 height 28
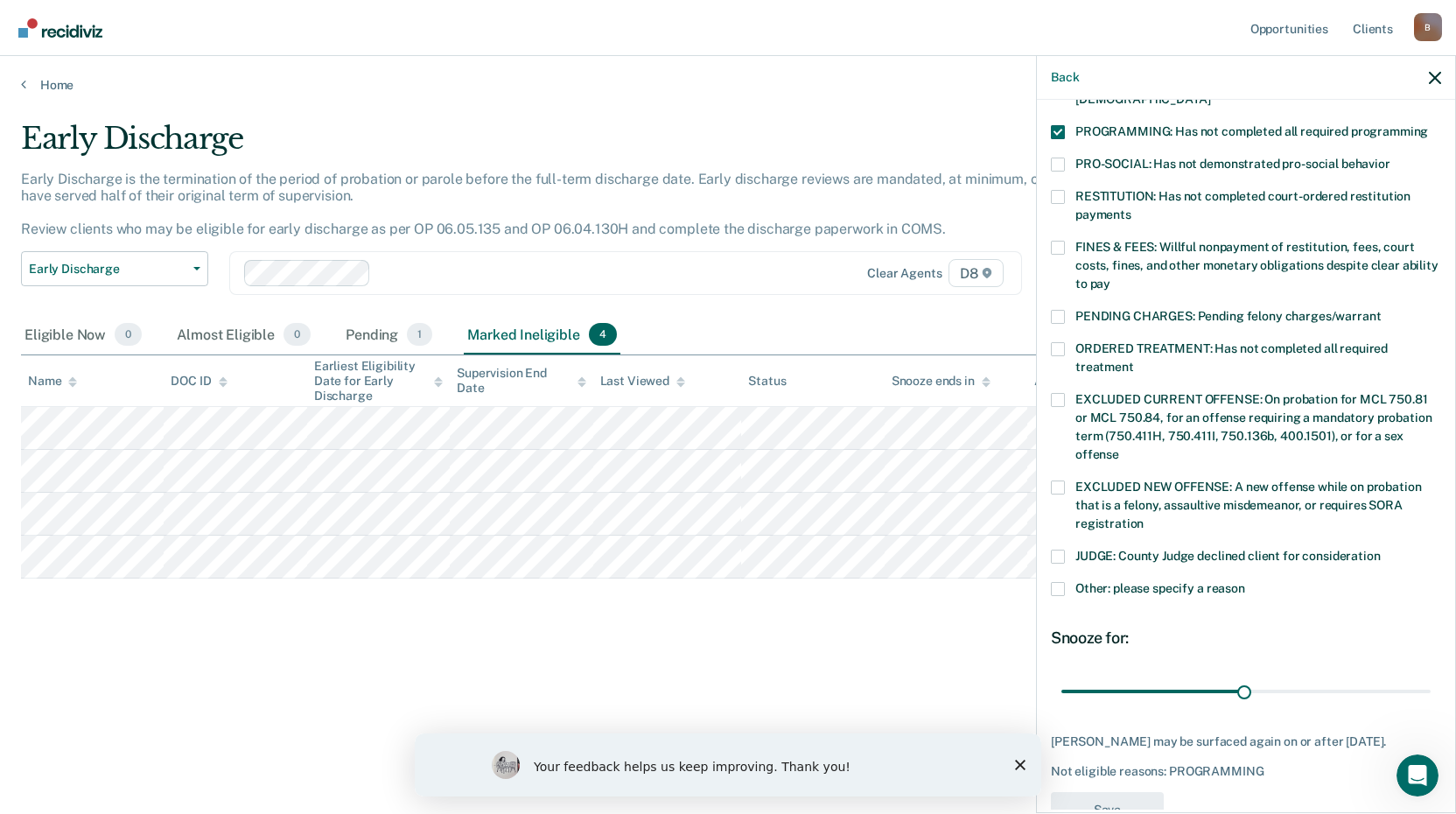
scroll to position [410, 0]
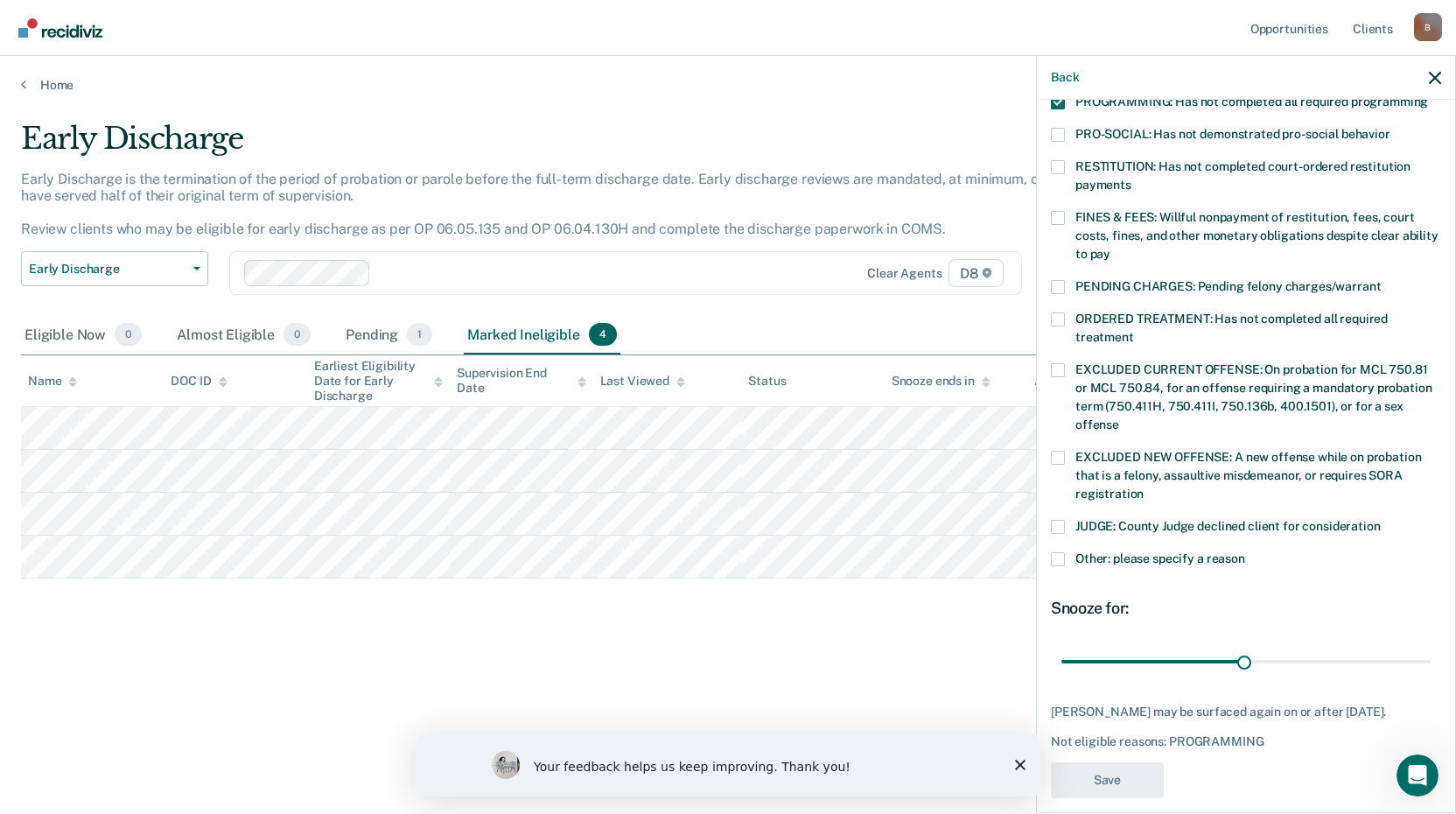
click at [1060, 531] on div "JUDGE: County Judge declined client for consideration" at bounding box center [1247, 536] width 390 height 32
click at [1056, 552] on span at bounding box center [1059, 559] width 14 height 14
click at [1246, 552] on input "Other: please specify a reason" at bounding box center [1246, 552] width 0 height 0
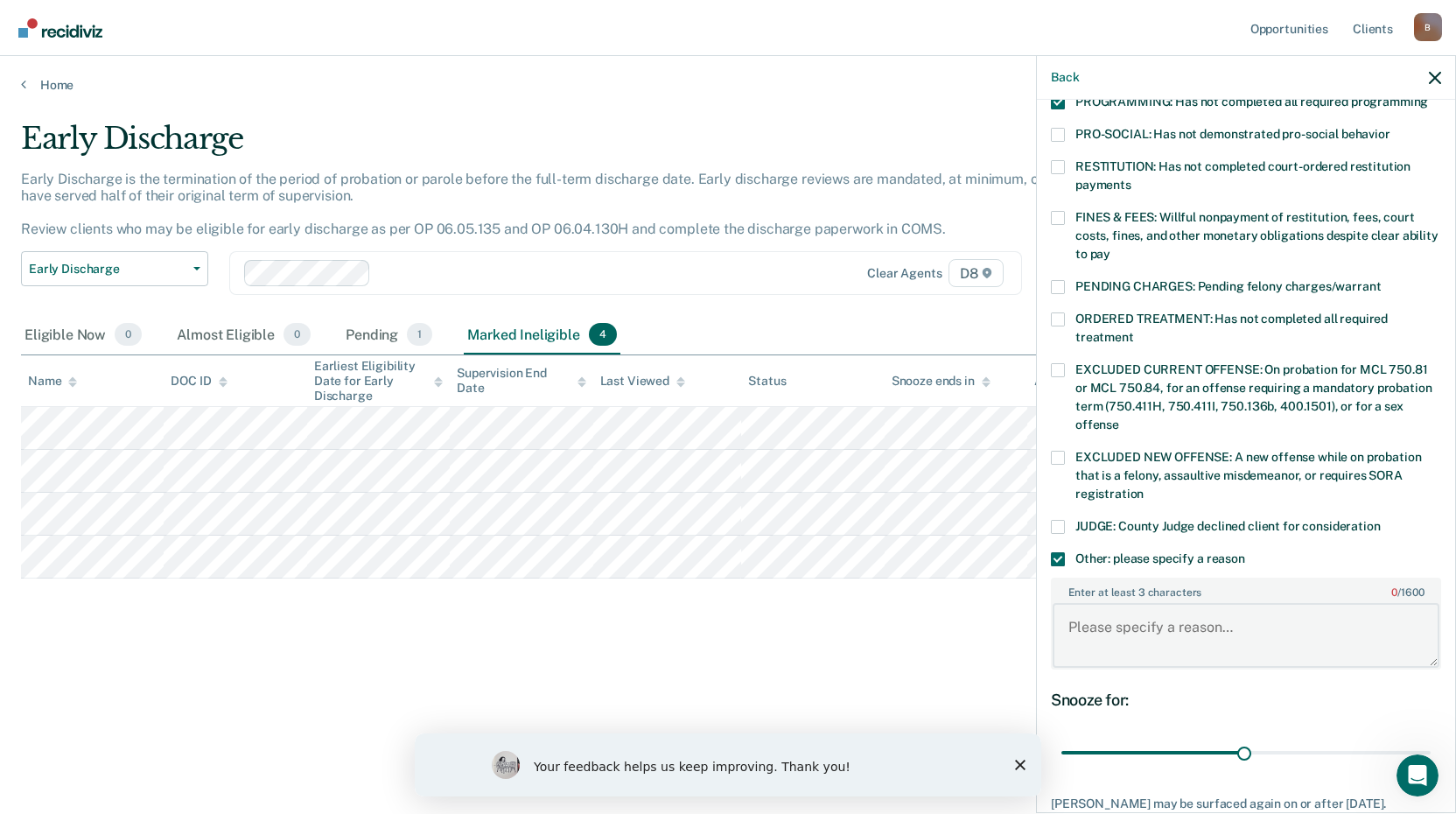
click at [1127, 610] on textarea "Enter at least 3 characters 0 / 1600" at bounding box center [1247, 635] width 387 height 64
type textarea "Working on completing his CSW. Progressing. Attending SO classes"
drag, startPoint x: 1236, startPoint y: 733, endPoint x: 1295, endPoint y: 746, distance: 60.4
type input "60"
click at [1295, 746] on input "range" at bounding box center [1246, 752] width 370 height 30
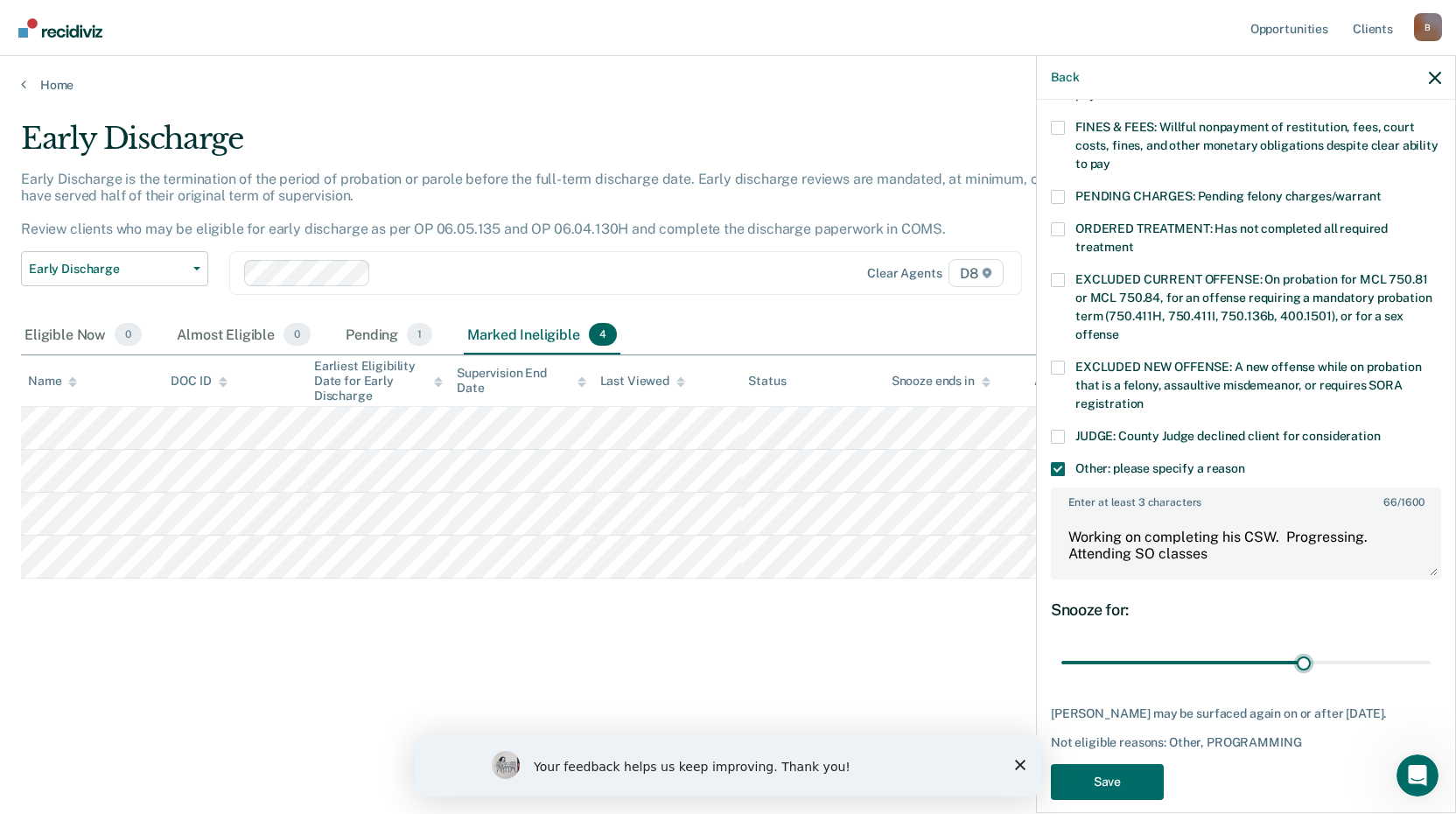
scroll to position [501, 0]
click at [1124, 762] on button "Save" at bounding box center [1108, 780] width 113 height 36
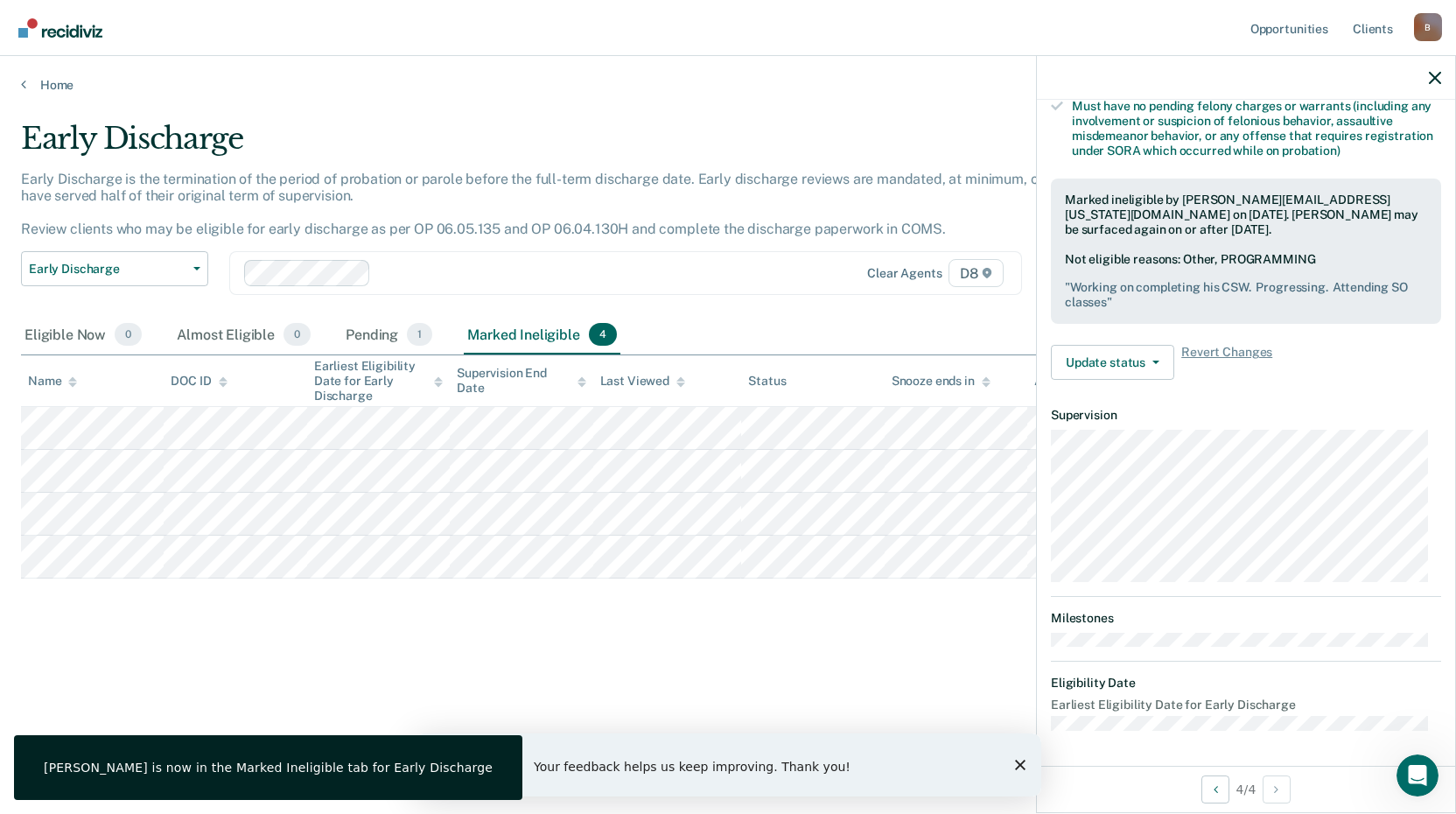
scroll to position [384, 0]
